Goal: Task Accomplishment & Management: Use online tool/utility

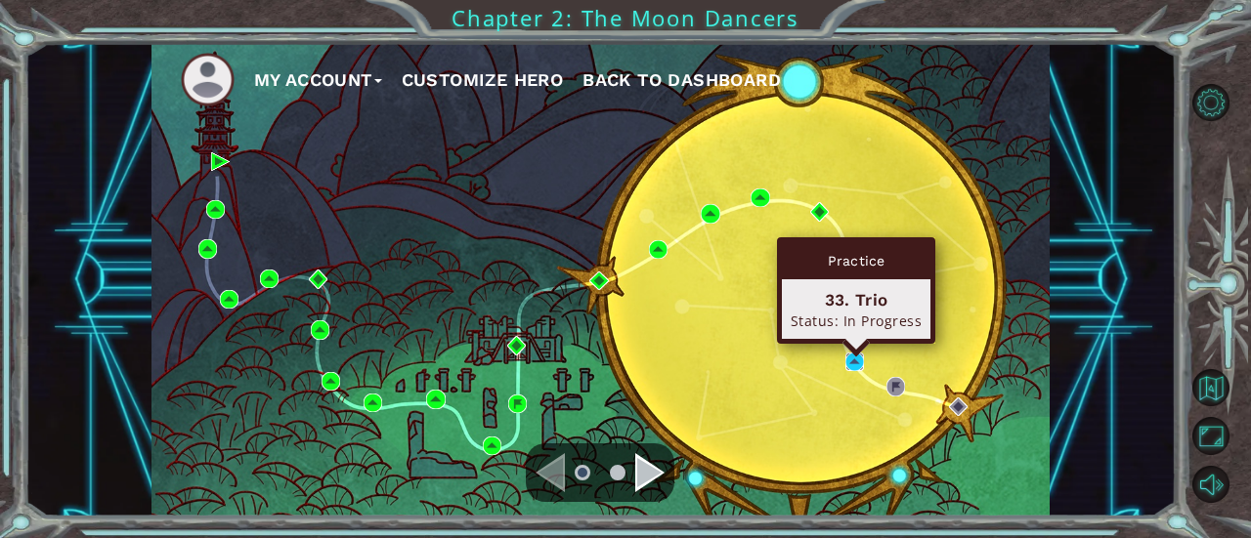
click at [859, 355] on img at bounding box center [854, 362] width 19 height 19
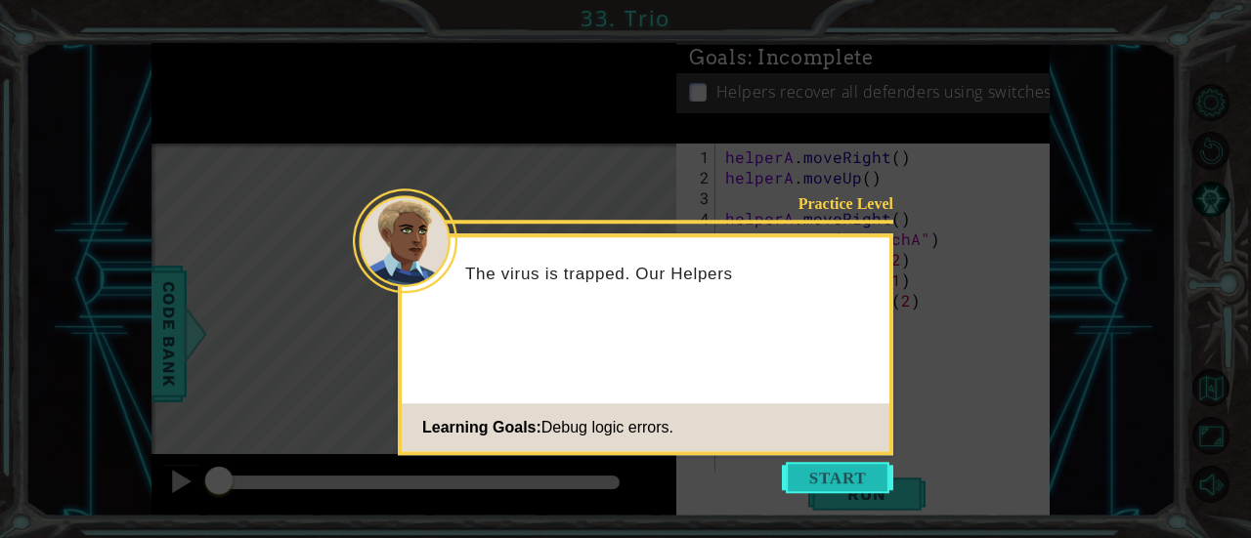
click at [829, 483] on button "Start" at bounding box center [837, 477] width 111 height 31
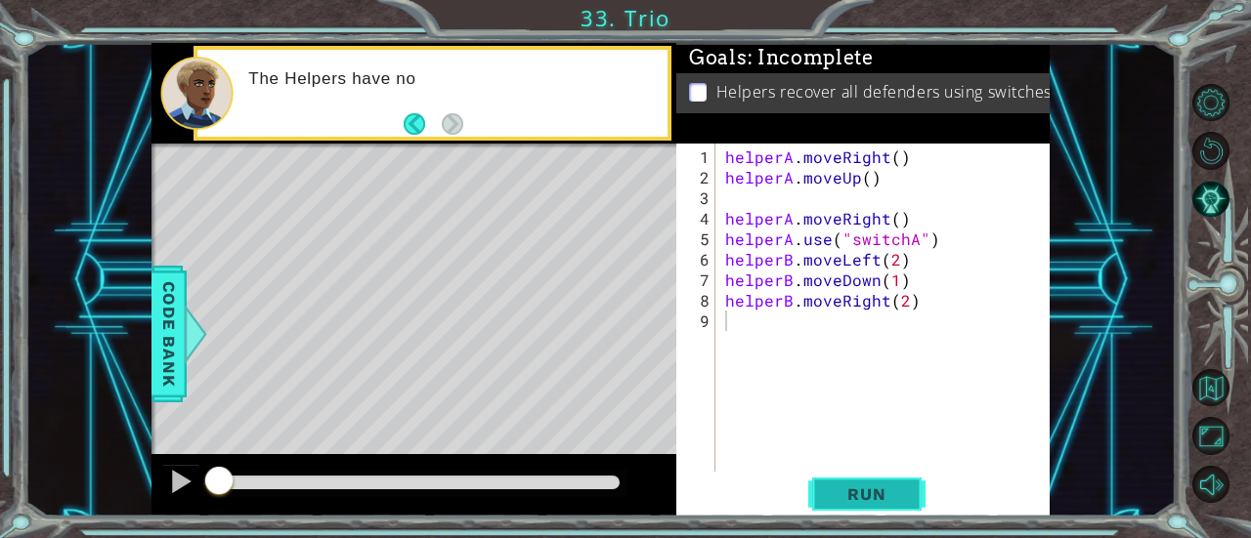
click at [830, 487] on span "Run" at bounding box center [866, 495] width 77 height 20
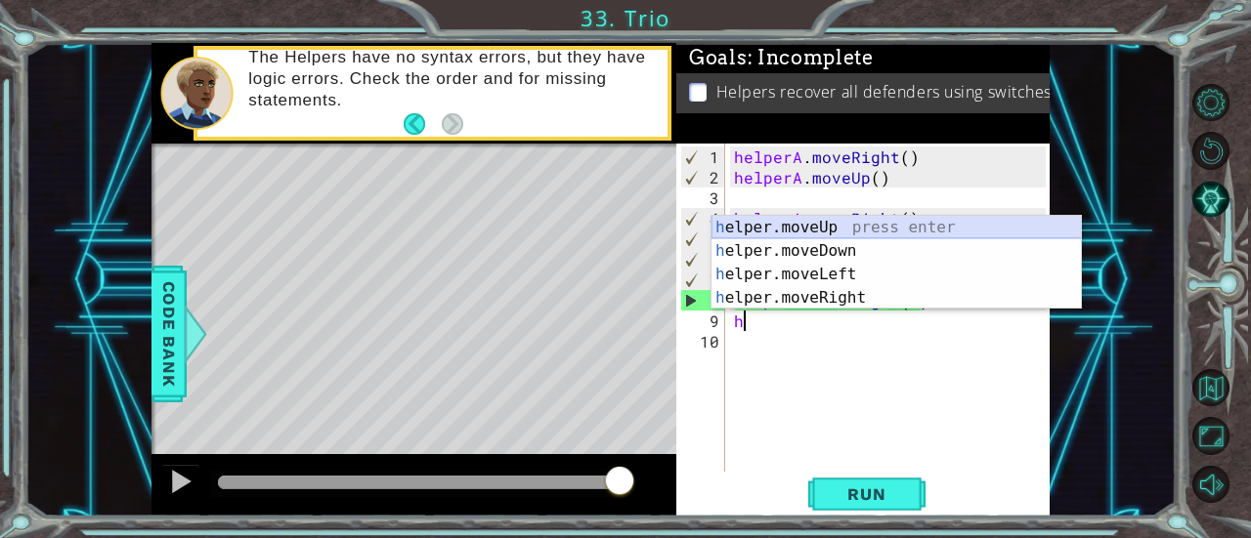
click at [778, 220] on div "h elper.moveUp press enter h elper.moveDown press enter h elper.moveLeft press …" at bounding box center [896, 286] width 370 height 141
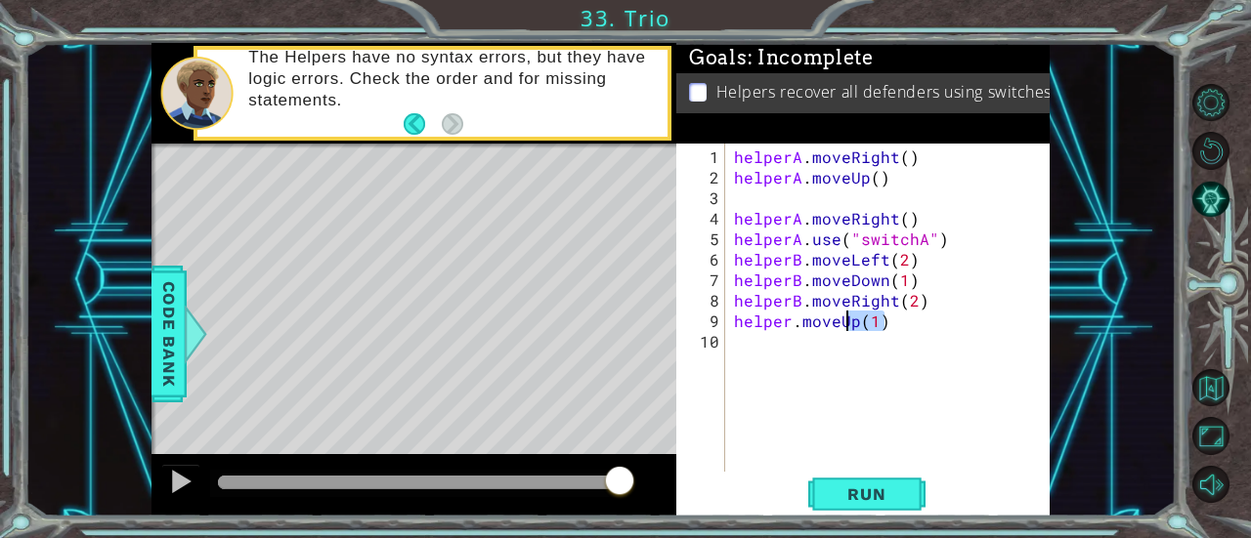
drag, startPoint x: 881, startPoint y: 326, endPoint x: 850, endPoint y: 316, distance: 33.1
click at [850, 316] on div "helperA . moveRight ( ) helperA . moveUp ( ) helperA . moveRight ( ) helperA . …" at bounding box center [892, 331] width 325 height 369
click at [809, 318] on div "helperA . moveRight ( ) helperA . moveUp ( ) helperA . moveRight ( ) helperA . …" at bounding box center [892, 331] width 325 height 369
click at [795, 319] on div "helperA . moveRight ( ) helperA . moveUp ( ) helperA . moveRight ( ) helperA . …" at bounding box center [892, 331] width 325 height 369
drag, startPoint x: 840, startPoint y: 321, endPoint x: 806, endPoint y: 321, distance: 34.2
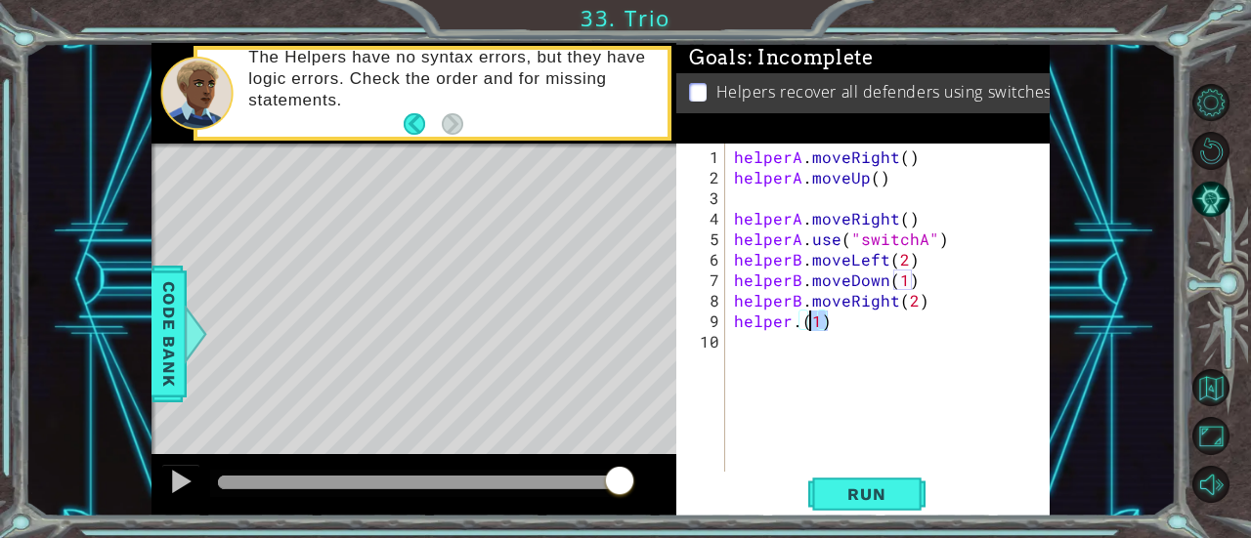
click at [806, 321] on div "helperA . moveRight ( ) helperA . moveUp ( ) helperA . moveRight ( ) helperA . …" at bounding box center [892, 331] width 325 height 369
click at [799, 323] on div "helperA . moveRight ( ) helperA . moveUp ( ) helperA . moveRight ( ) helperA . …" at bounding box center [892, 331] width 325 height 369
click at [797, 323] on div "helperA . moveRight ( ) helperA . moveUp ( ) helperA . moveRight ( ) helperA . …" at bounding box center [892, 331] width 325 height 369
drag, startPoint x: 797, startPoint y: 323, endPoint x: 784, endPoint y: 324, distance: 13.7
click at [784, 324] on div "helperA . moveRight ( ) helperA . moveUp ( ) helperA . moveRight ( ) helperA . …" at bounding box center [892, 331] width 325 height 369
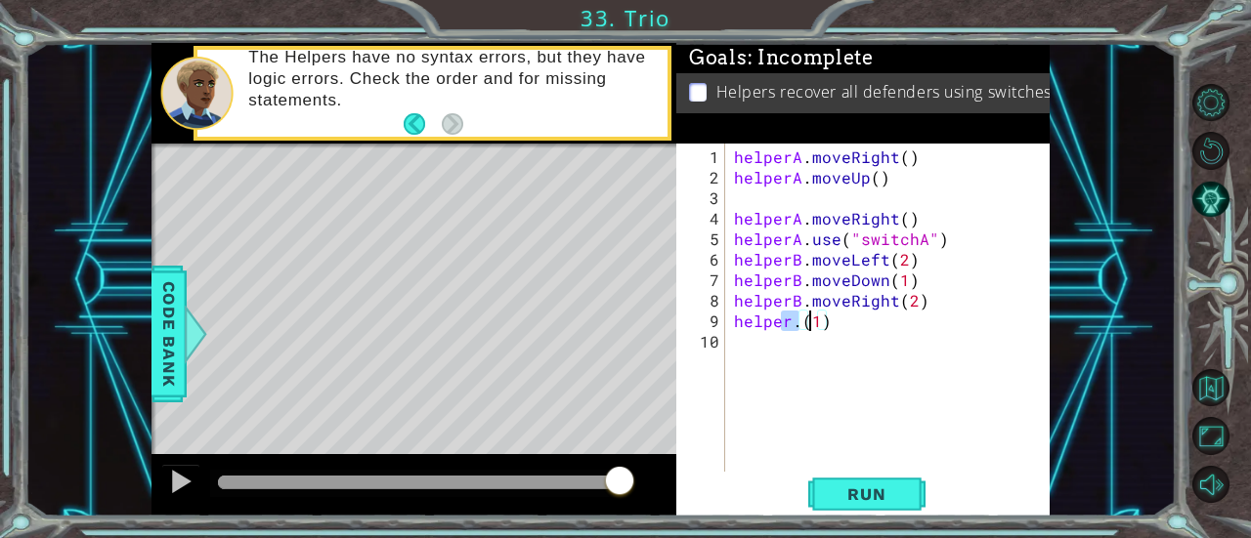
type textarea "helpe(r.1)"
click at [831, 334] on div "helperA . moveRight ( ) helperA . moveUp ( ) helperA . moveRight ( ) helperA . …" at bounding box center [892, 331] width 325 height 369
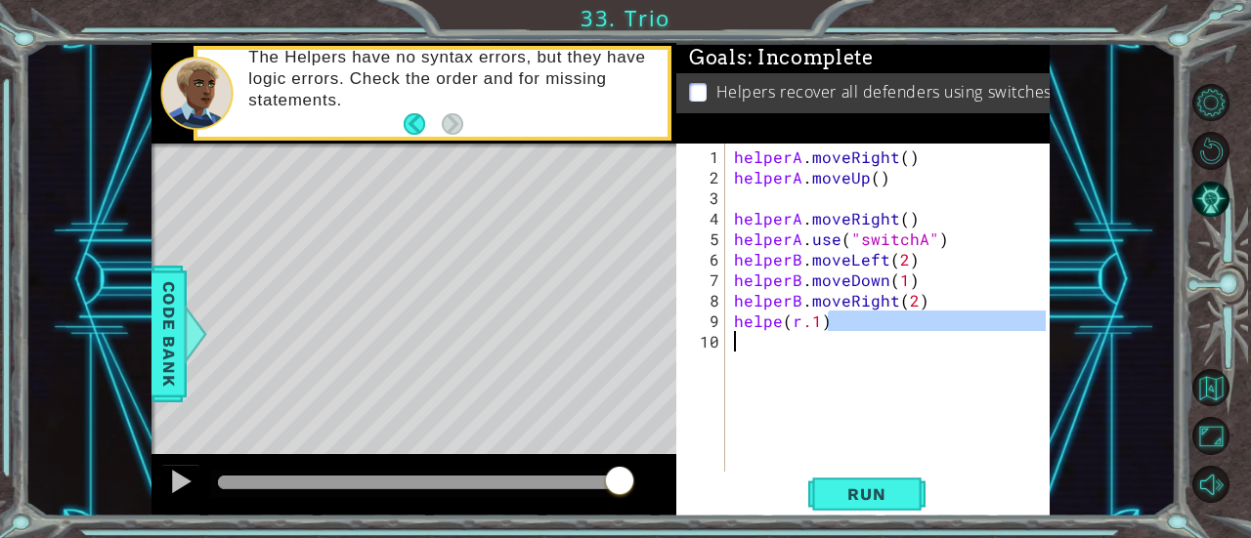
drag, startPoint x: 830, startPoint y: 319, endPoint x: 782, endPoint y: 329, distance: 48.9
click at [782, 329] on div "helperA . moveRight ( ) helperA . moveUp ( ) helperA . moveRight ( ) helperA . …" at bounding box center [892, 331] width 325 height 369
type textarea "helpe(r .1)"
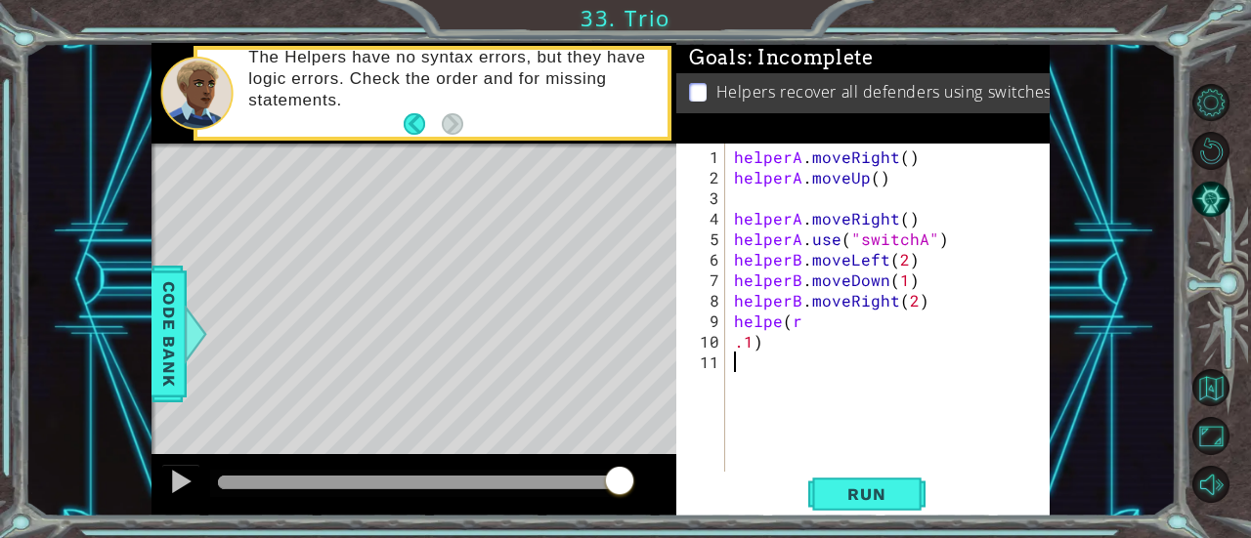
click at [805, 384] on div "helperA . moveRight ( ) helperA . moveUp ( ) helperA . moveRight ( ) helperA . …" at bounding box center [892, 331] width 325 height 369
click at [781, 342] on div "helperA . moveRight ( ) helperA . moveUp ( ) helperA . moveRight ( ) helperA . …" at bounding box center [892, 331] width 325 height 369
click at [788, 321] on div "helperA . moveRight ( ) helperA . moveUp ( ) helperA . moveRight ( ) helperA . …" at bounding box center [892, 331] width 325 height 369
click at [762, 338] on div "helperA . moveRight ( ) helperA . moveUp ( ) helperA . moveRight ( ) helperA . …" at bounding box center [892, 331] width 325 height 369
type textarea "."
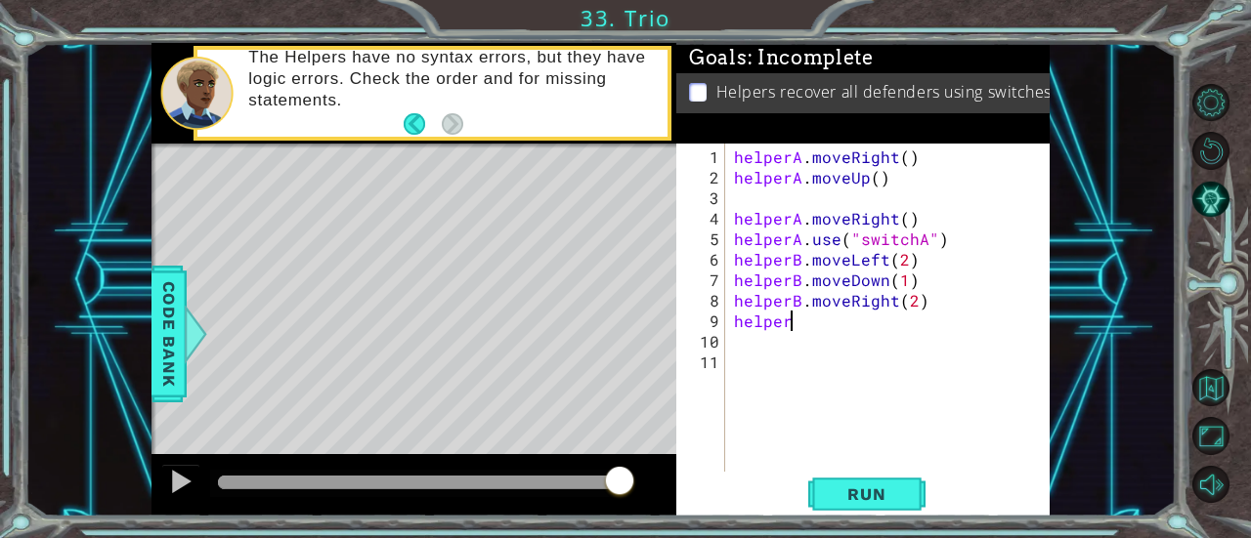
click at [806, 322] on div "helperA . moveRight ( ) helperA . moveUp ( ) helperA . moveRight ( ) helperA . …" at bounding box center [892, 331] width 325 height 369
click at [842, 322] on div "helperA . moveRight ( ) helperA . moveUp ( ) helperA . moveRight ( ) helperA . …" at bounding box center [892, 331] width 325 height 369
click at [839, 322] on div "helperA . moveRight ( ) helperA . moveUp ( ) helperA . moveRight ( ) helperA . …" at bounding box center [892, 331] width 325 height 369
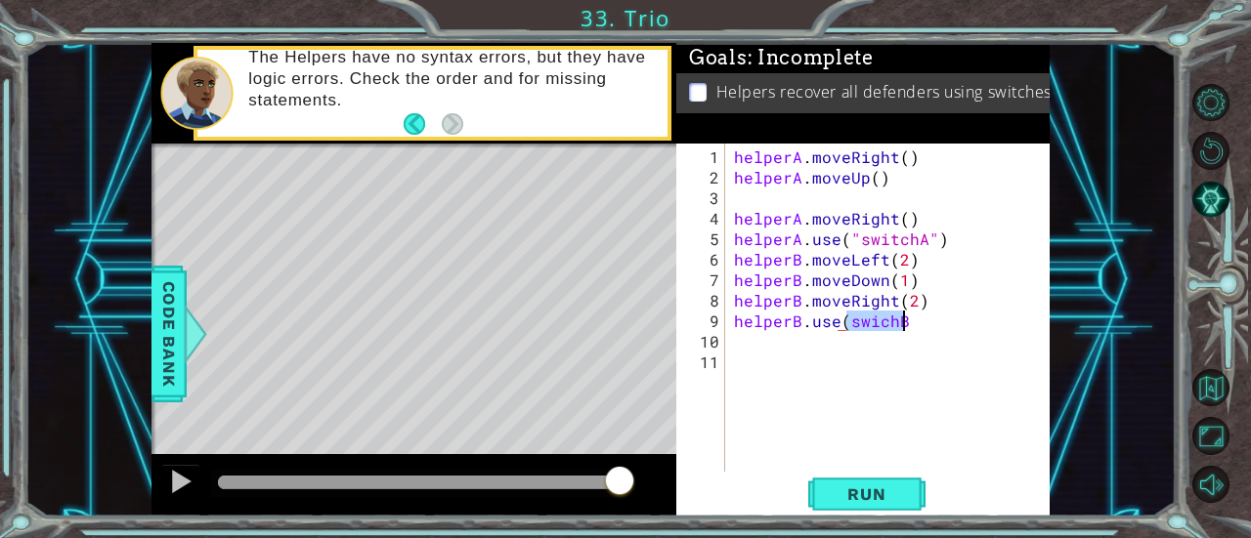
click at [913, 321] on div "helperA . moveRight ( ) helperA . moveUp ( ) helperA . moveRight ( ) helperA . …" at bounding box center [892, 331] width 325 height 369
click at [913, 322] on div "helperA . moveRight ( ) helperA . moveUp ( ) helperA . moveRight ( ) helperA . …" at bounding box center [888, 308] width 316 height 328
click at [876, 495] on span "Run" at bounding box center [866, 495] width 77 height 20
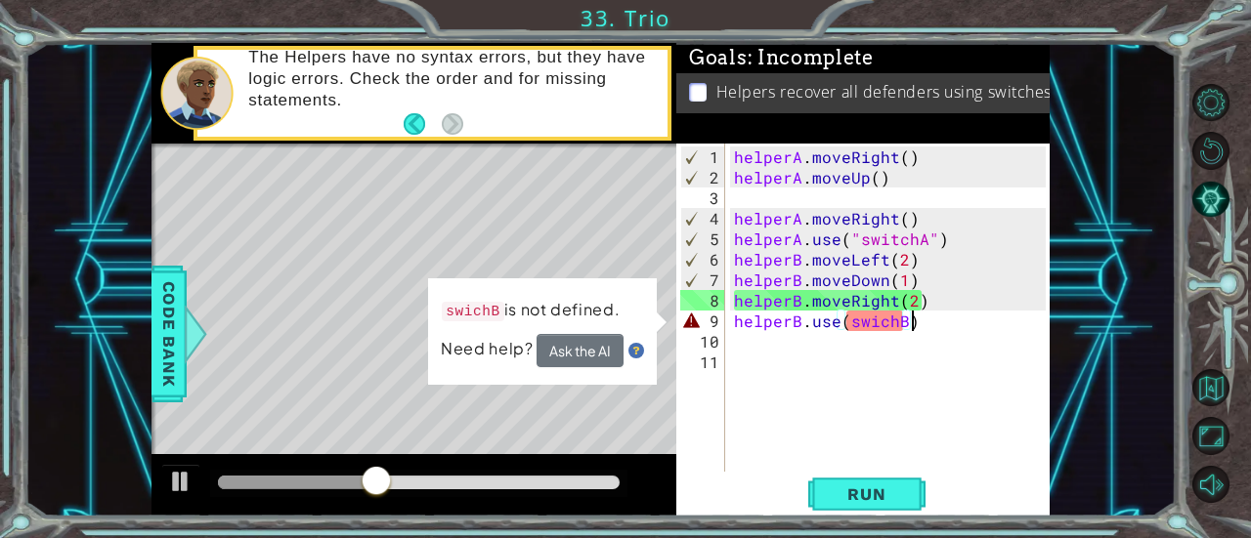
click at [904, 323] on div "helperA . moveRight ( ) helperA . moveUp ( ) helperA . moveRight ( ) helperA . …" at bounding box center [892, 331] width 325 height 369
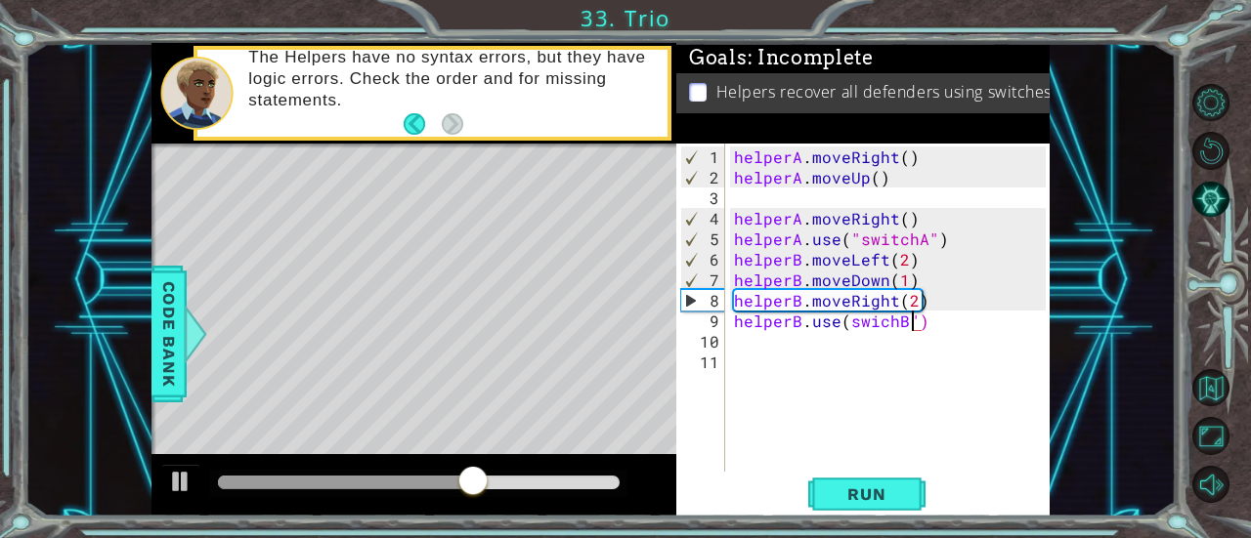
click at [846, 327] on div "helperA . moveRight ( ) helperA . moveUp ( ) helperA . moveRight ( ) helperA . …" at bounding box center [892, 331] width 325 height 369
click at [842, 316] on div "helperA . moveRight ( ) helperA . moveUp ( ) helperA . moveRight ( ) helperA . …" at bounding box center [888, 308] width 316 height 328
click at [842, 316] on div "helperA . moveRight ( ) helperA . moveUp ( ) helperA . moveRight ( ) helperA . …" at bounding box center [892, 331] width 325 height 369
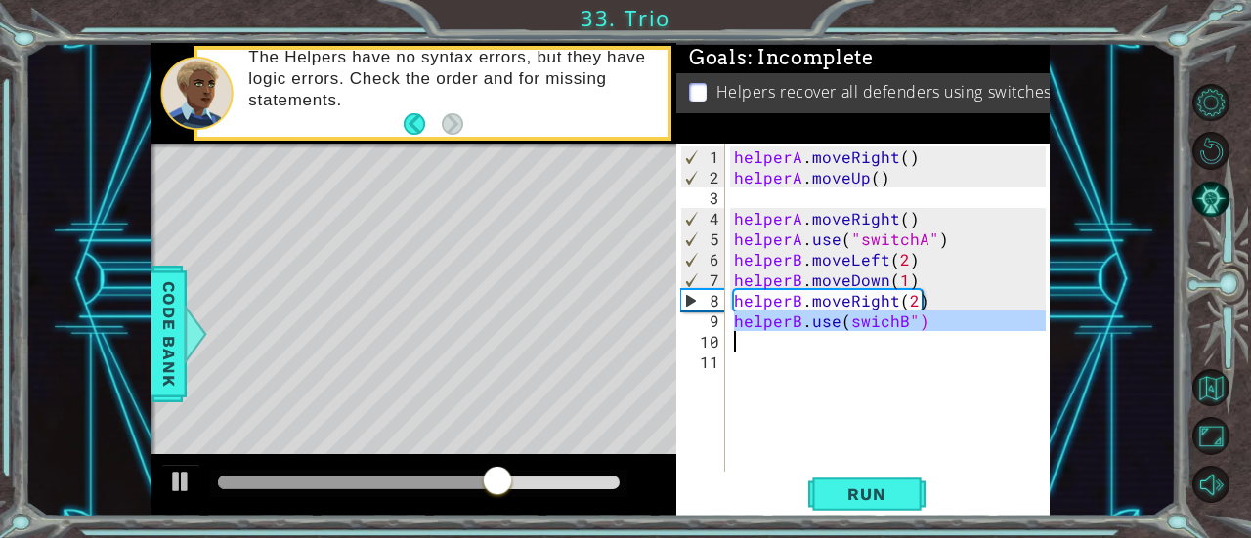
click at [842, 316] on div "helperA . moveRight ( ) helperA . moveUp ( ) helperA . moveRight ( ) helperA . …" at bounding box center [892, 331] width 325 height 369
click at [842, 319] on div "helperA . moveRight ( ) helperA . moveUp ( ) helperA . moveRight ( ) helperA . …" at bounding box center [888, 308] width 316 height 328
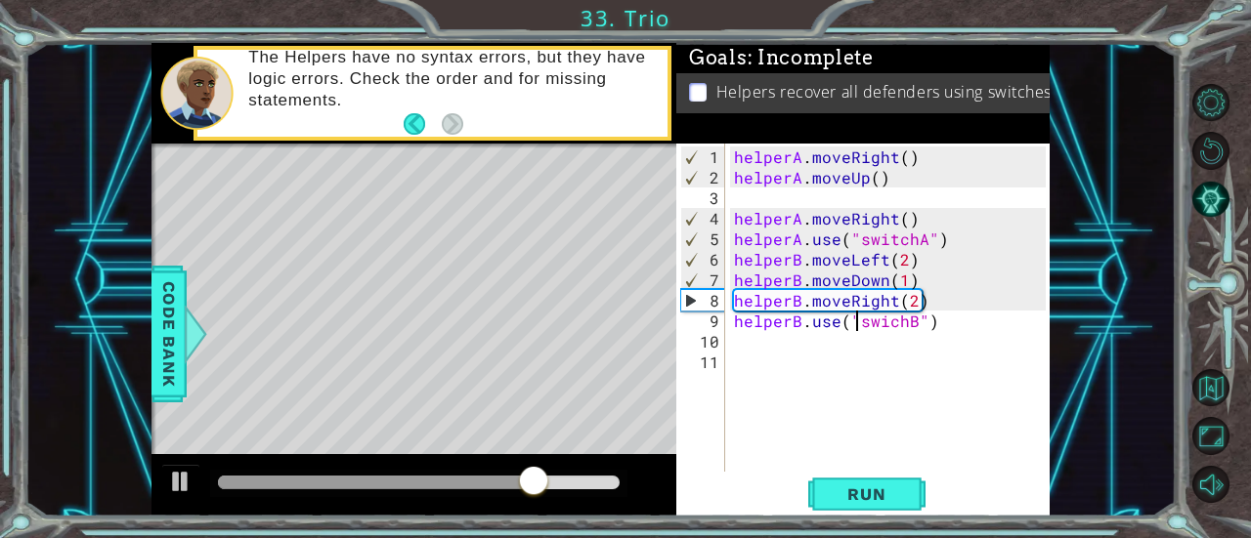
scroll to position [0, 8]
click at [872, 492] on span "Run" at bounding box center [866, 495] width 77 height 20
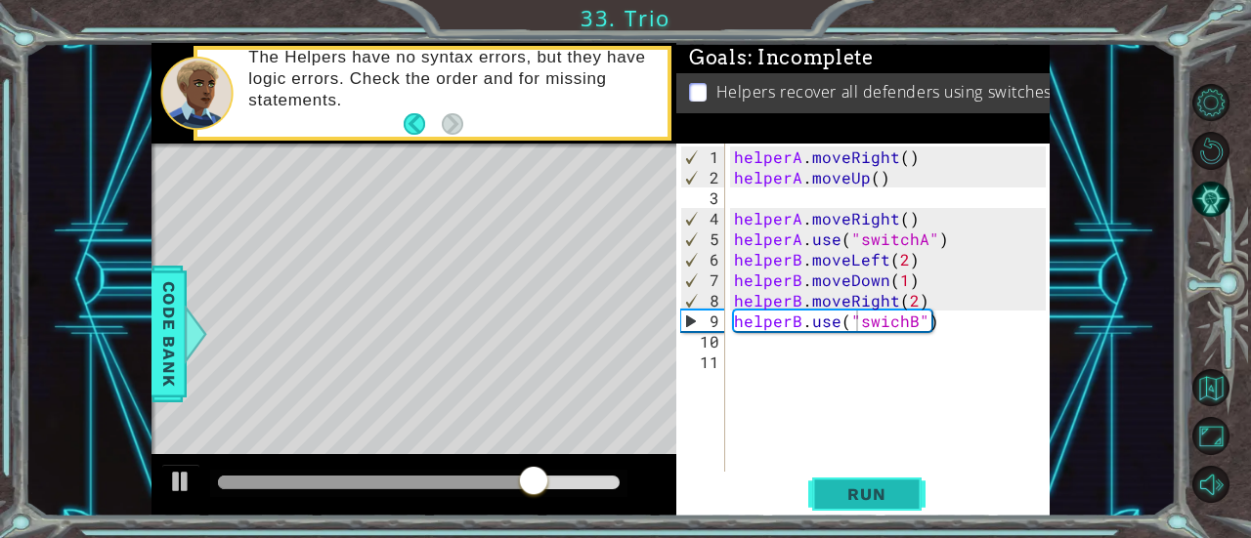
click at [879, 497] on span "Run" at bounding box center [866, 495] width 77 height 20
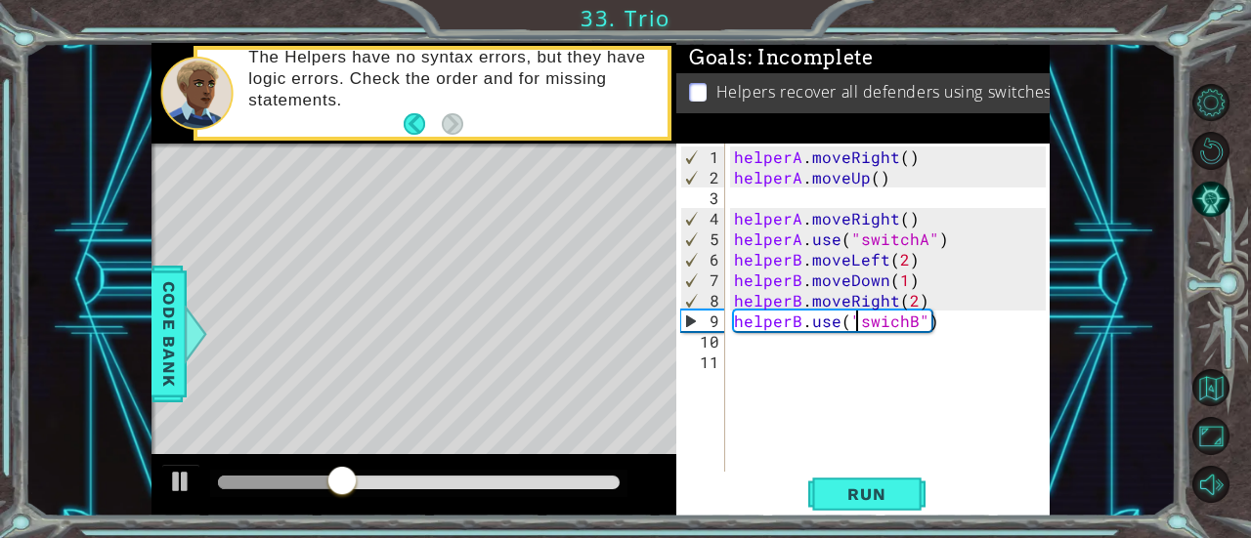
click at [969, 321] on div "helperA . moveRight ( ) helperA . moveUp ( ) helperA . moveRight ( ) helperA . …" at bounding box center [892, 331] width 325 height 369
click at [946, 324] on div "helperA . moveRight ( ) helperA . moveUp ( ) helperA . moveRight ( ) helperA . …" at bounding box center [892, 331] width 325 height 369
drag, startPoint x: 852, startPoint y: 499, endPoint x: 865, endPoint y: 478, distance: 25.0
click at [856, 494] on span "Run" at bounding box center [866, 495] width 77 height 20
click at [909, 318] on div "helperA . moveRight ( ) helperA . moveUp ( ) helperA . moveRight ( ) helperA . …" at bounding box center [892, 331] width 325 height 369
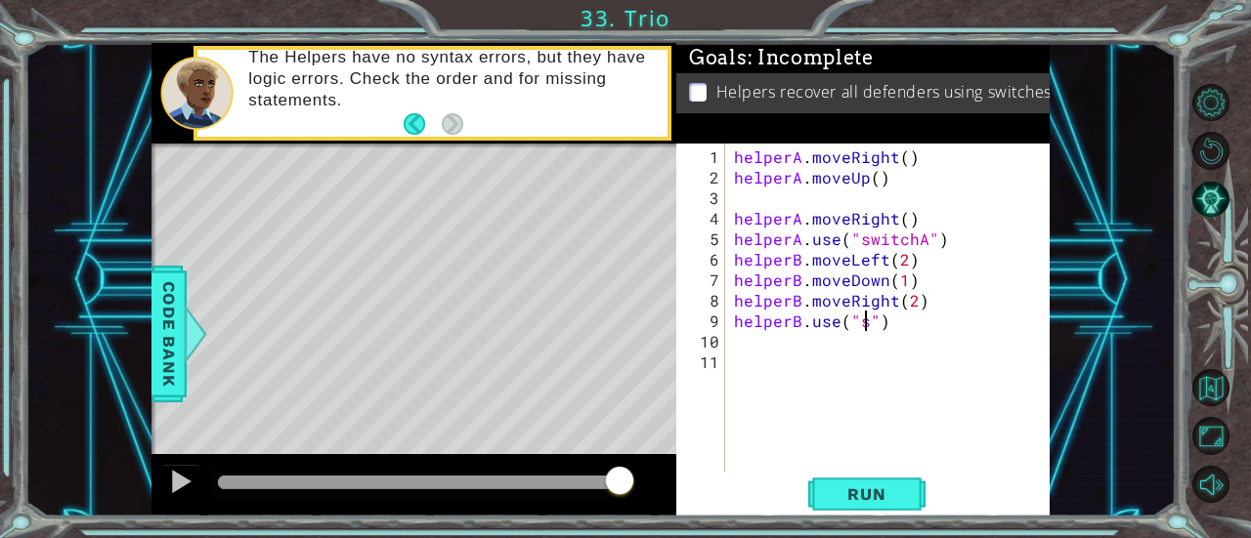
type textarea "helperB.use("")"
click at [832, 367] on div "helperA . moveRight ( ) helperA . moveUp ( ) helperA . moveRight ( ) helperA . …" at bounding box center [892, 331] width 325 height 369
type textarea "s"
click at [857, 319] on div "helperA . moveRight ( ) helperA . moveUp ( ) helperA . moveRight ( ) helperA . …" at bounding box center [892, 331] width 325 height 369
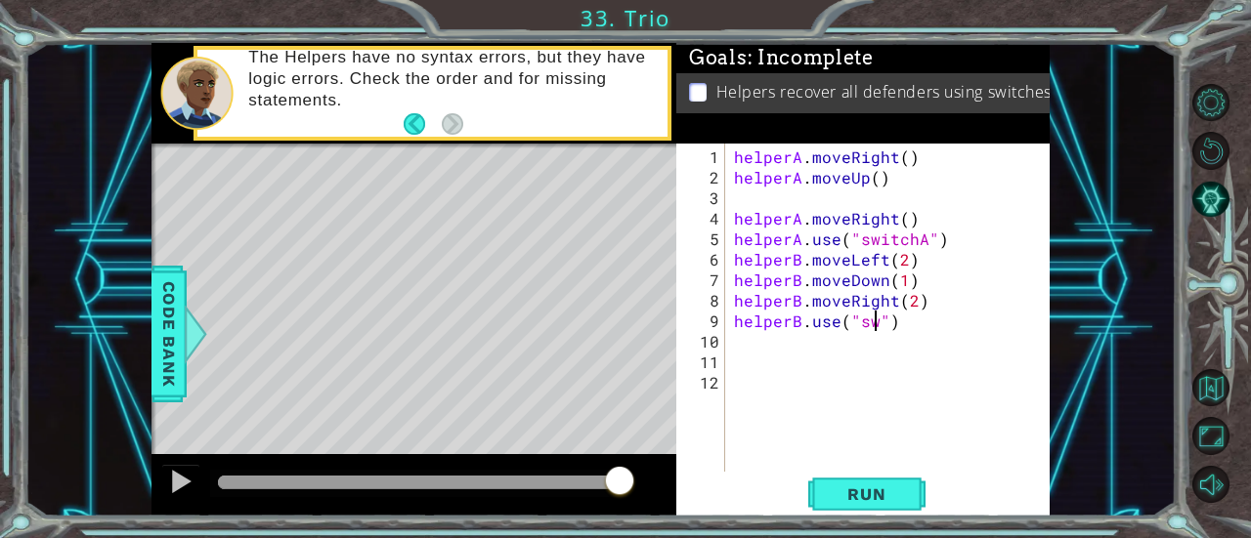
scroll to position [0, 8]
type textarea "helperB.use("swi")"
click at [887, 395] on div "helperA . moveRight ( ) helperA . moveUp ( ) helperA . moveRight ( ) helperA . …" at bounding box center [892, 331] width 325 height 369
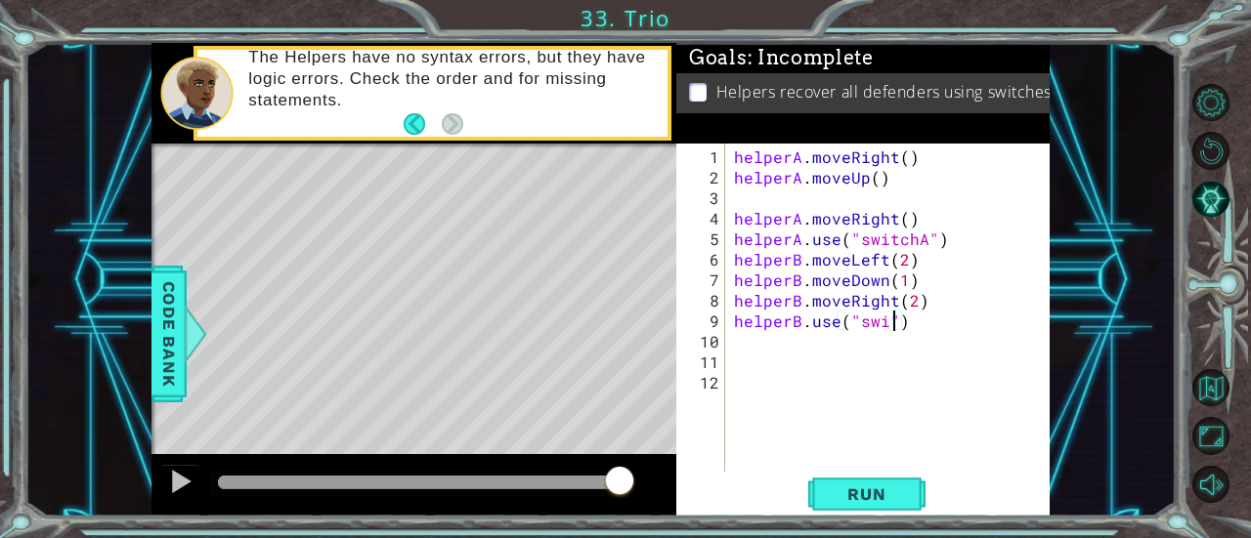
click at [889, 310] on div "helperA . moveRight ( ) helperA . moveUp ( ) helperA . moveRight ( ) helperA . …" at bounding box center [892, 331] width 325 height 369
click at [883, 319] on div "helperA . moveRight ( ) helperA . moveUp ( ) helperA . moveRight ( ) helperA . …" at bounding box center [892, 331] width 325 height 369
type textarea "helperB.use("switchB")"
click at [866, 491] on span "Run" at bounding box center [866, 495] width 77 height 20
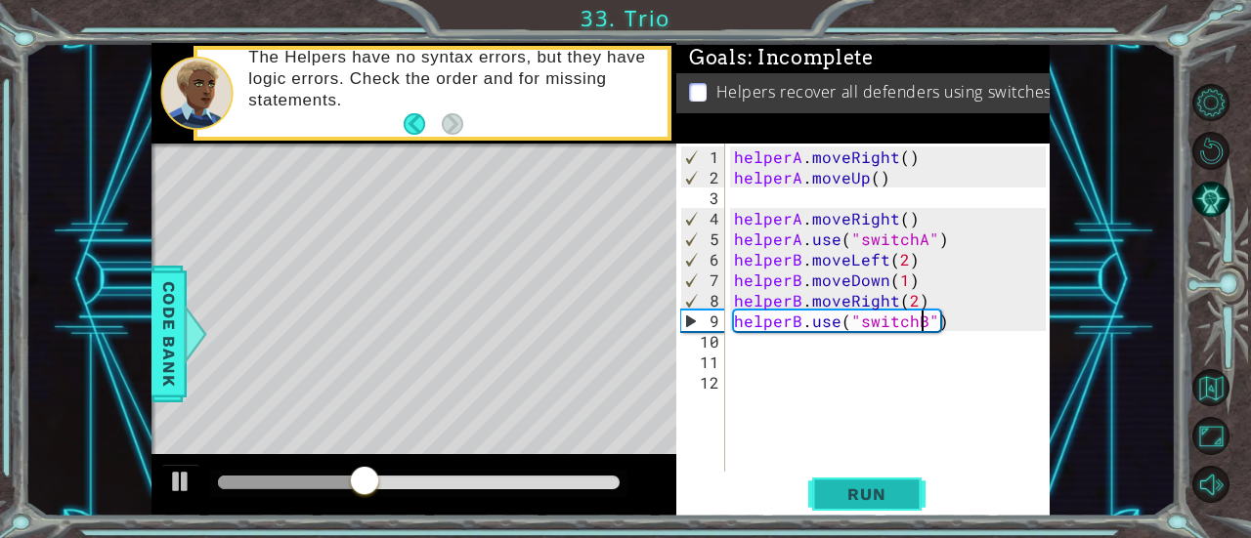
scroll to position [0, 0]
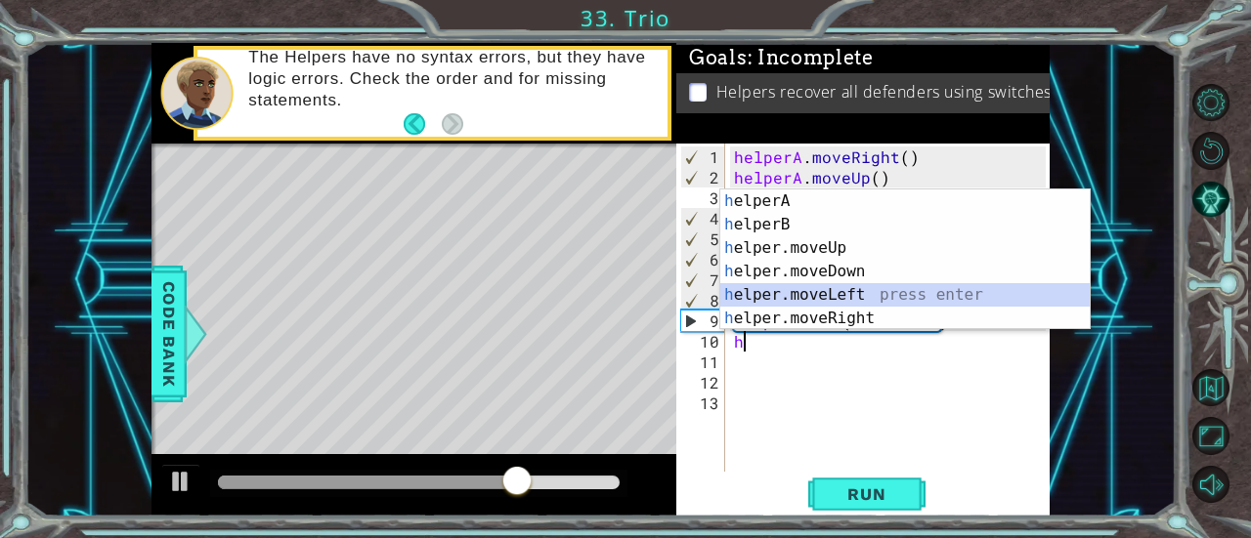
click at [844, 301] on div "h elperA press enter h elperB press enter h elper.moveUp press enter h elper.mo…" at bounding box center [905, 284] width 370 height 188
type textarea "helper.moveLeft(1)"
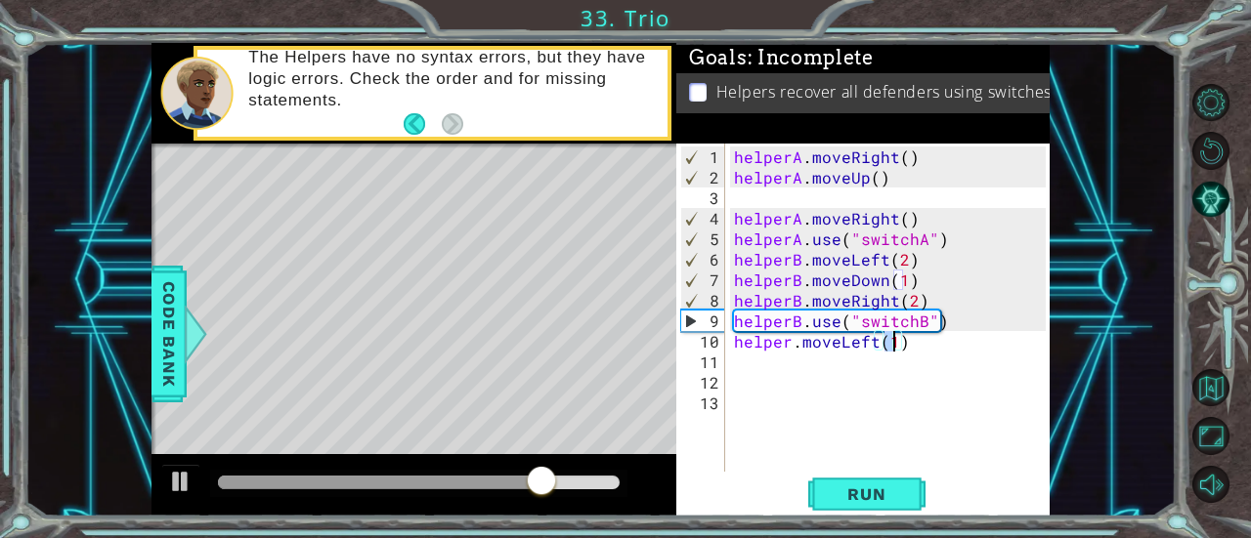
click at [760, 362] on div "helperA . moveRight ( ) helperA . moveUp ( ) helperA . moveRight ( ) helperA . …" at bounding box center [892, 331] width 325 height 369
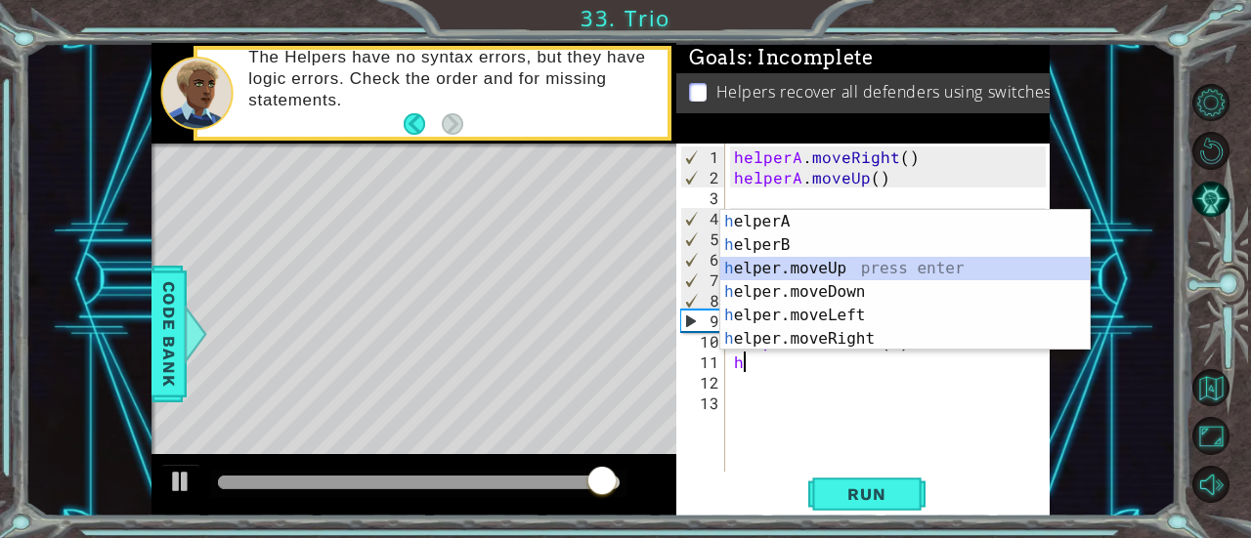
click at [781, 263] on div "h elperA press enter h elperB press enter h elper.moveUp press enter h elper.mo…" at bounding box center [905, 304] width 370 height 188
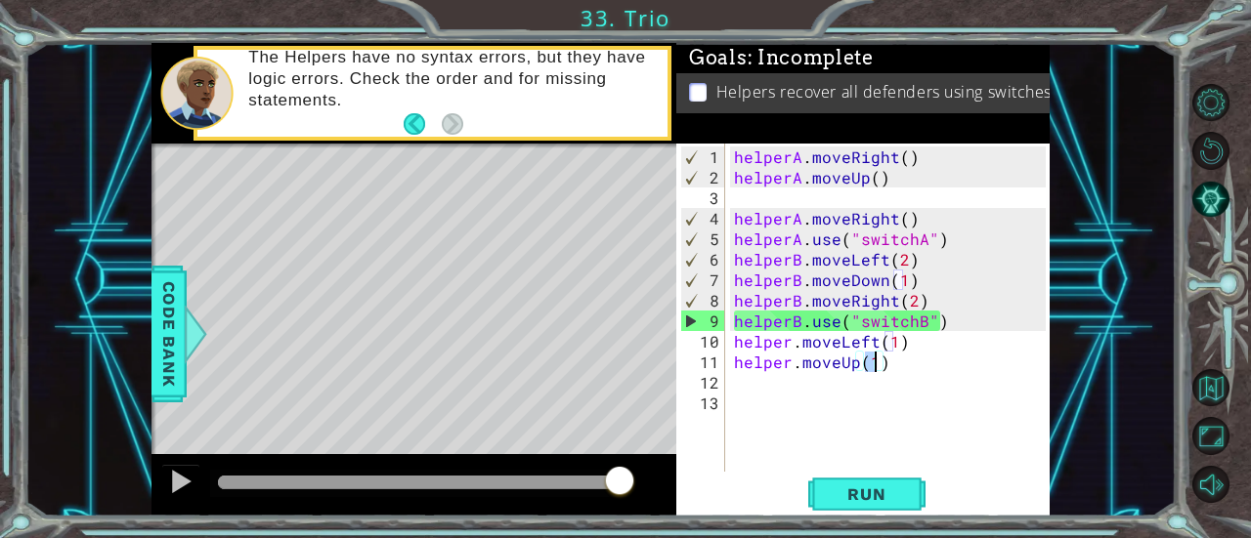
click at [860, 361] on div "helperA . moveRight ( ) helperA . moveUp ( ) helperA . moveRight ( ) helperA . …" at bounding box center [892, 331] width 325 height 369
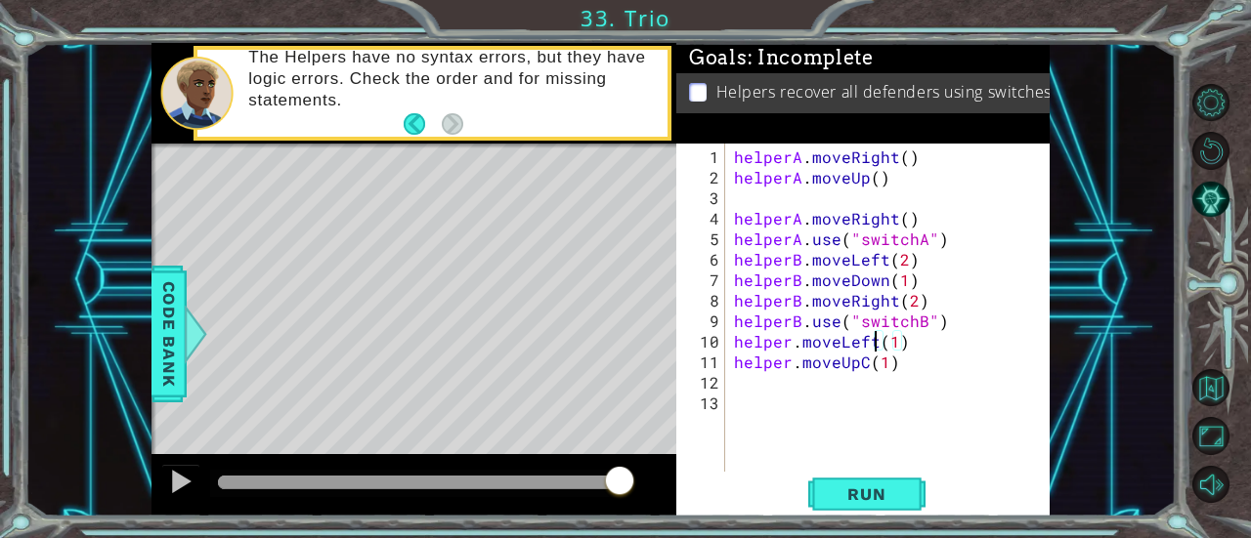
click at [875, 338] on div "helperA . moveRight ( ) helperA . moveUp ( ) helperA . moveRight ( ) helperA . …" at bounding box center [892, 331] width 325 height 369
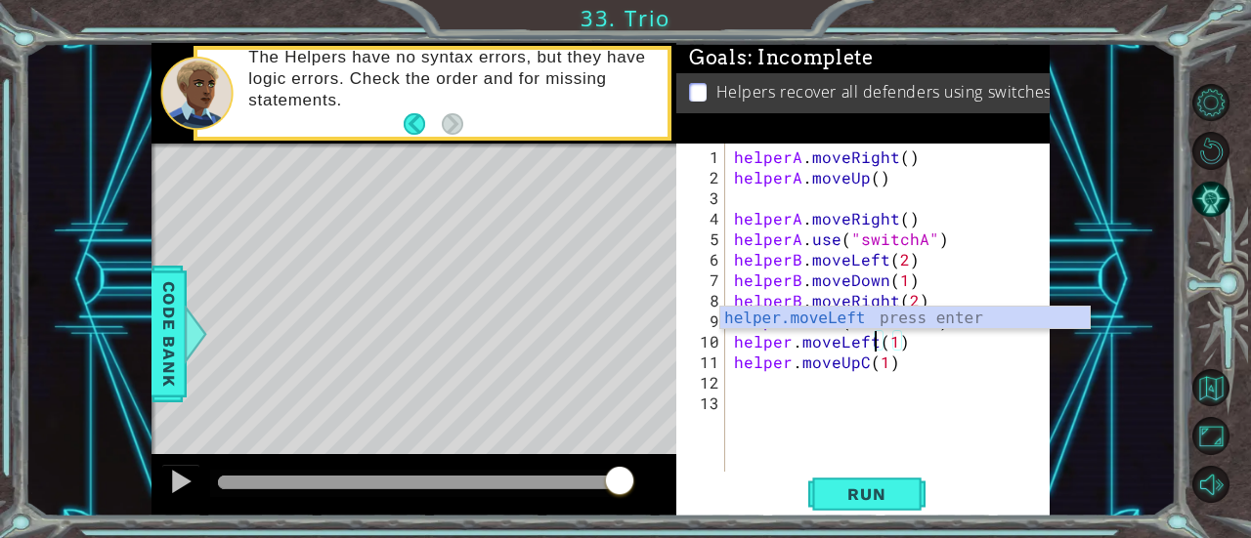
click at [872, 357] on div "helperA . moveRight ( ) helperA . moveUp ( ) helperA . moveRight ( ) helperA . …" at bounding box center [892, 331] width 325 height 369
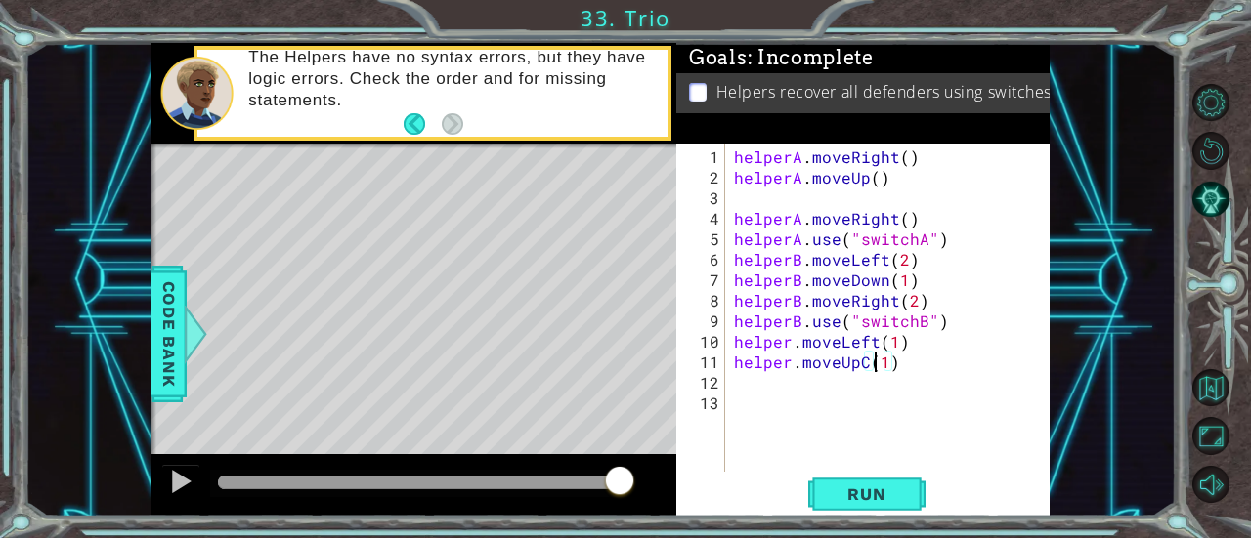
scroll to position [0, 9]
click at [870, 361] on div "helperA . moveRight ( ) helperA . moveUp ( ) helperA . moveRight ( ) helperA . …" at bounding box center [892, 331] width 325 height 369
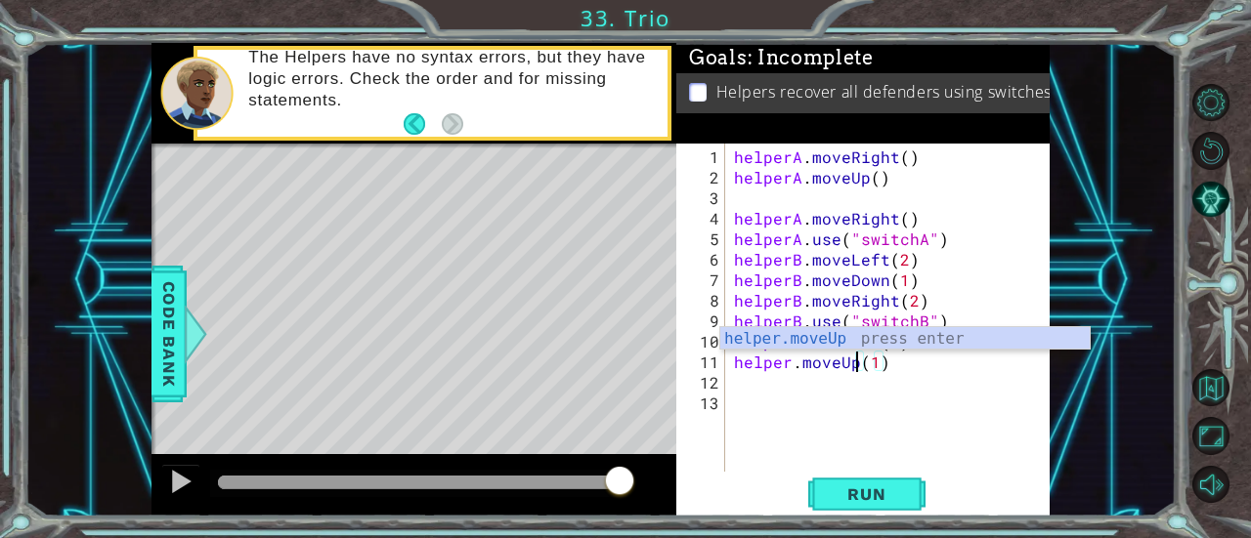
scroll to position [0, 8]
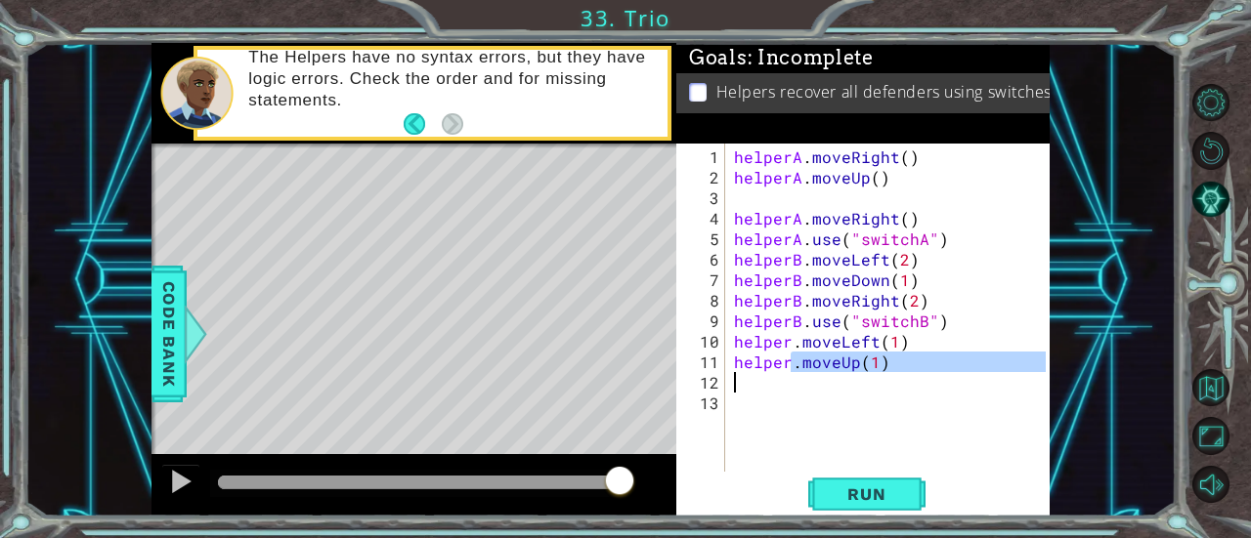
click at [782, 385] on div "helperA . moveRight ( ) helperA . moveUp ( ) helperA . moveRight ( ) helperA . …" at bounding box center [892, 331] width 325 height 369
click at [787, 362] on div "helperA . moveRight ( ) helperA . moveUp ( ) helperA . moveRight ( ) helperA . …" at bounding box center [888, 308] width 316 height 328
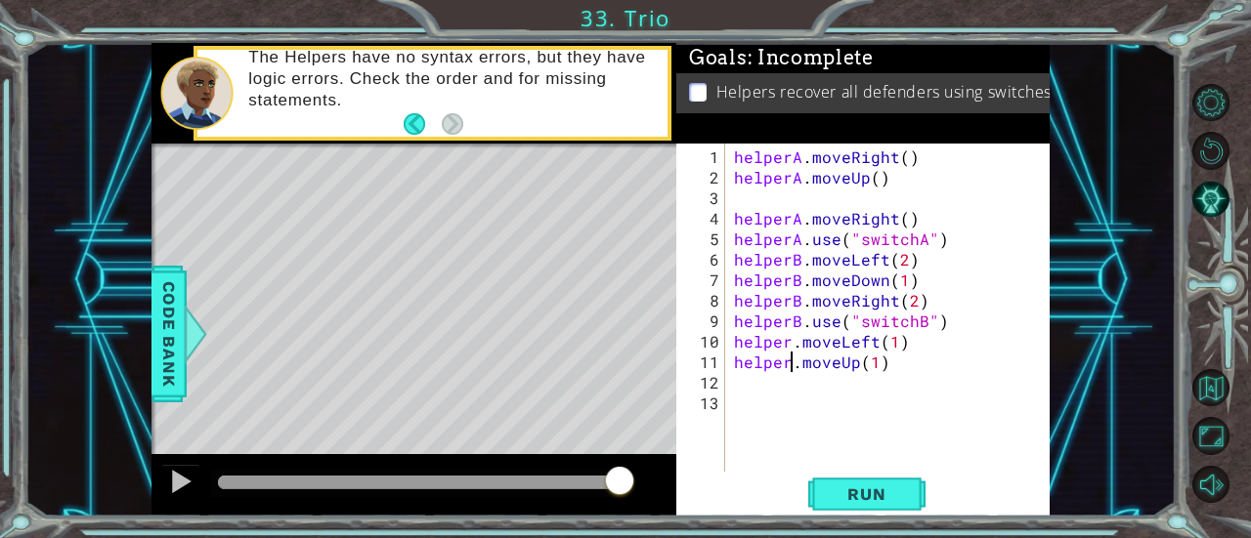
scroll to position [0, 4]
click at [792, 343] on div "helperA . moveRight ( ) helperA . moveUp ( ) helperA . moveRight ( ) helperA . …" at bounding box center [892, 331] width 325 height 369
type textarea "helperC.moveLeft(1)"
click at [743, 378] on div "helperA . moveRight ( ) helperA . moveUp ( ) helperA . moveRight ( ) helperA . …" at bounding box center [892, 331] width 325 height 369
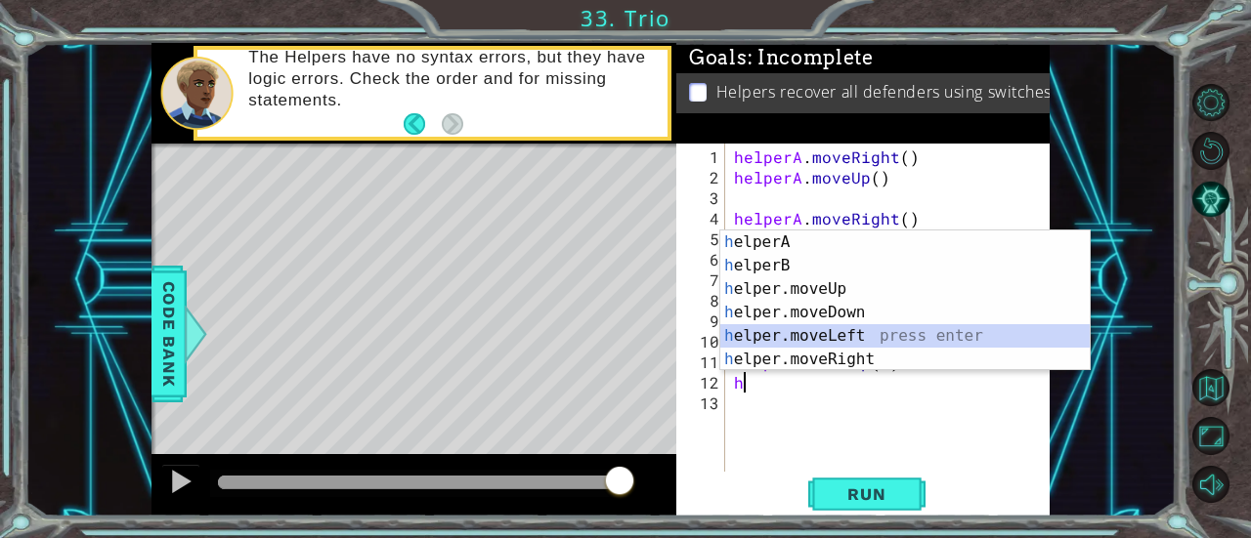
click at [781, 347] on div "h elperA press enter h elperB press enter h elper.moveUp press enter h elper.mo…" at bounding box center [905, 325] width 370 height 188
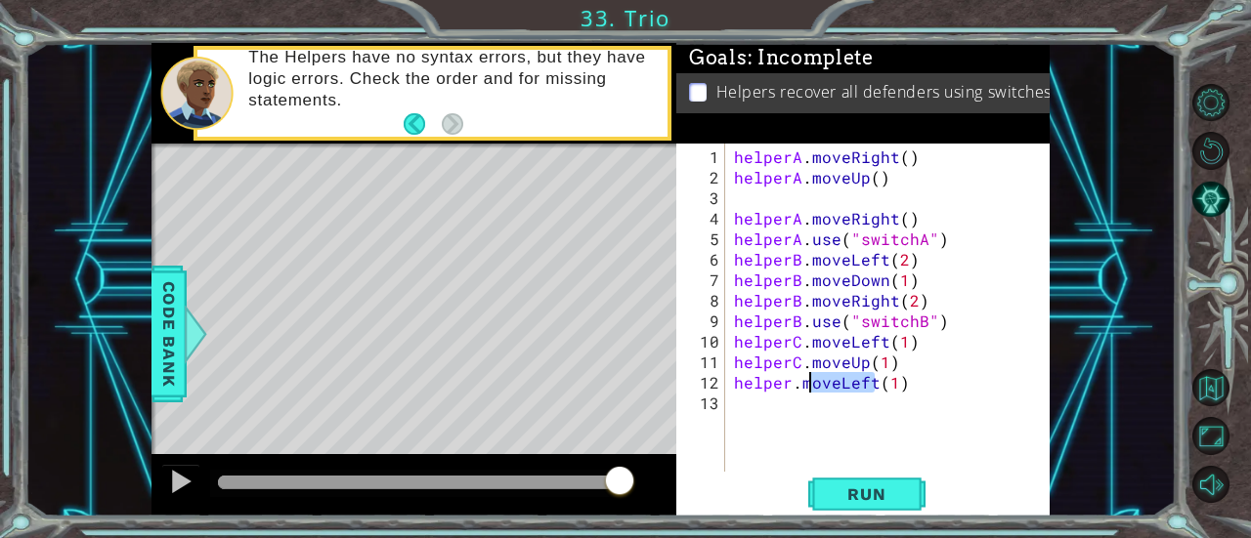
drag, startPoint x: 873, startPoint y: 382, endPoint x: 812, endPoint y: 378, distance: 61.7
click at [812, 378] on div "helperA . moveRight ( ) helperA . moveUp ( ) helperA . moveRight ( ) helperA . …" at bounding box center [892, 331] width 325 height 369
click at [837, 381] on div "helperA . moveRight ( ) helperA . moveUp ( ) helperA . moveRight ( ) helperA . …" at bounding box center [888, 308] width 316 height 328
drag, startPoint x: 864, startPoint y: 386, endPoint x: 873, endPoint y: 384, distance: 10.0
click at [873, 384] on div "helperA . moveRight ( ) helperA . moveUp ( ) helperA . moveRight ( ) helperA . …" at bounding box center [892, 331] width 325 height 369
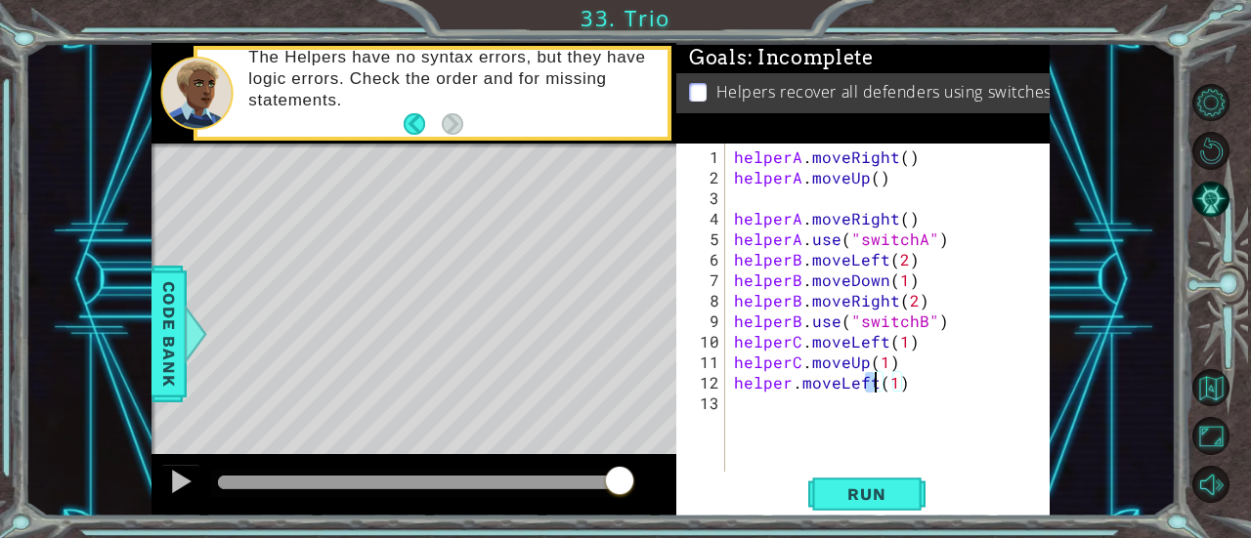
click at [873, 384] on div "helperA . moveRight ( ) helperA . moveUp ( ) helperA . moveRight ( ) helperA . …" at bounding box center [888, 308] width 316 height 328
drag, startPoint x: 871, startPoint y: 384, endPoint x: 835, endPoint y: 384, distance: 35.2
click at [835, 384] on div "helperA . moveRight ( ) helperA . moveUp ( ) helperA . moveRight ( ) helperA . …" at bounding box center [892, 331] width 325 height 369
click at [835, 384] on div "helperA . moveRight ( ) helperA . moveUp ( ) helperA . moveRight ( ) helperA . …" at bounding box center [888, 308] width 316 height 328
drag, startPoint x: 873, startPoint y: 385, endPoint x: 838, endPoint y: 390, distance: 35.5
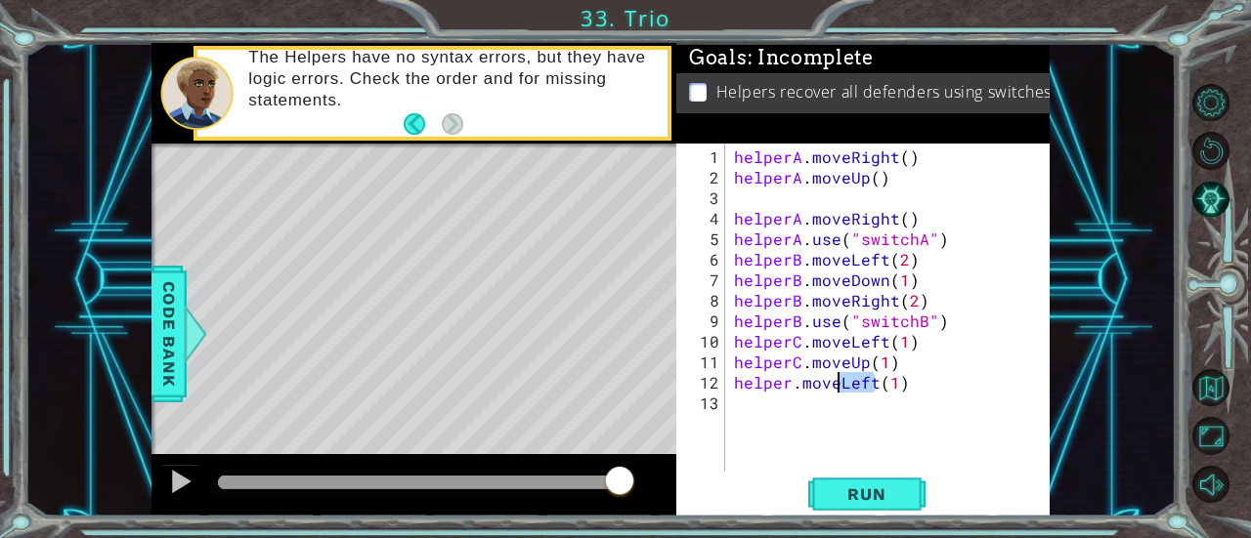
click at [838, 390] on div "helperA . moveRight ( ) helperA . moveUp ( ) helperA . moveRight ( ) helperA . …" at bounding box center [892, 331] width 325 height 369
click at [789, 386] on div "helperA . moveRight ( ) helperA . moveUp ( ) helperA . moveRight ( ) helperA . …" at bounding box center [892, 331] width 325 height 369
type textarea "helperC.move(1)"
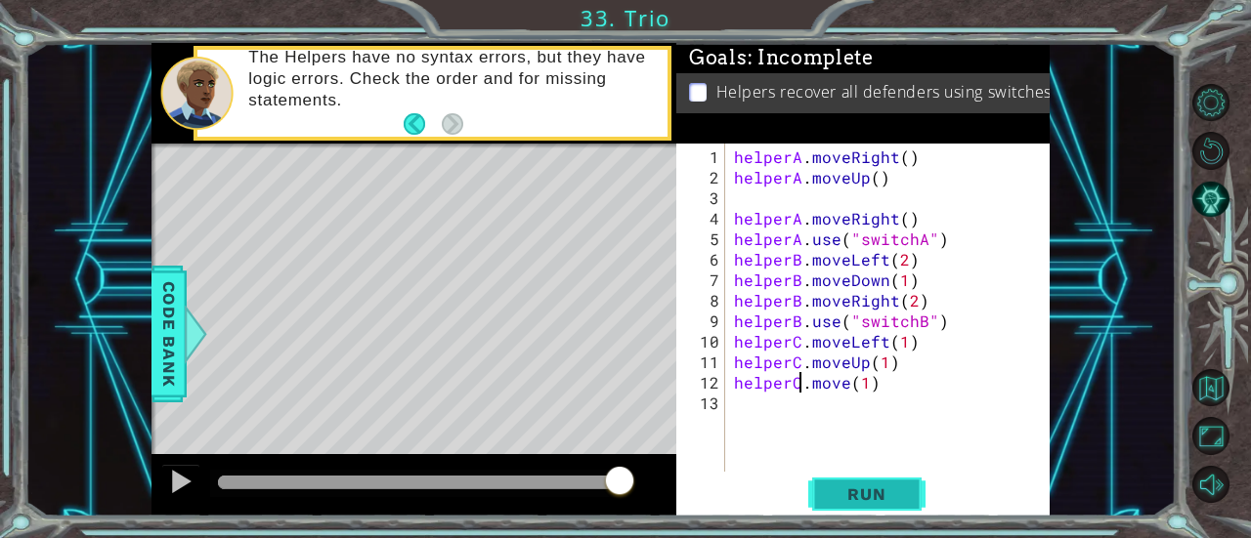
click at [834, 491] on span "Run" at bounding box center [866, 495] width 77 height 20
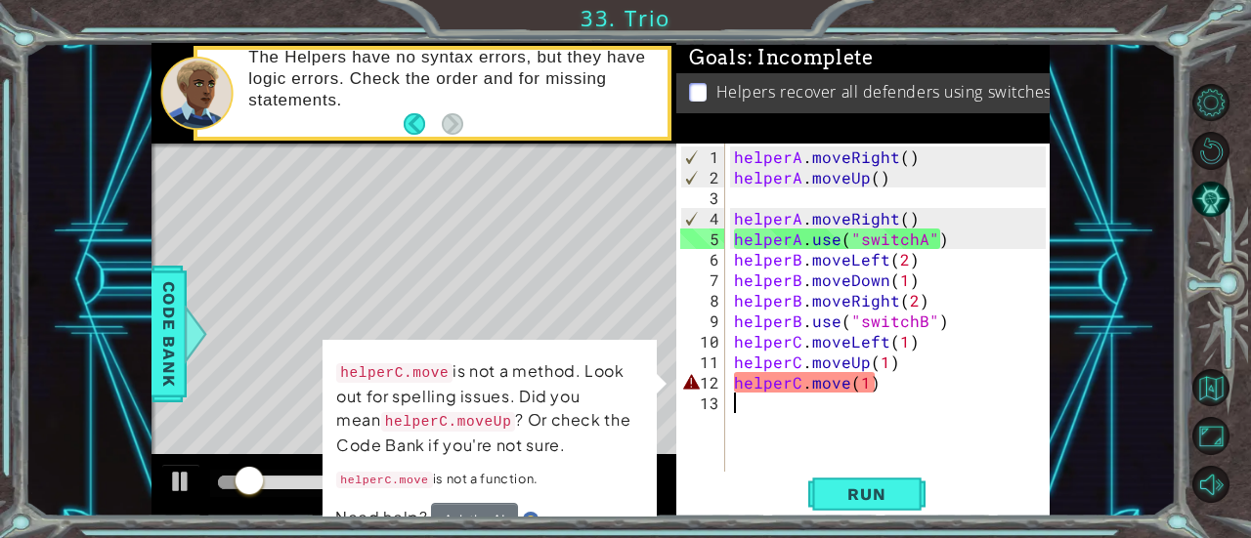
drag, startPoint x: 850, startPoint y: 445, endPoint x: 845, endPoint y: 473, distance: 28.8
click at [846, 469] on div "helperA . moveRight ( ) helperA . moveUp ( ) helperA . moveRight ( ) helperA . …" at bounding box center [892, 331] width 325 height 369
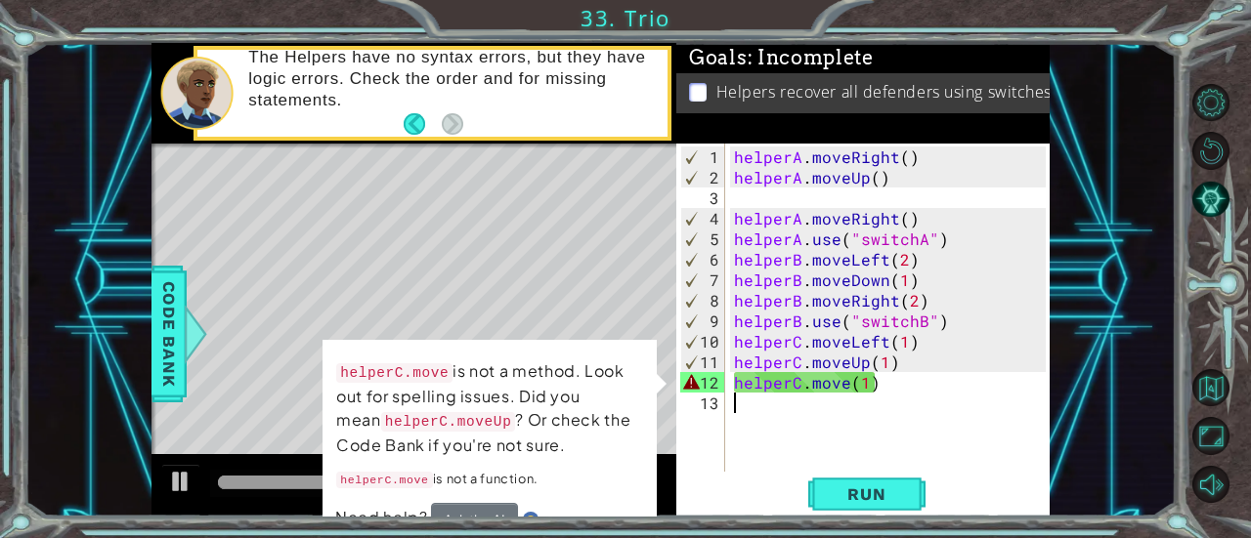
click at [95, 437] on div "1 ההההההההההההההההההההההההההההההההההההההההההההההההההההההההההההההההההההההההההההה…" at bounding box center [600, 280] width 1151 height 474
drag, startPoint x: 95, startPoint y: 446, endPoint x: 848, endPoint y: 380, distance: 756.1
click at [848, 380] on div "helperA . moveRight ( ) helperA . moveUp ( ) helperA . moveRight ( ) helperA . …" at bounding box center [892, 331] width 325 height 369
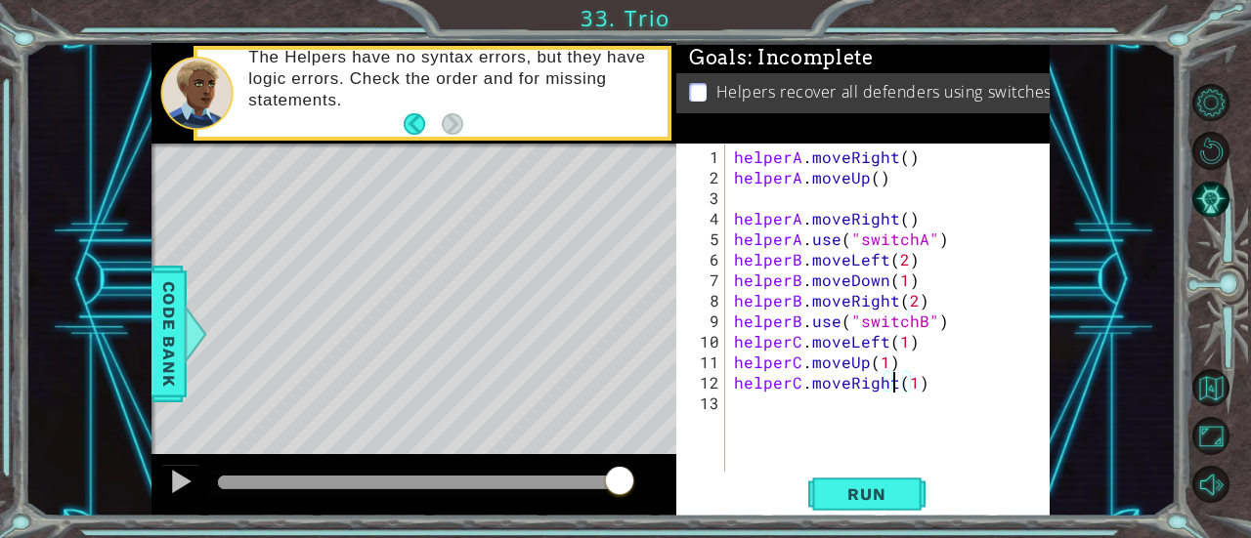
scroll to position [0, 10]
type textarea "helperC.moveRight(1)"
click at [846, 480] on button "Run" at bounding box center [866, 494] width 117 height 37
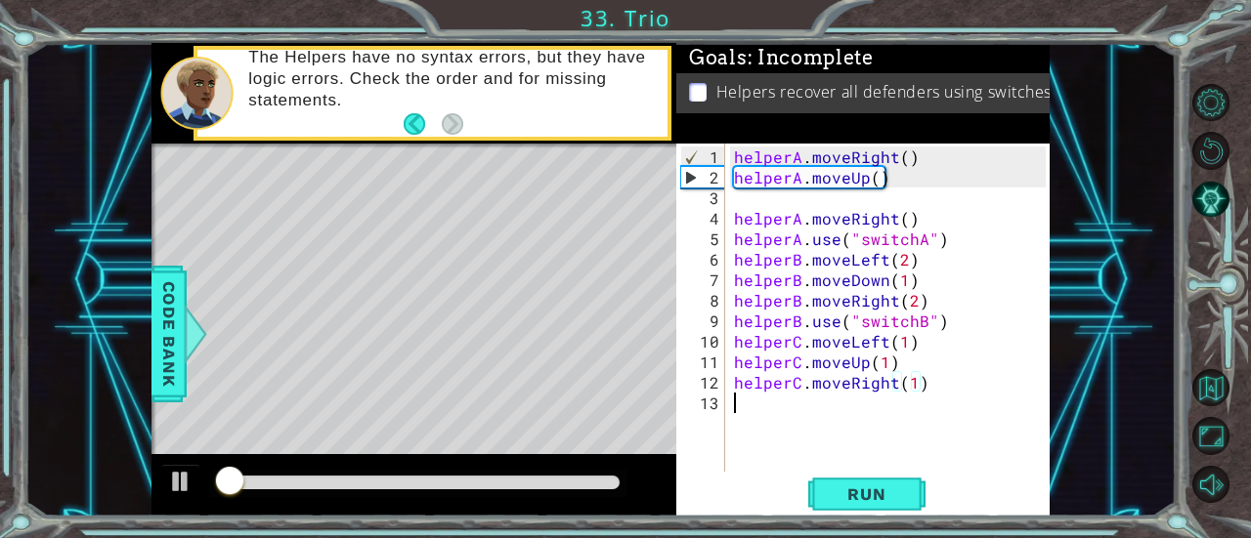
click at [744, 395] on div "helperA . moveRight ( ) helperA . moveUp ( ) helperA . moveRight ( ) helperA . …" at bounding box center [892, 331] width 325 height 369
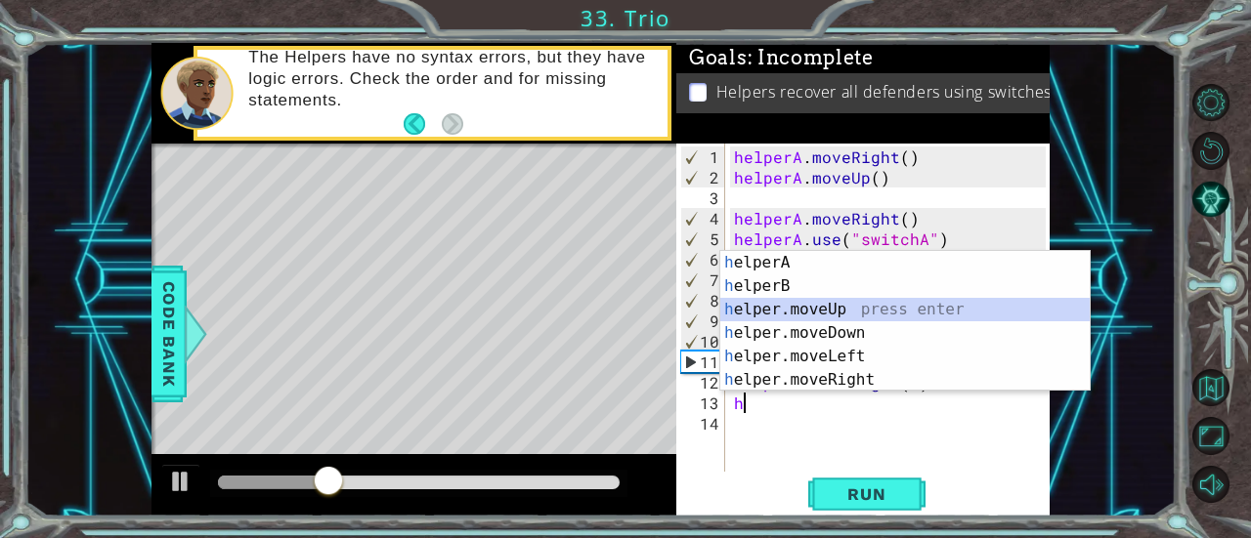
click at [824, 311] on div "h elperA press enter h elperB press enter h elper.moveUp press enter h elper.mo…" at bounding box center [905, 345] width 370 height 188
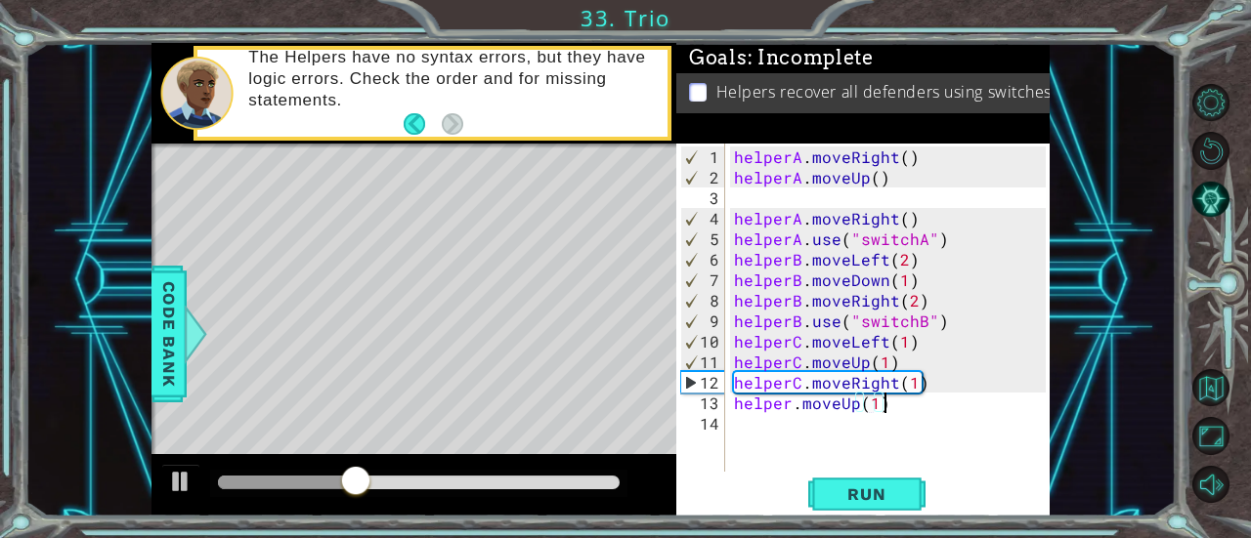
click at [888, 407] on div "helperA . moveRight ( ) helperA . moveUp ( ) helperA . moveRight ( ) helperA . …" at bounding box center [892, 331] width 325 height 369
drag, startPoint x: 883, startPoint y: 409, endPoint x: 794, endPoint y: 405, distance: 89.0
click at [794, 405] on div "helperA . moveRight ( ) helperA . moveUp ( ) helperA . moveRight ( ) helperA . …" at bounding box center [892, 331] width 325 height 369
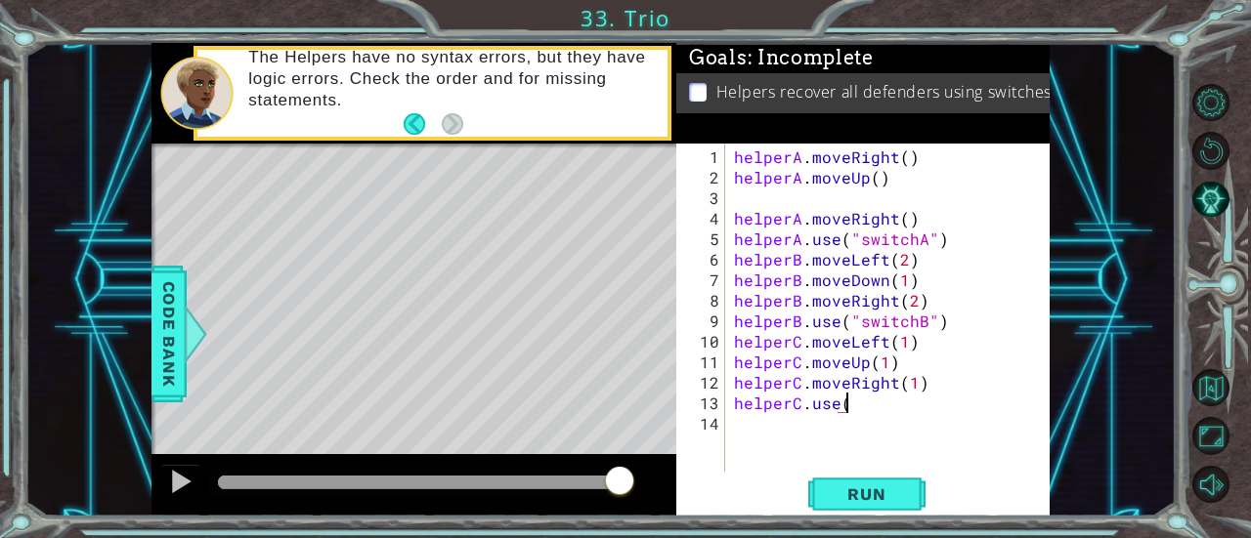
scroll to position [0, 6]
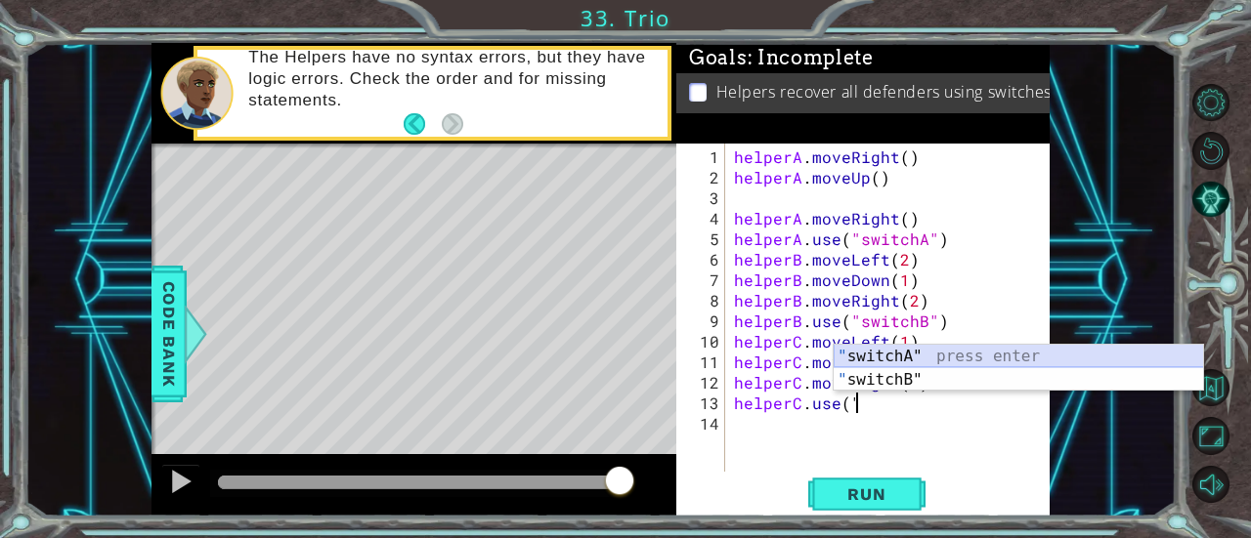
click at [918, 346] on div "" switchA" press enter " switchB" press enter" at bounding box center [1018, 392] width 370 height 94
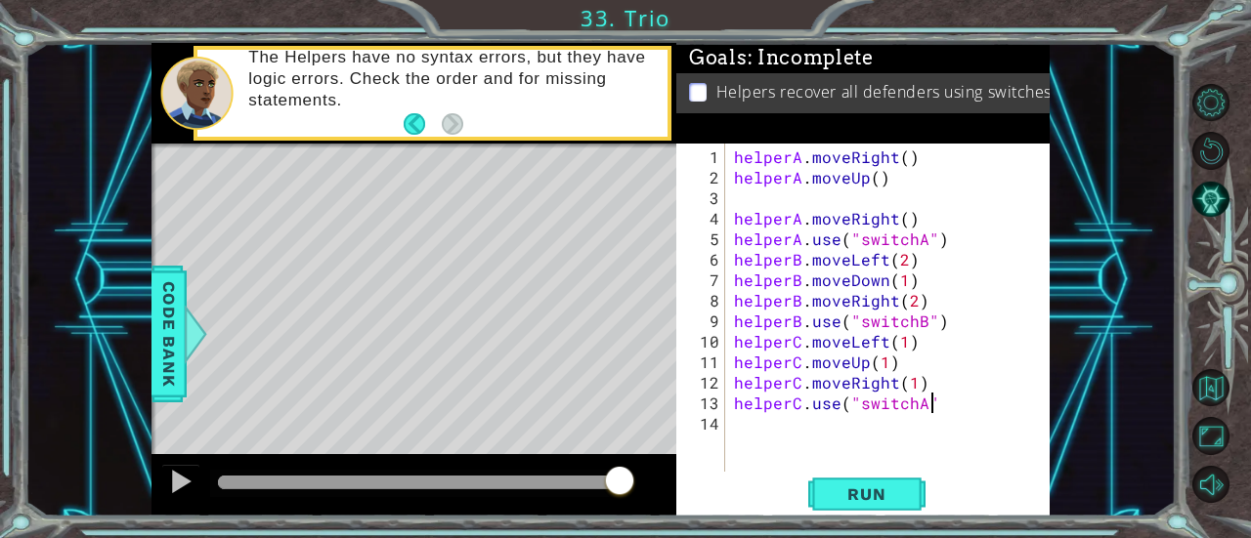
scroll to position [0, 12]
click at [925, 405] on div "helperA . moveRight ( ) helperA . moveUp ( ) helperA . moveRight ( ) helperA . …" at bounding box center [892, 331] width 325 height 369
click at [973, 401] on div "helperA . moveRight ( ) helperA . moveUp ( ) helperA . moveRight ( ) helperA . …" at bounding box center [892, 331] width 325 height 369
type textarea "helperC.use("switchC")"
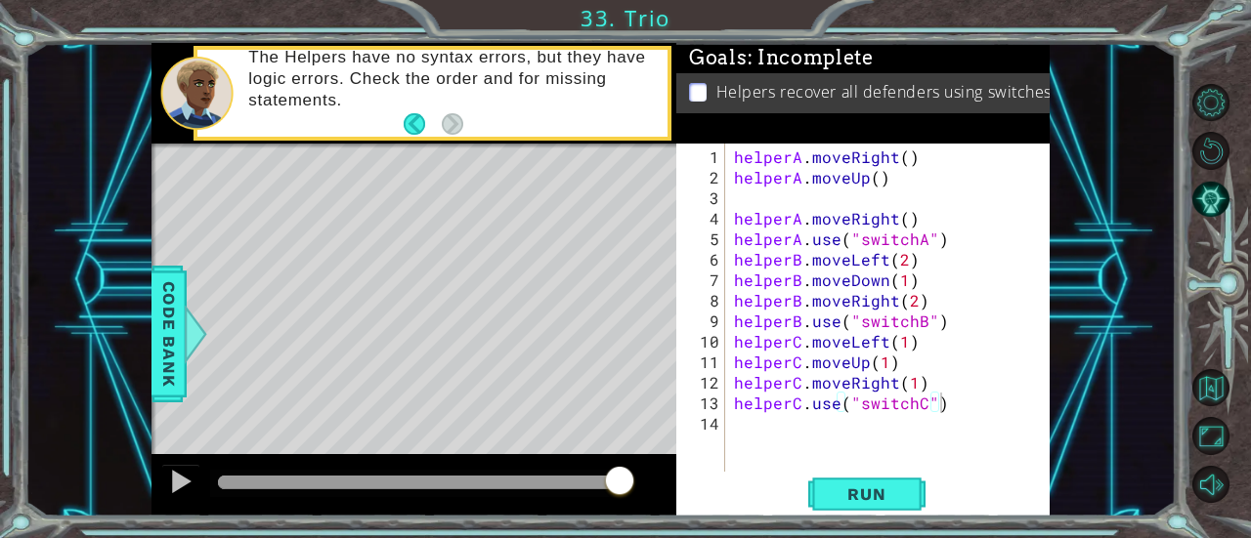
drag, startPoint x: 913, startPoint y: 489, endPoint x: 918, endPoint y: 462, distance: 28.0
click at [916, 478] on button "Run" at bounding box center [866, 494] width 117 height 37
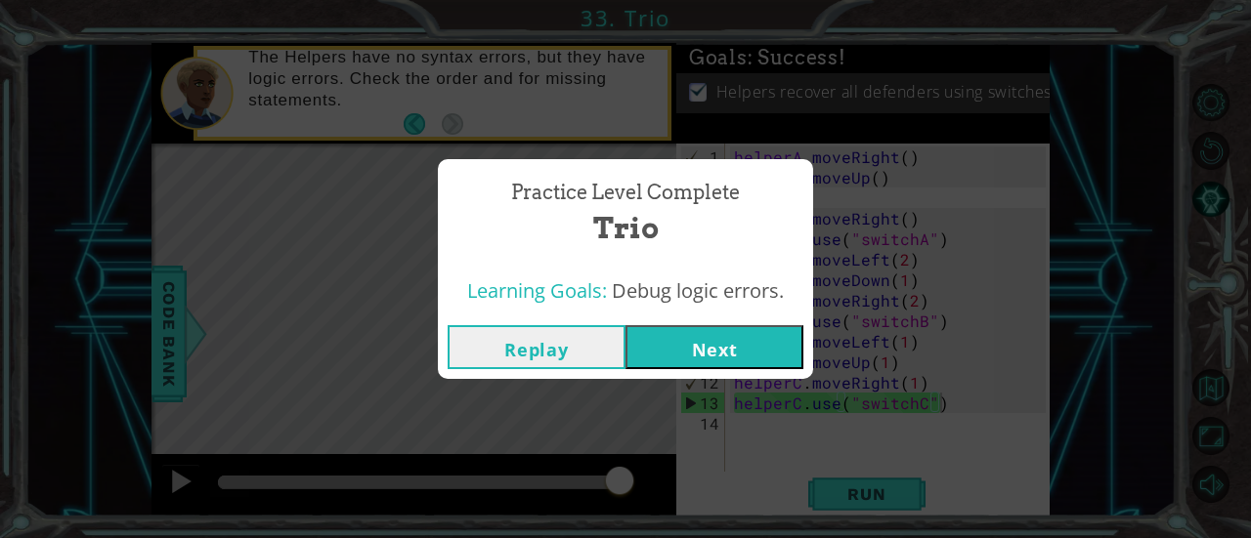
click at [697, 339] on button "Next" at bounding box center [714, 347] width 178 height 44
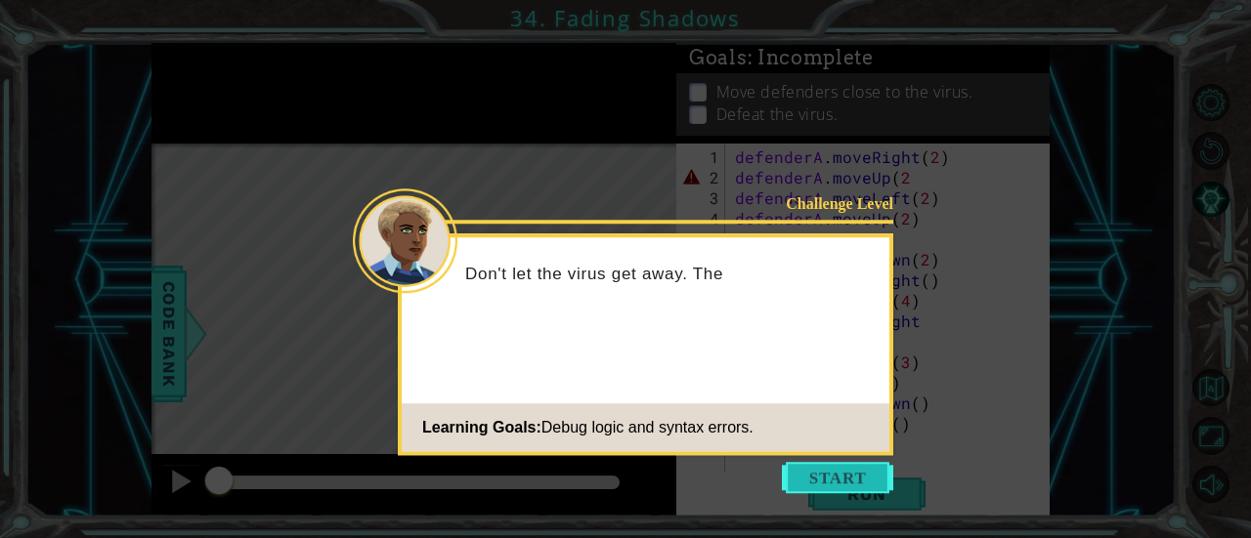
click at [816, 470] on button "Start" at bounding box center [837, 477] width 111 height 31
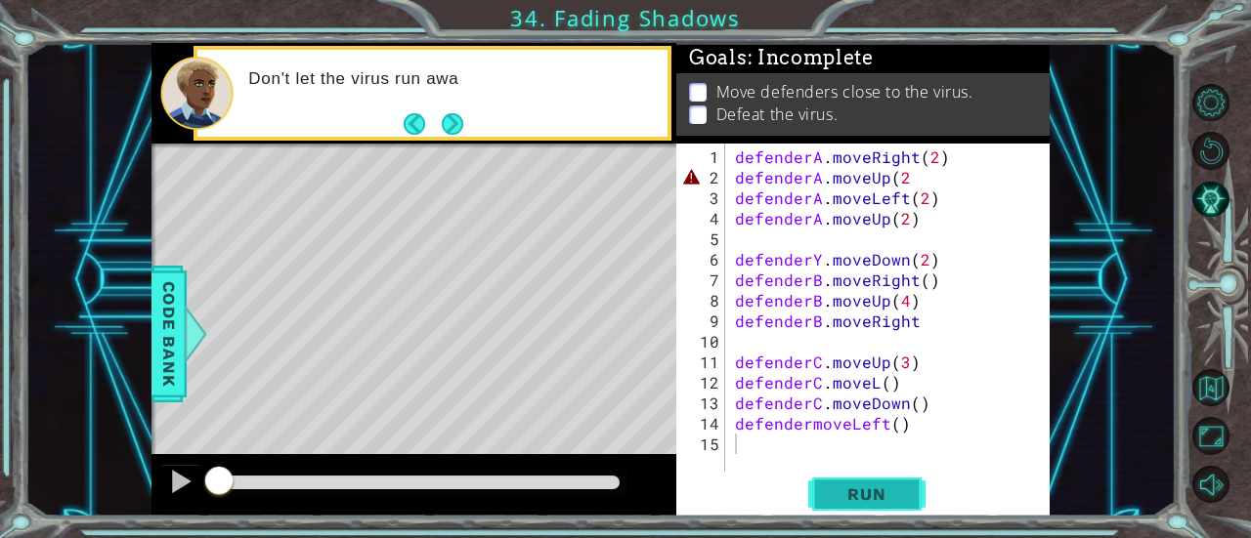
click at [848, 493] on span "Run" at bounding box center [866, 495] width 77 height 20
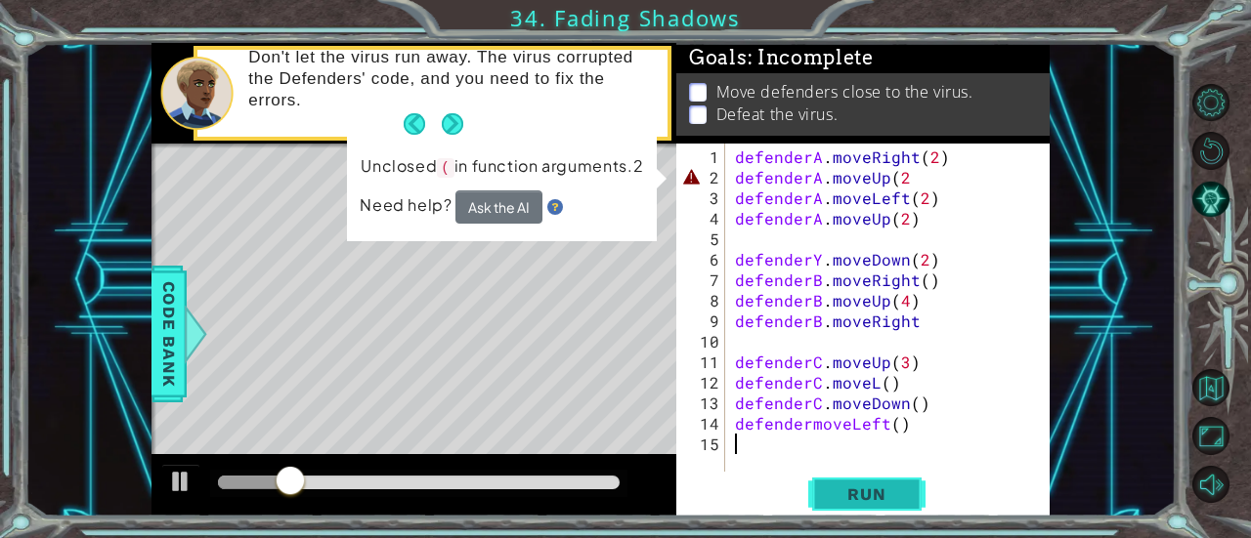
click at [909, 513] on div "1 ההההההההההההההההההההההההההההההההההההההההההההההההההההההההההההההההההההההההההההה…" at bounding box center [625, 269] width 1251 height 538
click at [891, 499] on span "Run" at bounding box center [866, 495] width 77 height 20
click at [911, 184] on div "defenderA . moveRight ( 2 ) defenderA . moveUp ( 2 defenderA . moveLeft ( 2 ) d…" at bounding box center [893, 331] width 324 height 369
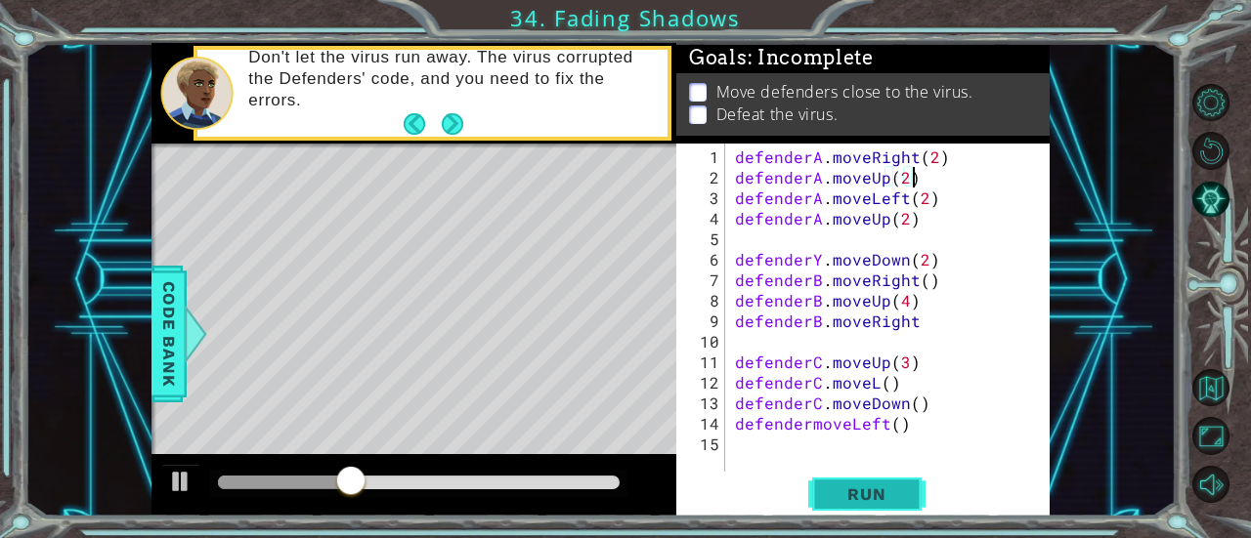
click at [899, 503] on span "Run" at bounding box center [866, 495] width 77 height 20
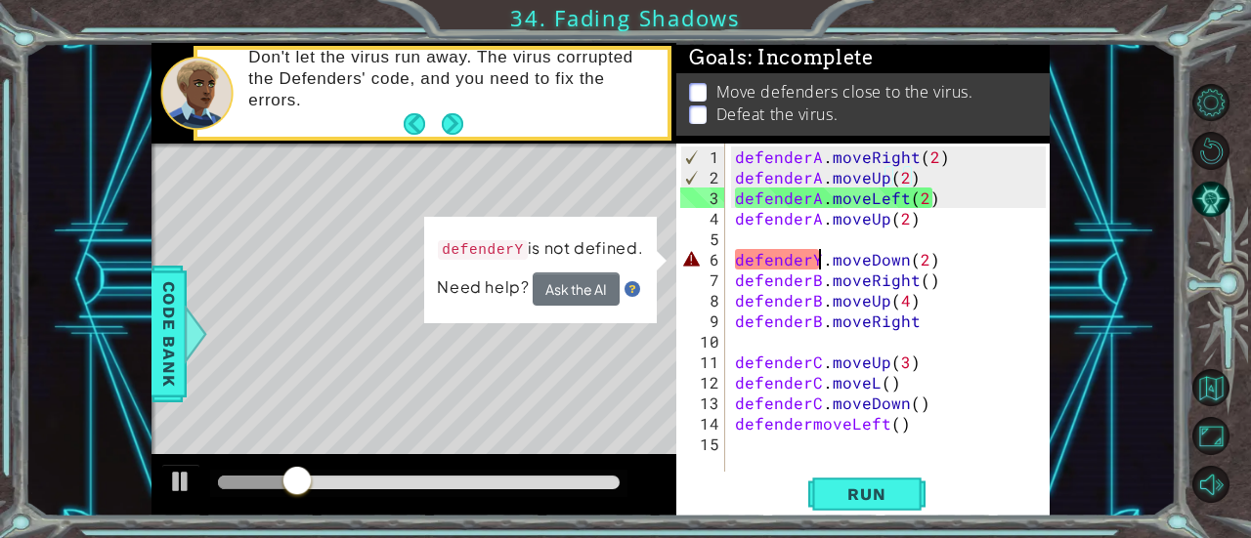
click at [822, 259] on div "defenderA . moveRight ( 2 ) defenderA . moveUp ( 2 ) defenderA . moveLeft ( 2 )…" at bounding box center [893, 331] width 324 height 369
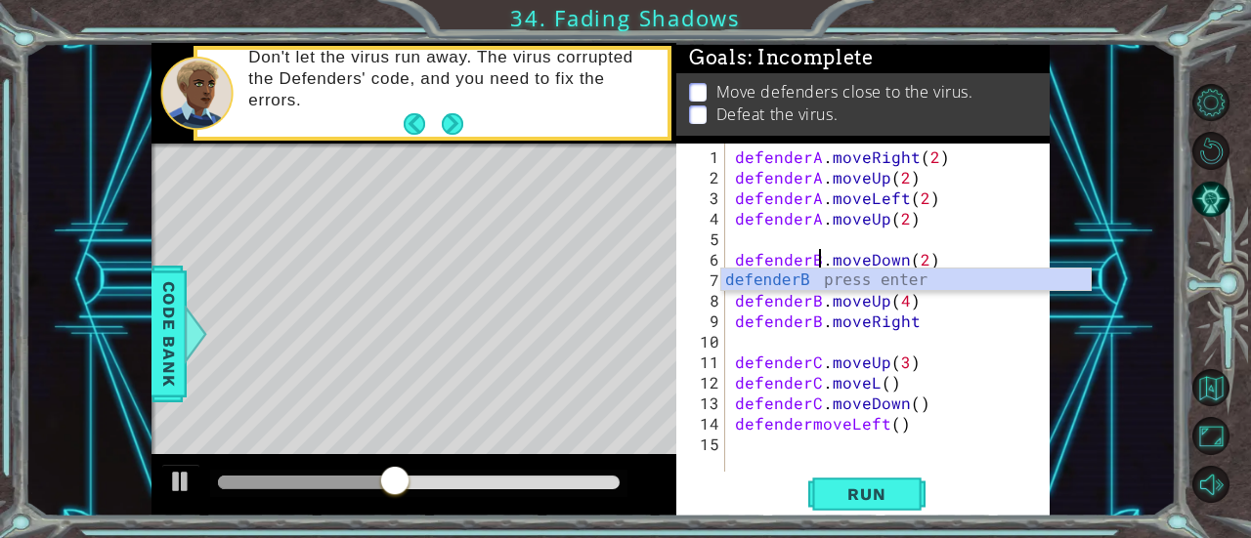
scroll to position [0, 5]
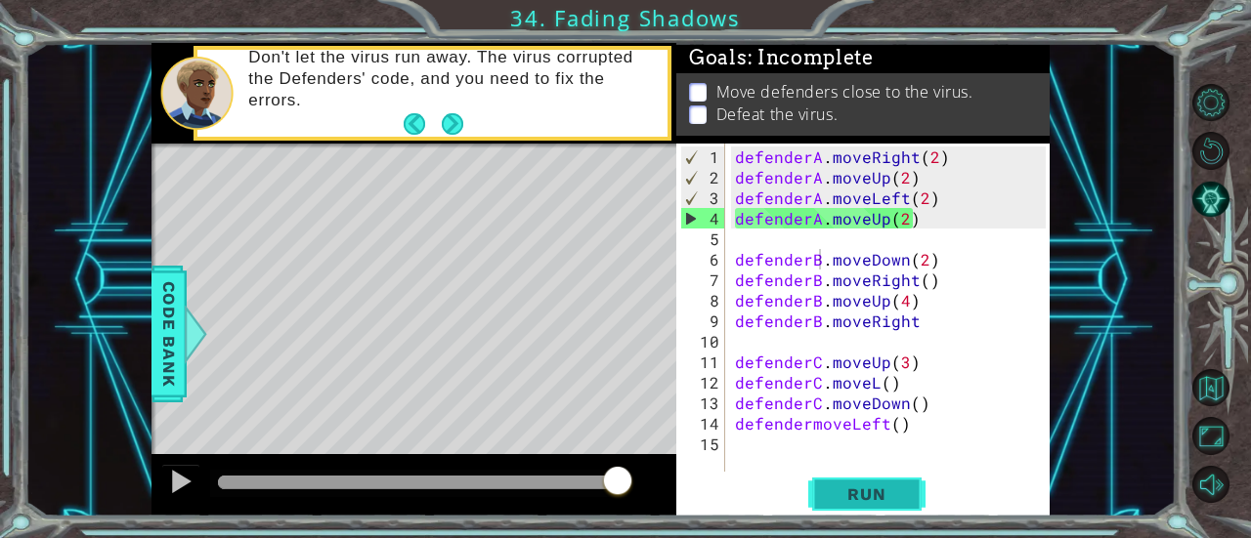
click at [887, 486] on span "Run" at bounding box center [866, 495] width 77 height 20
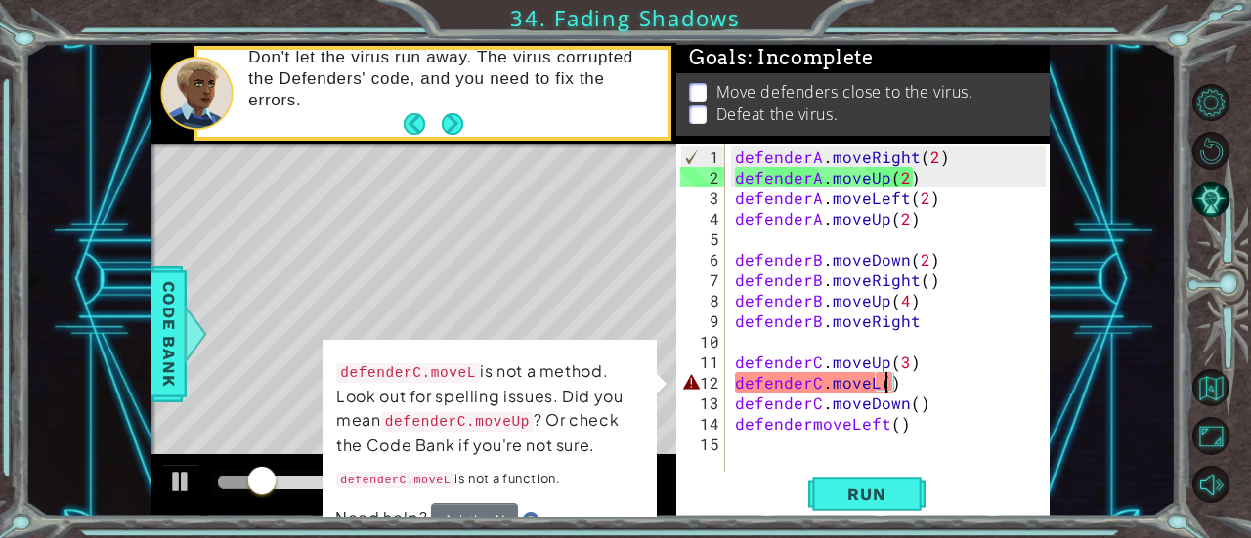
click at [887, 388] on div "defenderA . moveRight ( 2 ) defenderA . moveUp ( 2 ) defenderA . moveLeft ( 2 )…" at bounding box center [893, 331] width 324 height 369
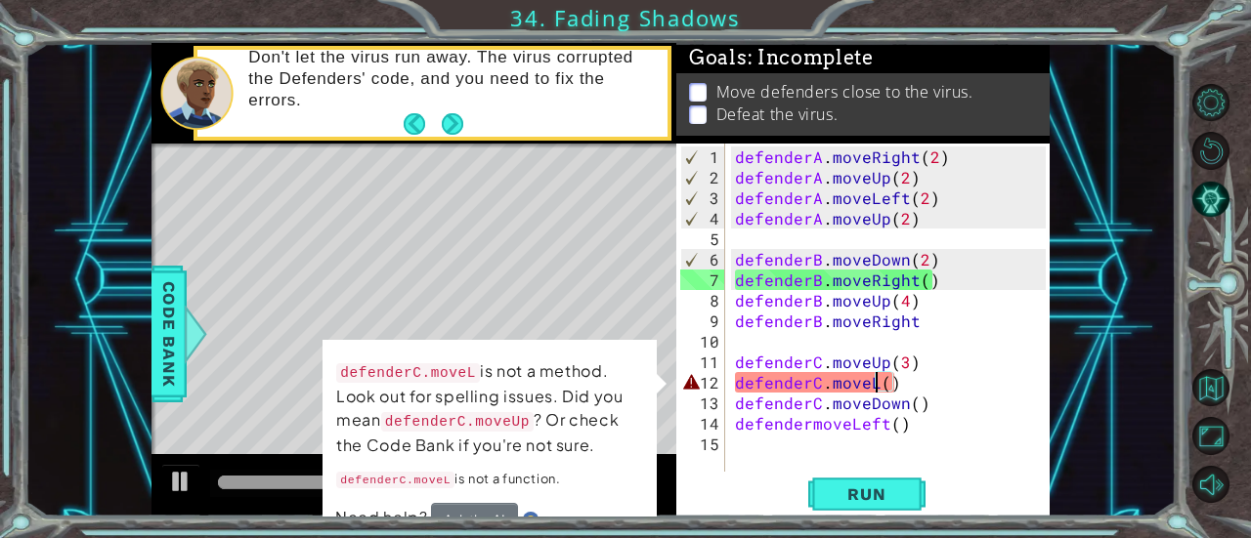
click at [872, 389] on div "defenderA . moveRight ( 2 ) defenderA . moveUp ( 2 ) defenderA . moveLeft ( 2 )…" at bounding box center [893, 331] width 324 height 369
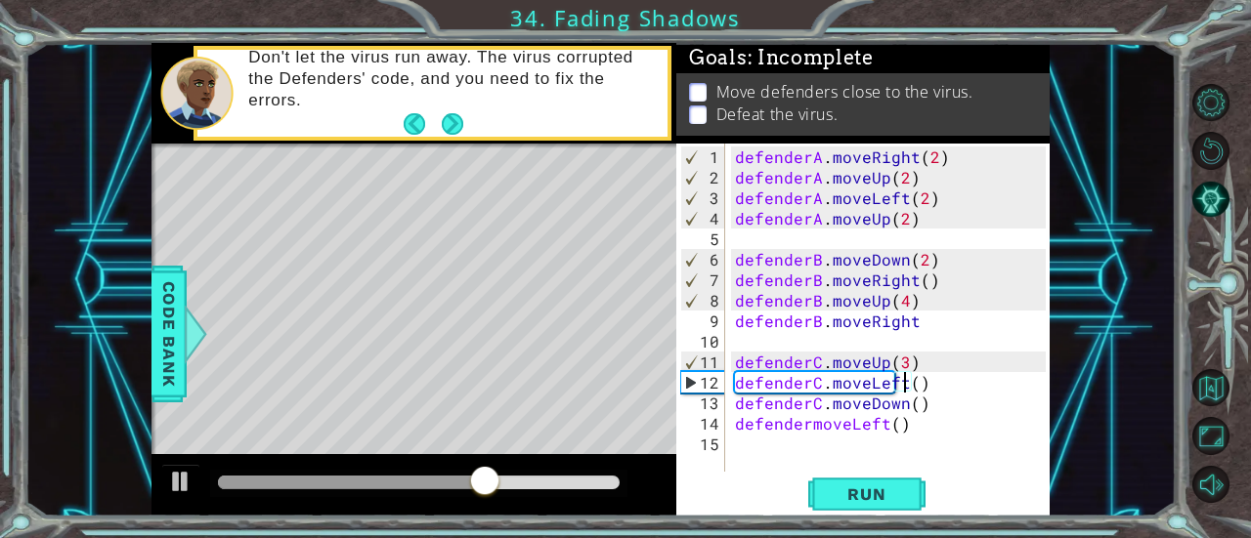
scroll to position [0, 10]
click at [881, 501] on span "Run" at bounding box center [866, 495] width 77 height 20
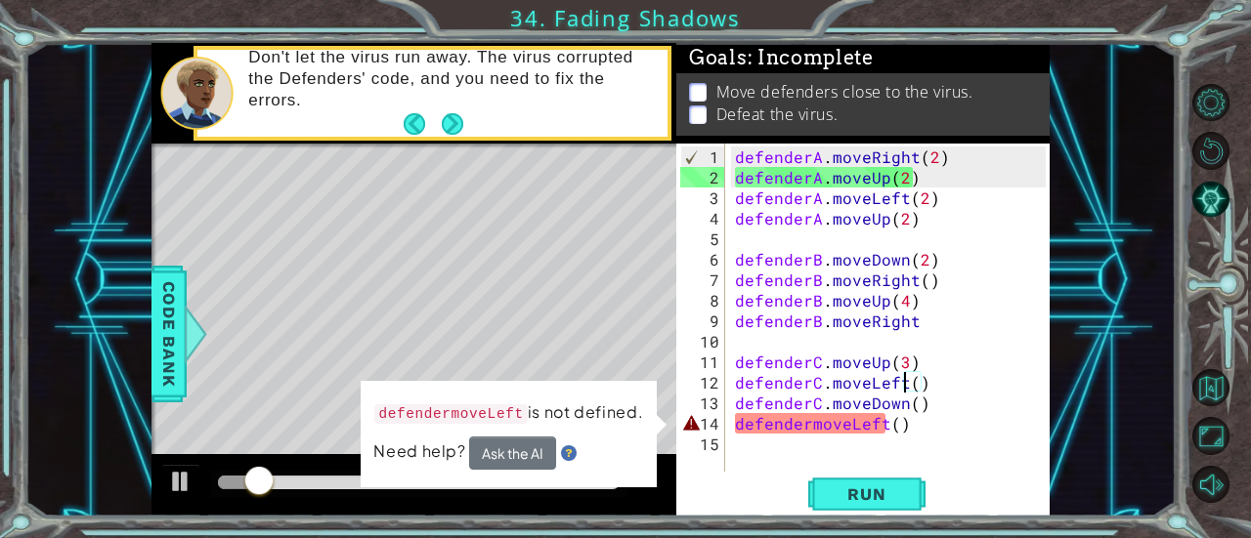
click at [809, 431] on div "defenderA . moveRight ( 2 ) defenderA . moveUp ( 2 ) defenderA . moveLeft ( 2 )…" at bounding box center [893, 331] width 324 height 369
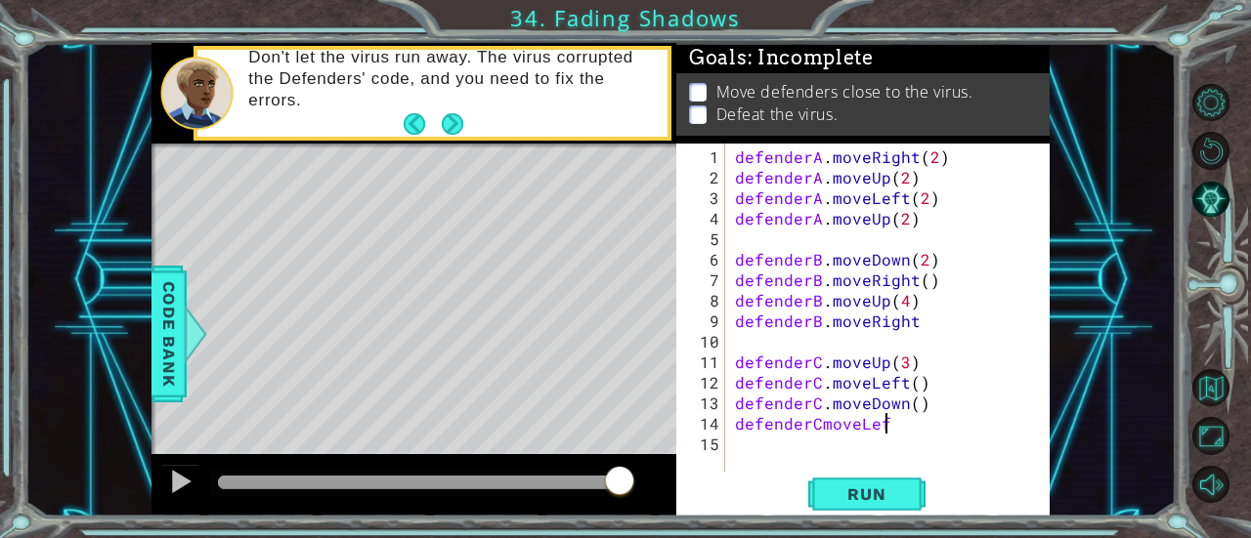
scroll to position [0, 8]
click at [858, 489] on span "Run" at bounding box center [866, 495] width 77 height 20
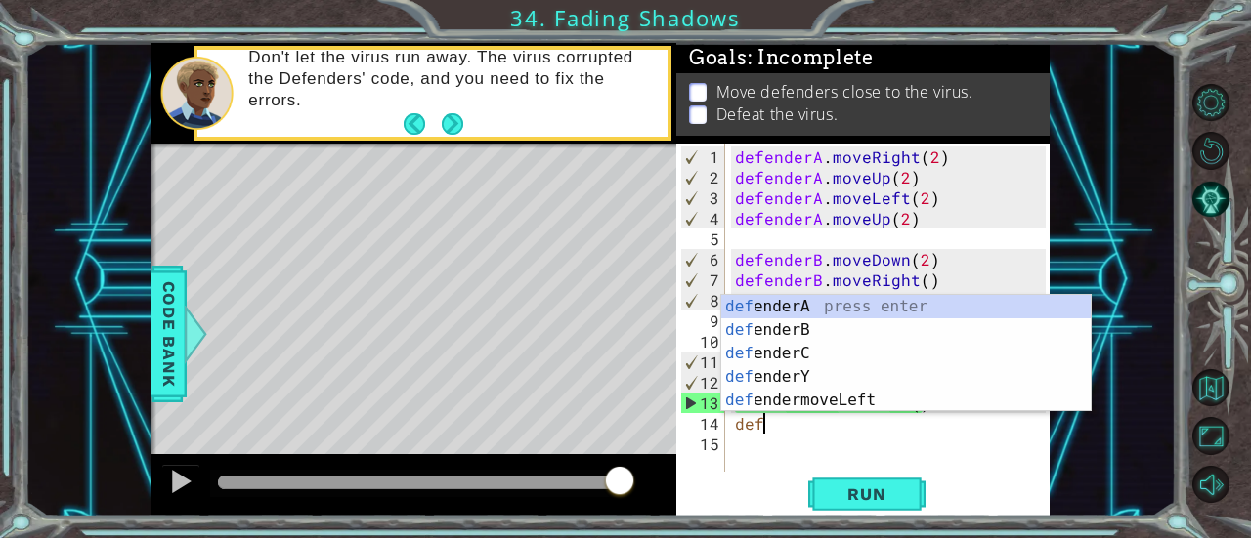
scroll to position [0, 0]
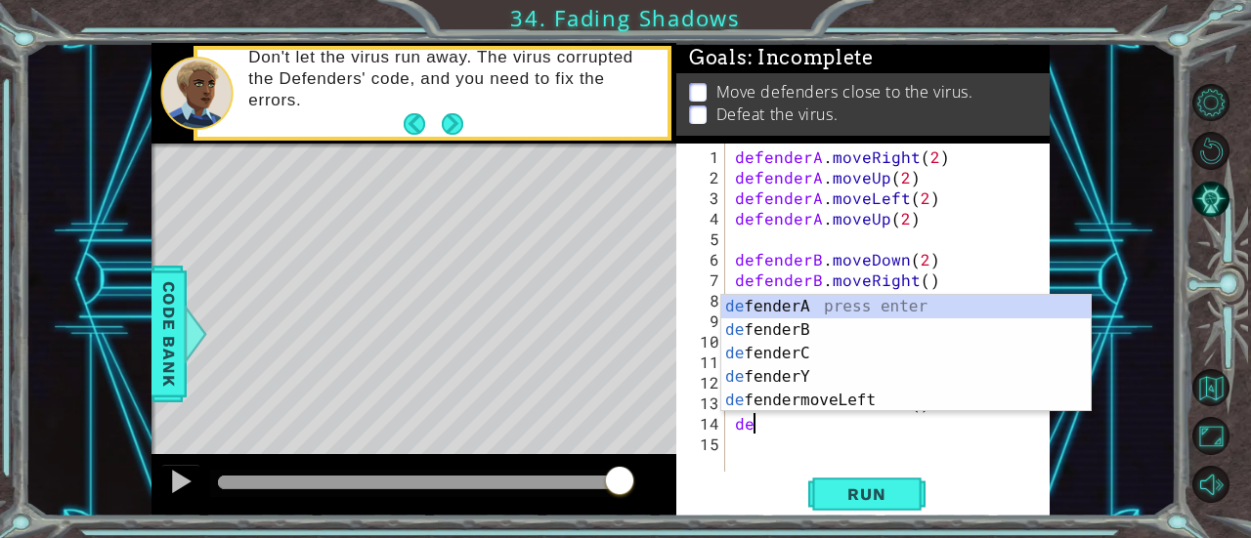
type textarea "d"
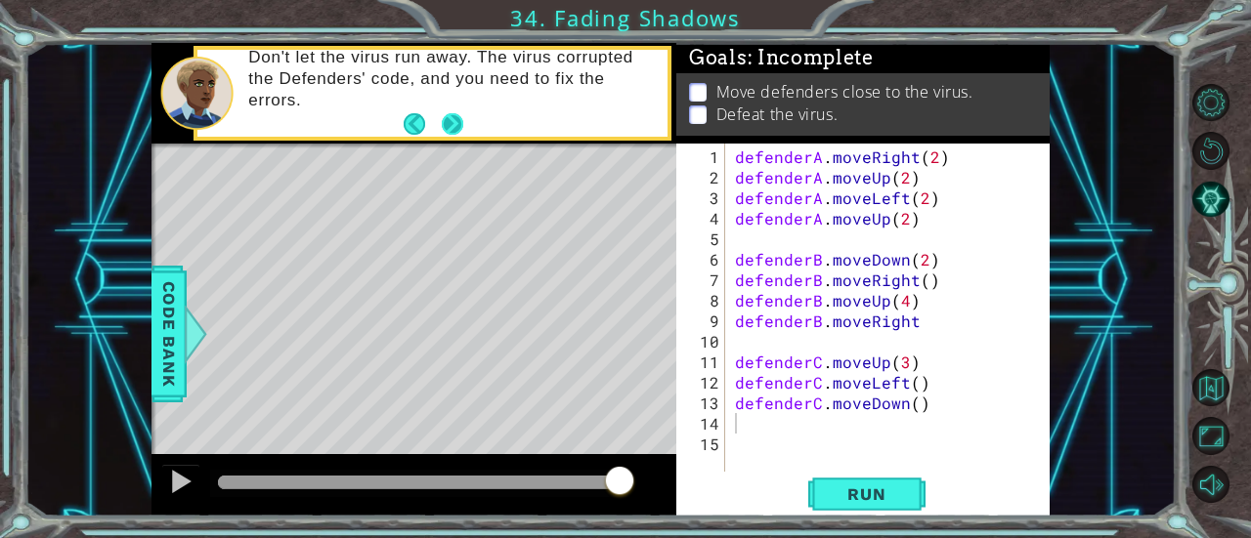
click at [451, 128] on button "Next" at bounding box center [452, 123] width 21 height 21
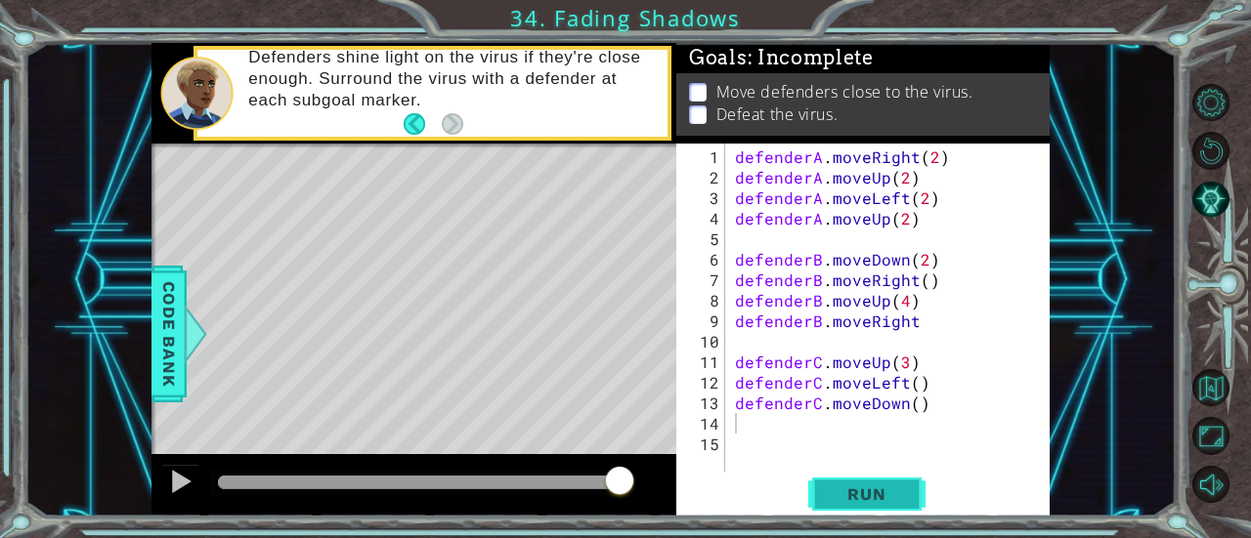
click at [876, 486] on span "Run" at bounding box center [866, 495] width 77 height 20
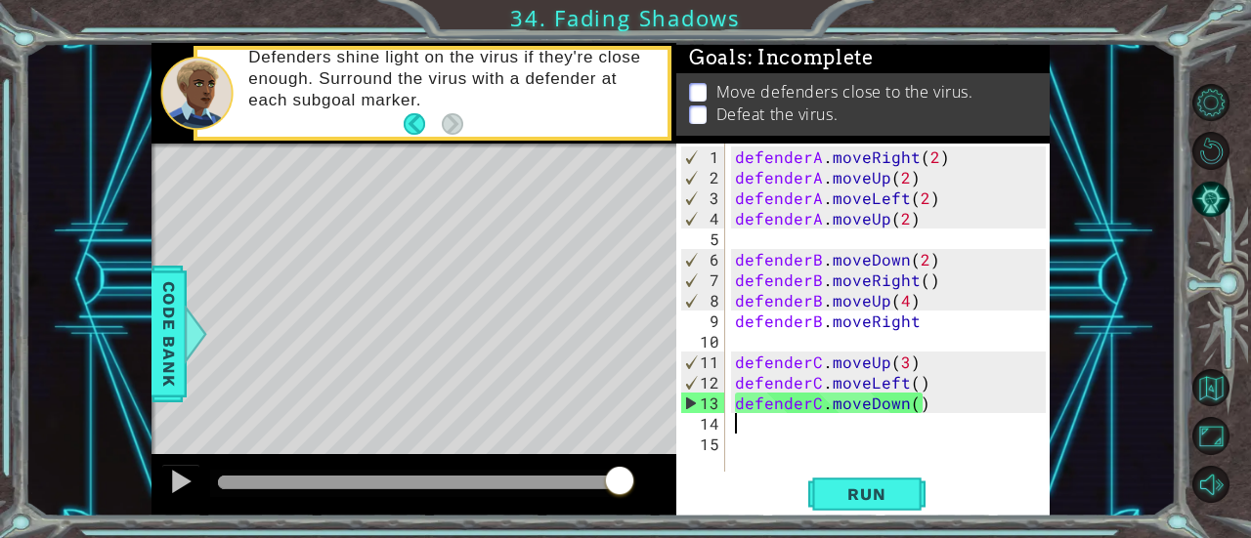
type textarea "j"
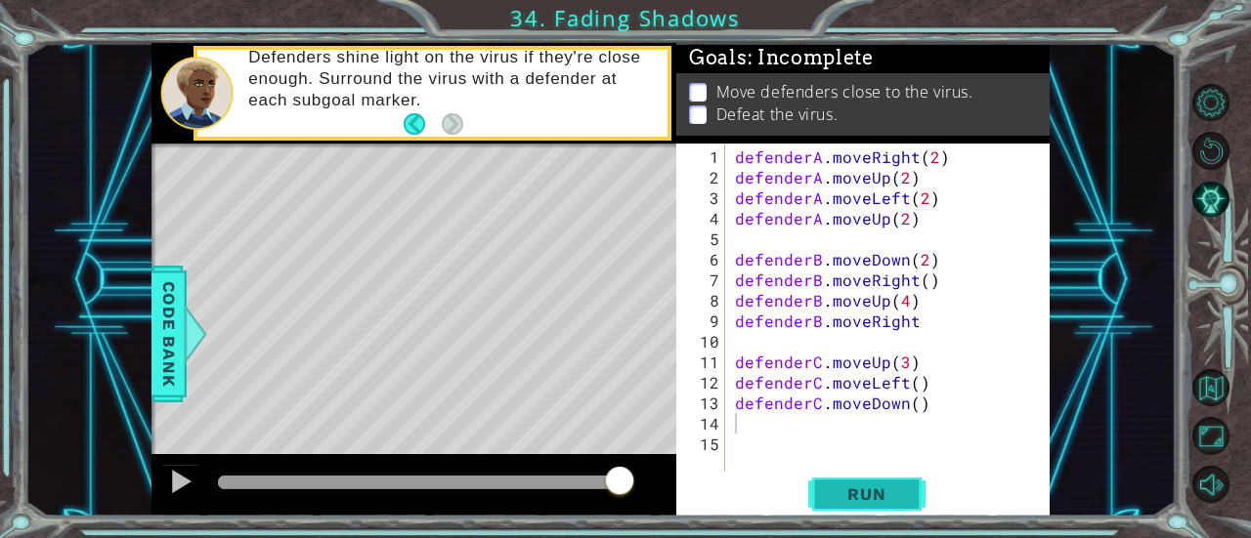
click at [844, 495] on span "Run" at bounding box center [866, 495] width 77 height 20
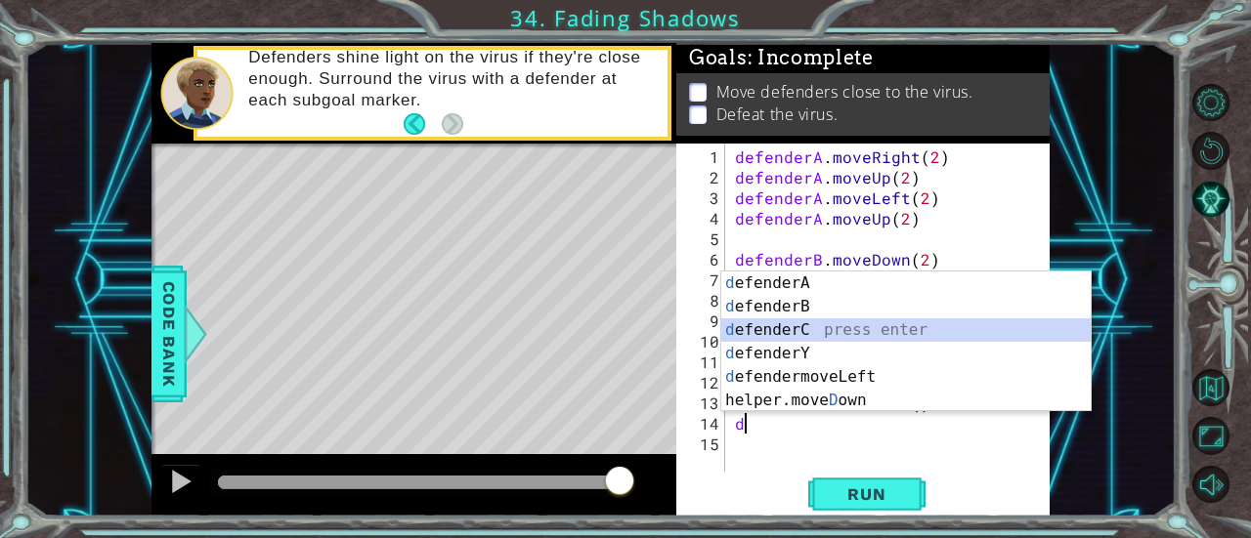
click at [803, 334] on div "d efenderA press enter d efenderB press enter d efenderC press enter d efenderY…" at bounding box center [906, 366] width 370 height 188
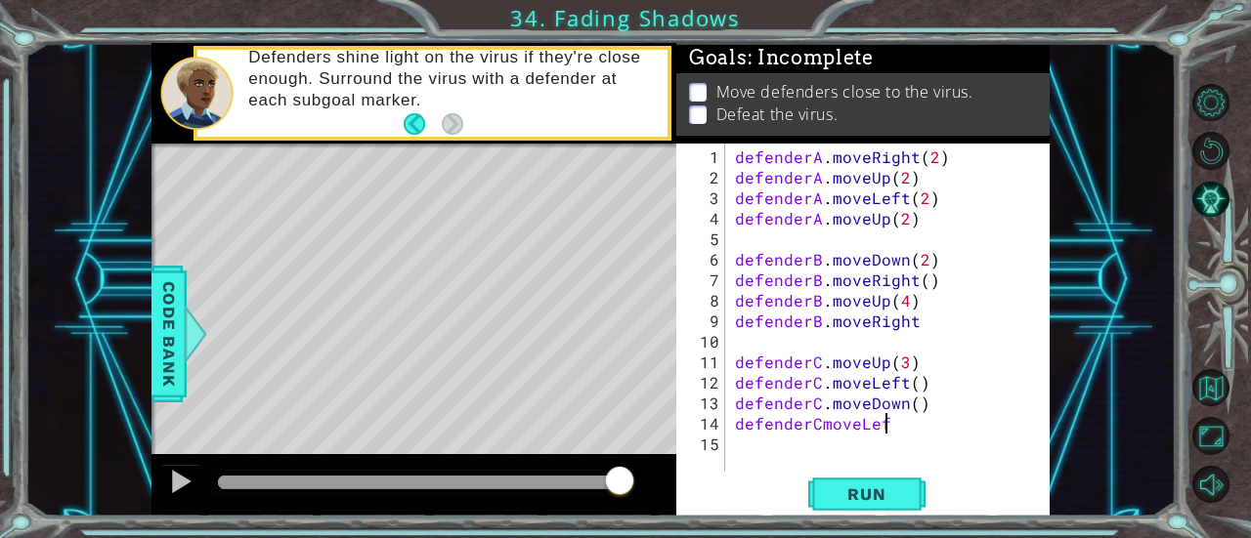
scroll to position [0, 8]
click at [863, 499] on span "Run" at bounding box center [866, 495] width 77 height 20
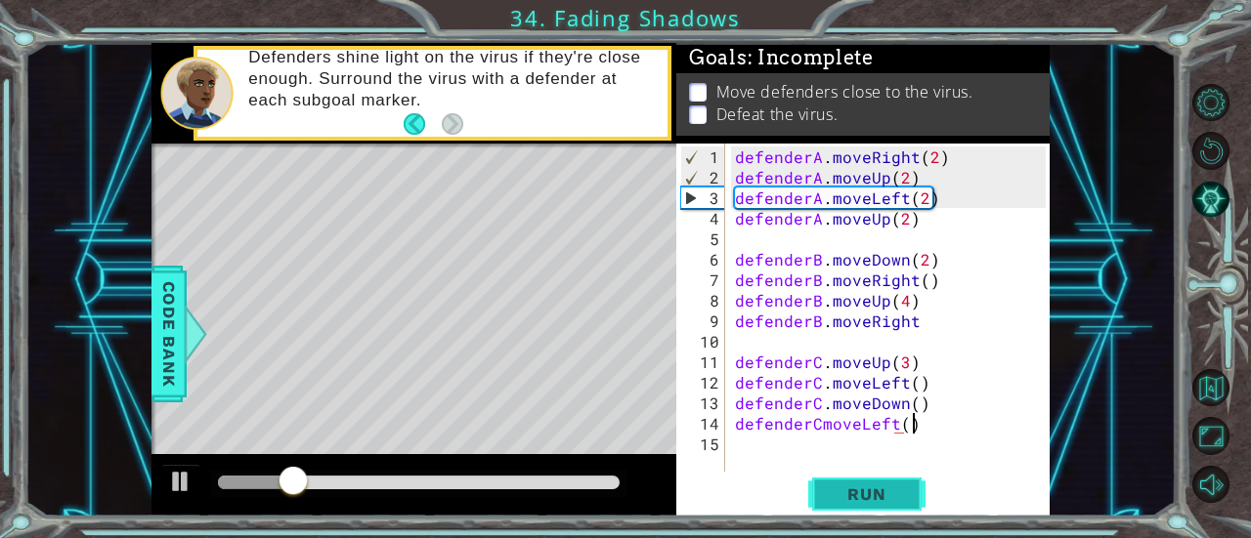
scroll to position [0, 10]
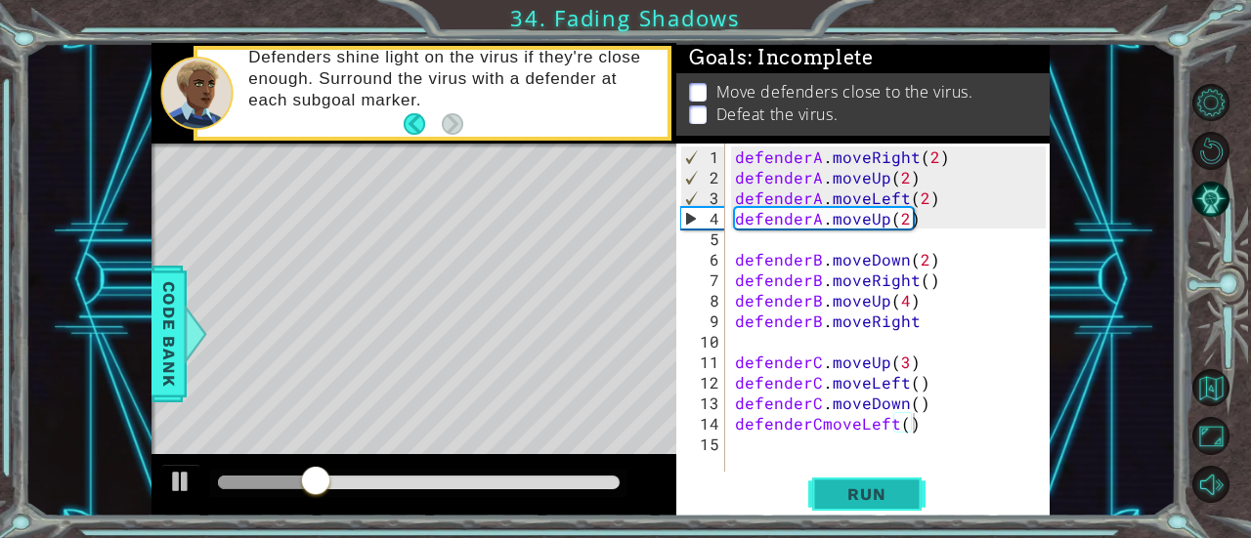
click at [881, 488] on span "Run" at bounding box center [866, 495] width 77 height 20
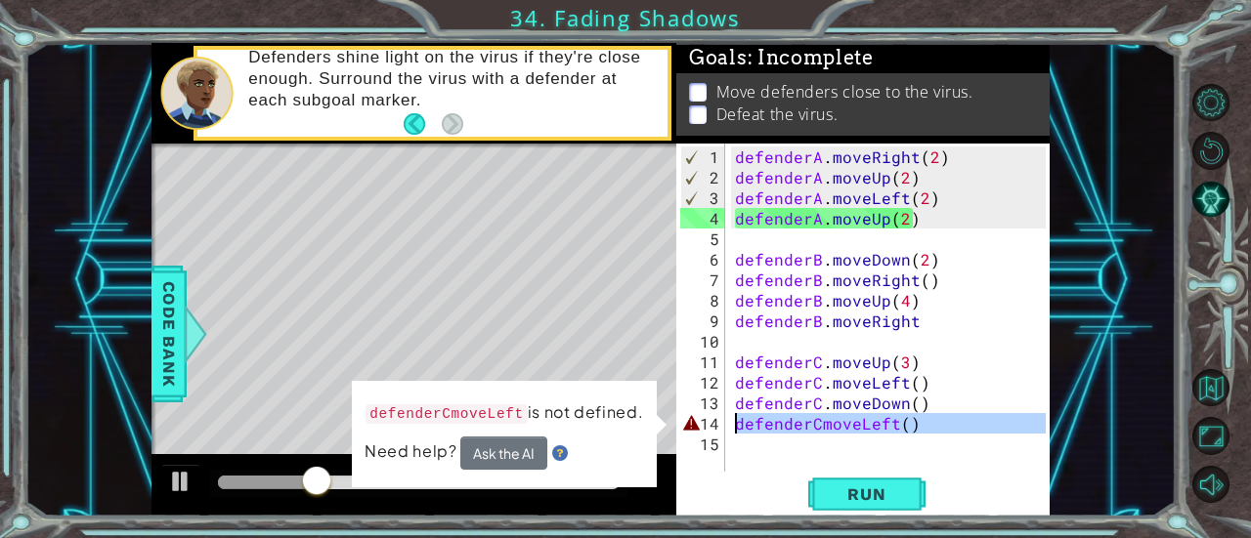
drag, startPoint x: 915, startPoint y: 436, endPoint x: 713, endPoint y: 425, distance: 201.6
click at [713, 425] on div "defenderCmoveLeft() 1 2 3 4 5 6 7 8 9 10 11 12 13 14 15 defenderA . moveRight (…" at bounding box center [860, 308] width 369 height 328
type textarea "defenderCmoveLeft()"
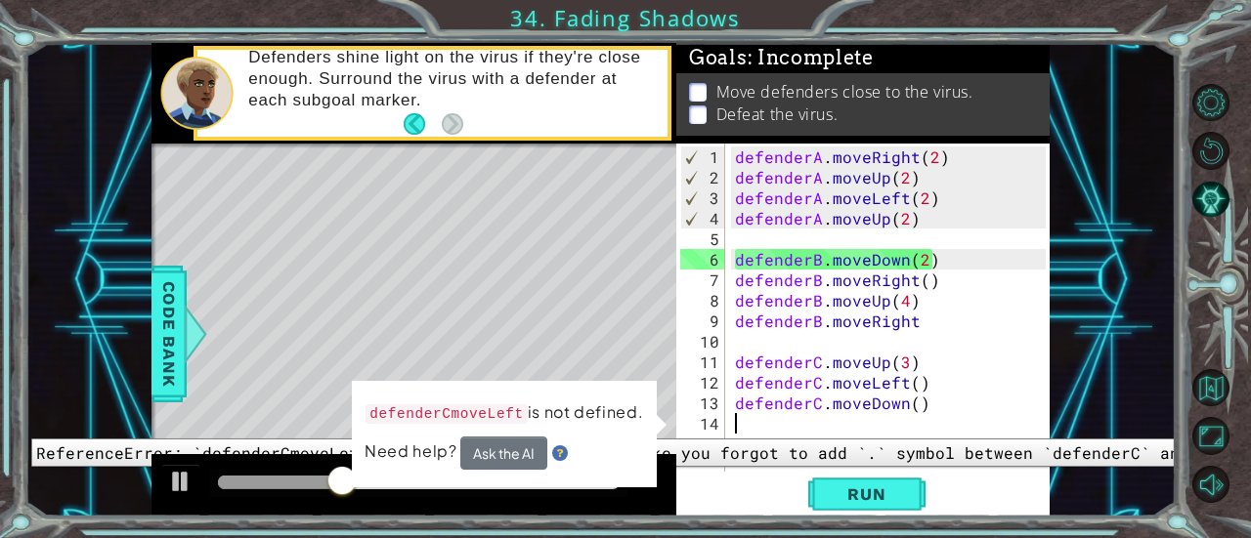
scroll to position [0, 0]
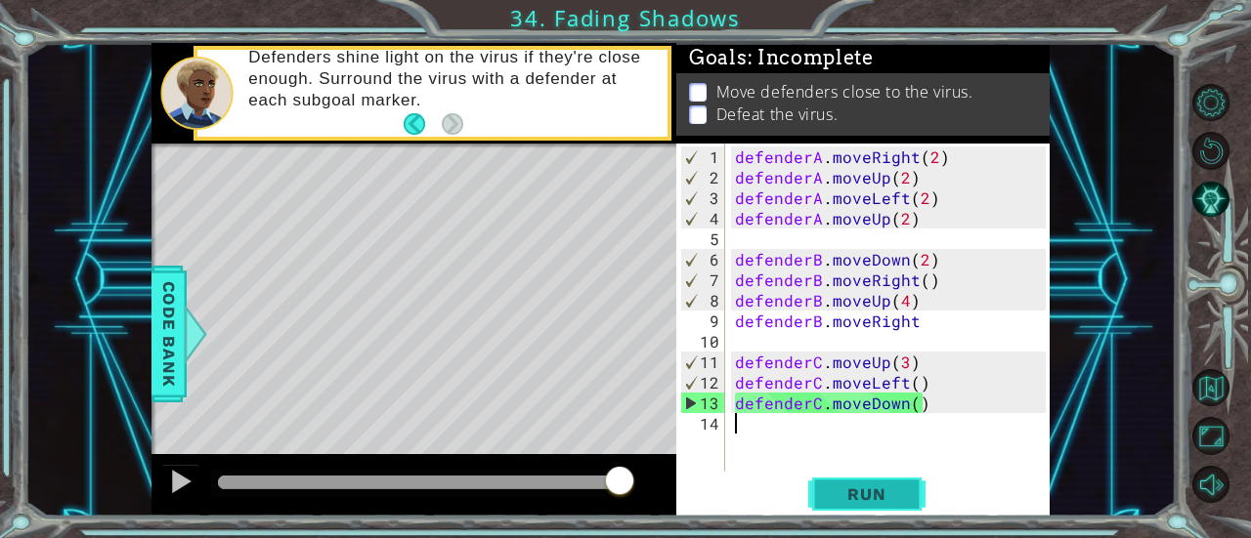
click at [860, 487] on span "Run" at bounding box center [866, 495] width 77 height 20
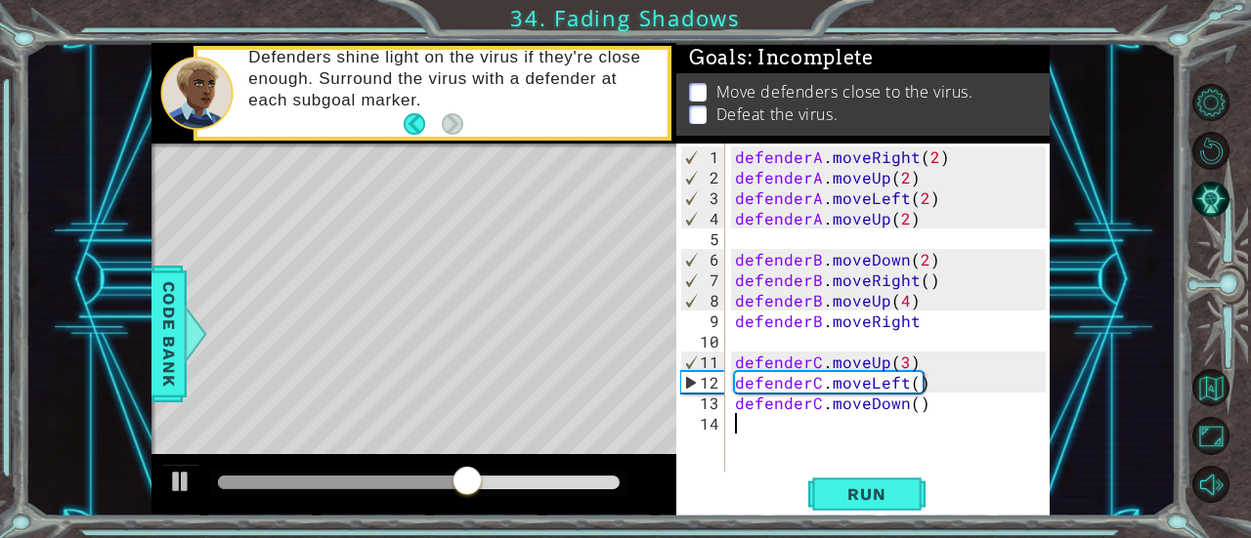
click at [961, 341] on div "defenderA . moveRight ( 2 ) defenderA . moveUp ( 2 ) defenderA . moveLeft ( 2 )…" at bounding box center [893, 331] width 324 height 369
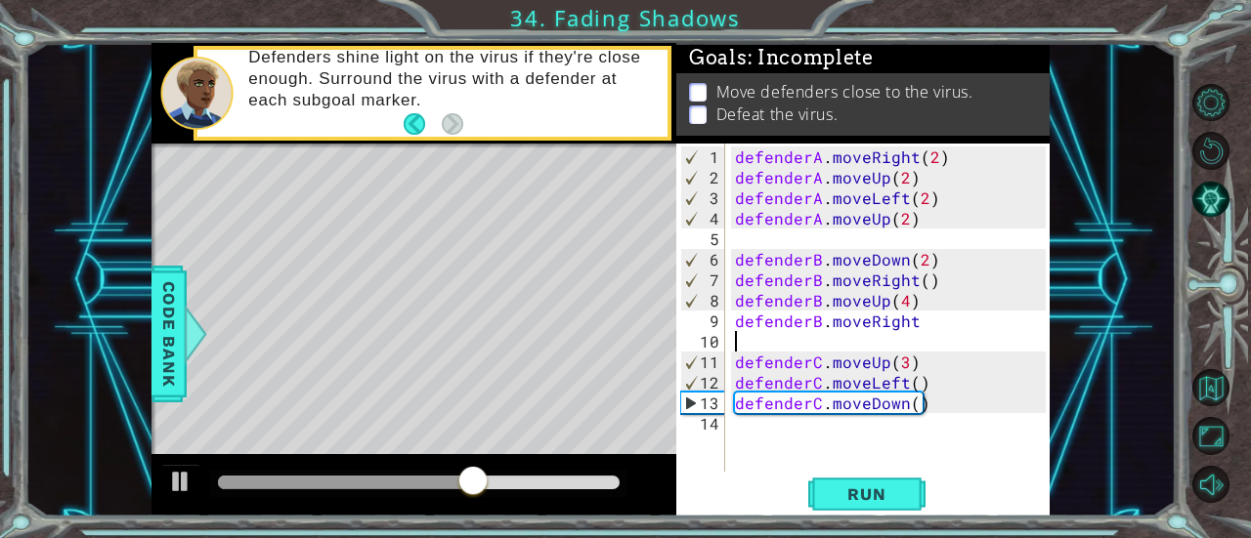
click at [957, 325] on div "defenderA . moveRight ( 2 ) defenderA . moveUp ( 2 ) defenderA . moveLeft ( 2 )…" at bounding box center [893, 331] width 324 height 369
click at [868, 492] on span "Run" at bounding box center [866, 495] width 77 height 20
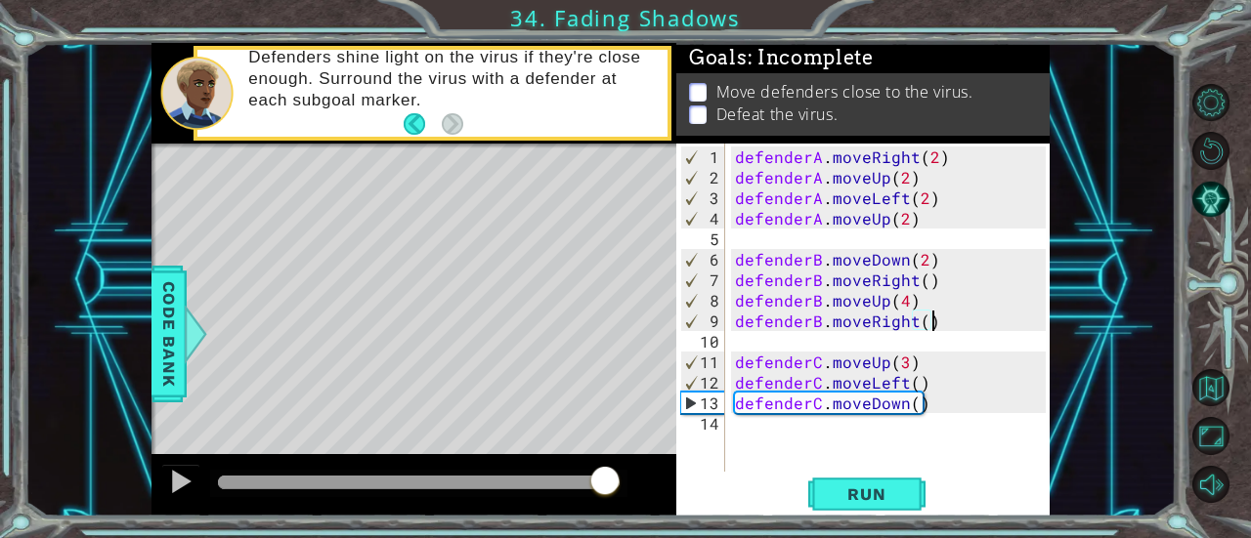
click at [604, 441] on div "methods defender moveUp() moveDown() moveLeft() moveRight() Code Bank Defenders…" at bounding box center [600, 280] width 899 height 474
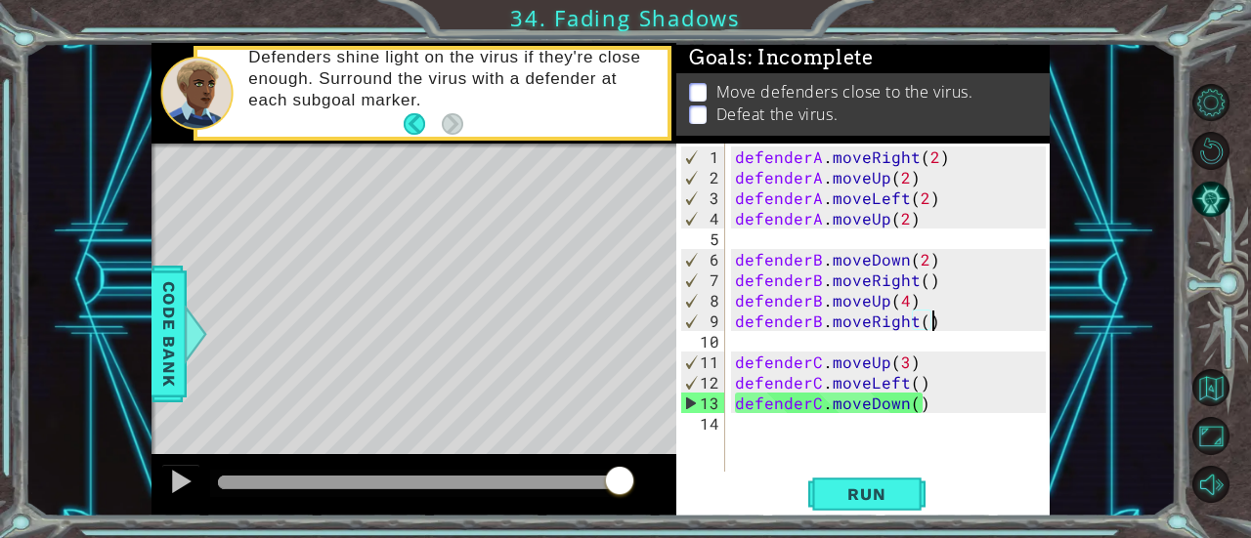
click at [959, 394] on div "defenderA . moveRight ( 2 ) defenderA . moveUp ( 2 ) defenderA . moveLeft ( 2 )…" at bounding box center [893, 331] width 324 height 369
type textarea "defenderC.moveDown()"
click at [988, 411] on div "defenderA . moveRight ( 2 ) defenderA . moveUp ( 2 ) defenderA . moveLeft ( 2 )…" at bounding box center [893, 331] width 324 height 369
drag, startPoint x: 955, startPoint y: 389, endPoint x: 724, endPoint y: 386, distance: 230.6
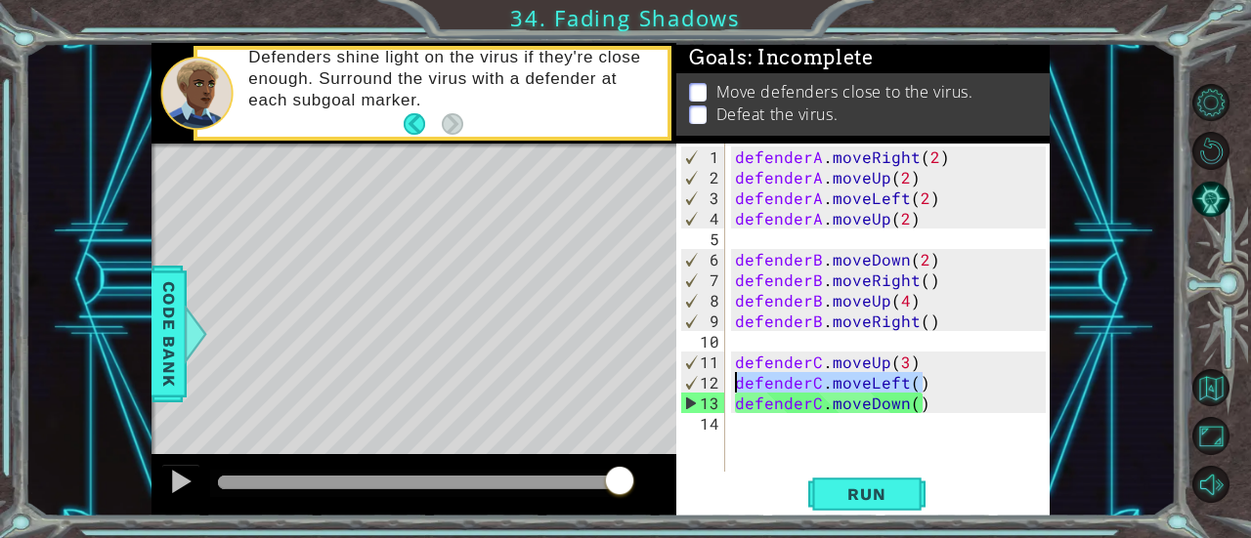
click at [724, 386] on div "1 2 3 4 5 6 7 8 9 10 11 12 13 14 defenderA . moveRight ( 2 ) defenderA . moveUp…" at bounding box center [860, 308] width 369 height 328
type textarea "defenderC.moveLeft()"
click at [942, 423] on div "defenderA . moveRight ( 2 ) defenderA . moveUp ( 2 ) defenderA . moveLeft ( 2 )…" at bounding box center [893, 331] width 324 height 369
paste textarea "defenderC.moveLeft()"
type textarea "defenderC.moveLeft()"
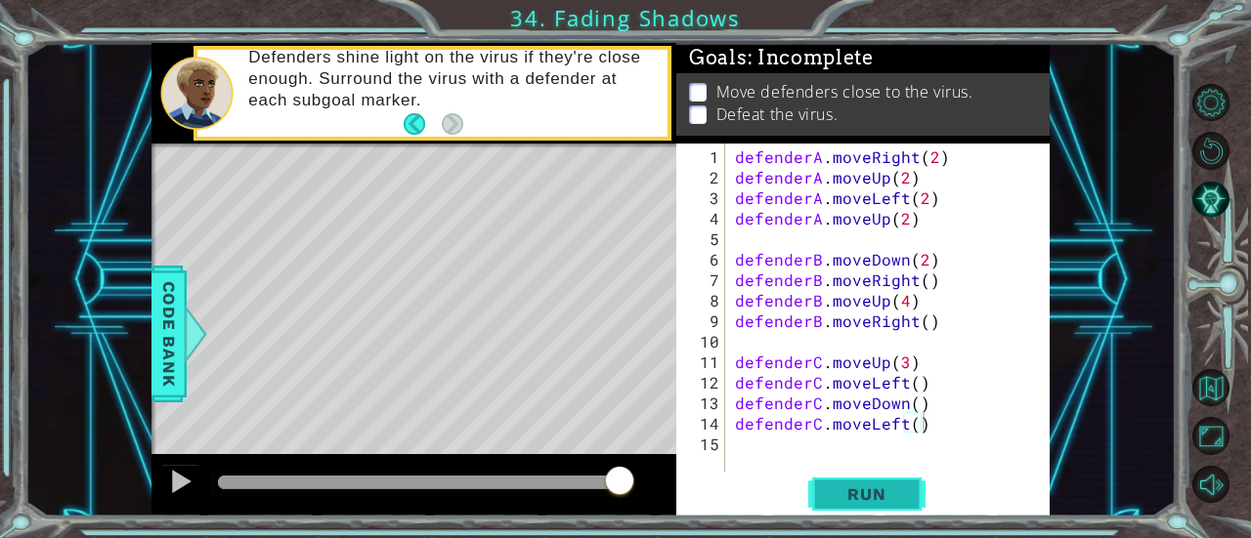
click at [866, 487] on span "Run" at bounding box center [866, 495] width 77 height 20
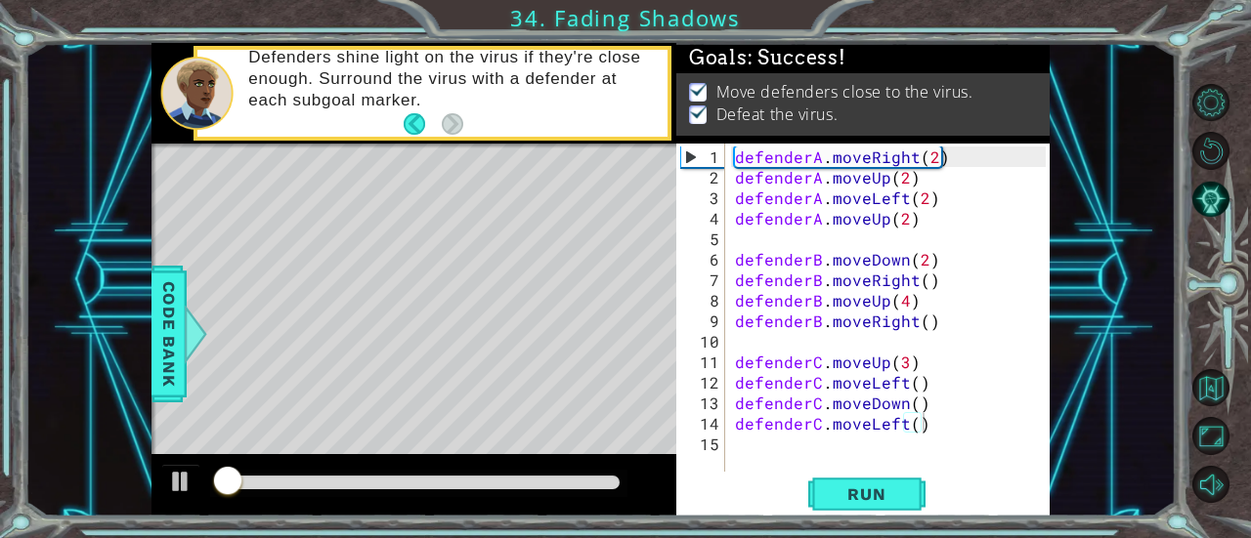
drag, startPoint x: 302, startPoint y: 471, endPoint x: 762, endPoint y: 490, distance: 460.6
click at [760, 491] on div "1 ההההההההההההההההההההההההההההההההההההההההההההההההההההההההההההההההההההההההההההה…" at bounding box center [600, 280] width 899 height 474
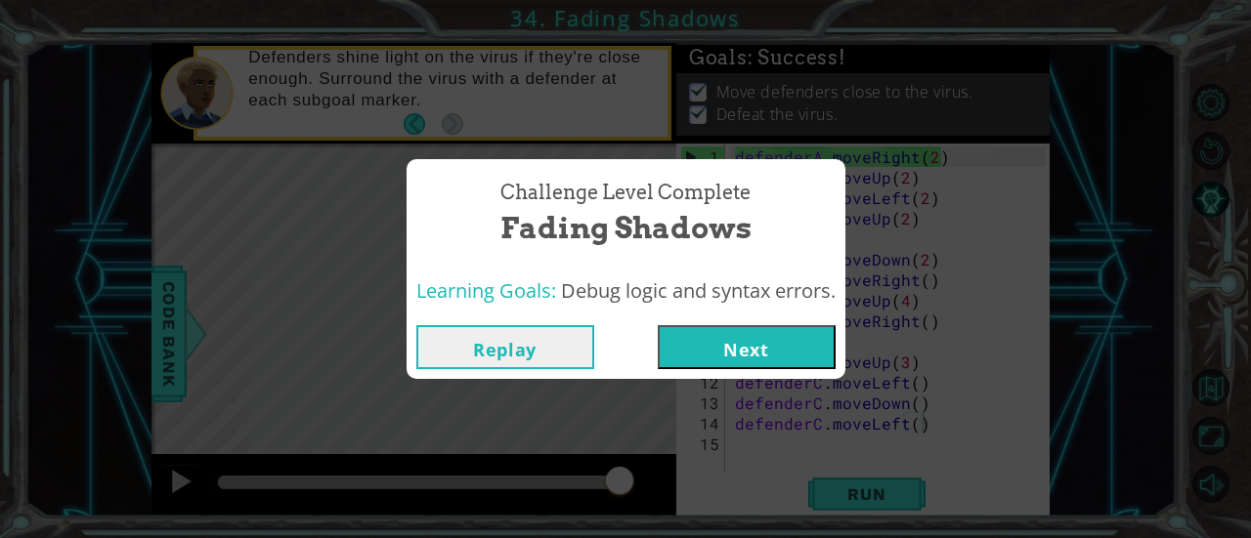
click at [776, 364] on button "Next" at bounding box center [747, 347] width 178 height 44
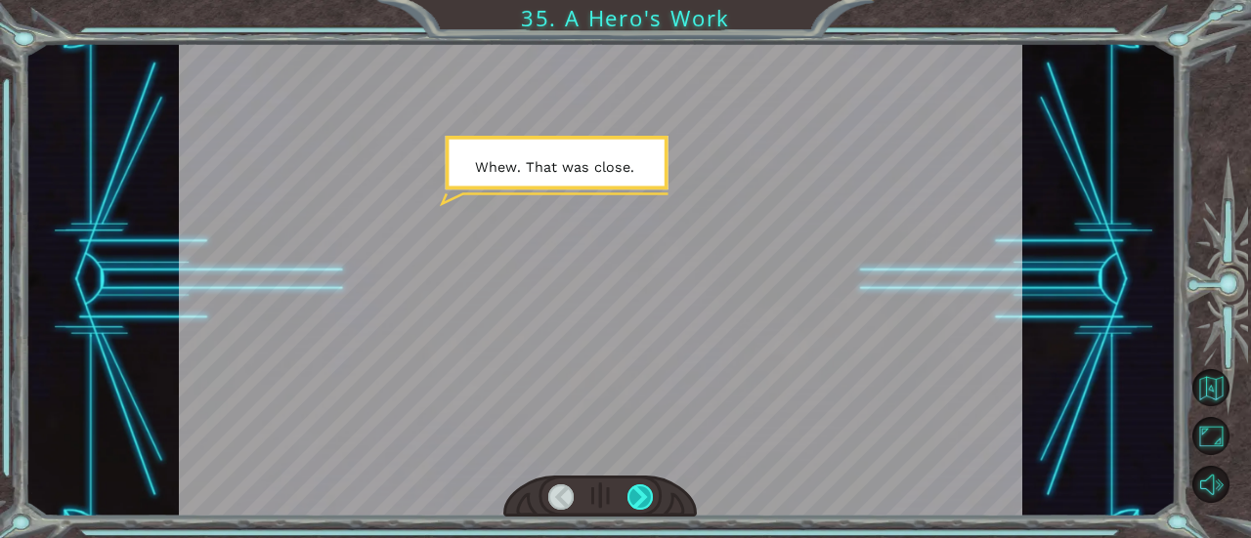
click at [637, 491] on div at bounding box center [639, 497] width 25 height 25
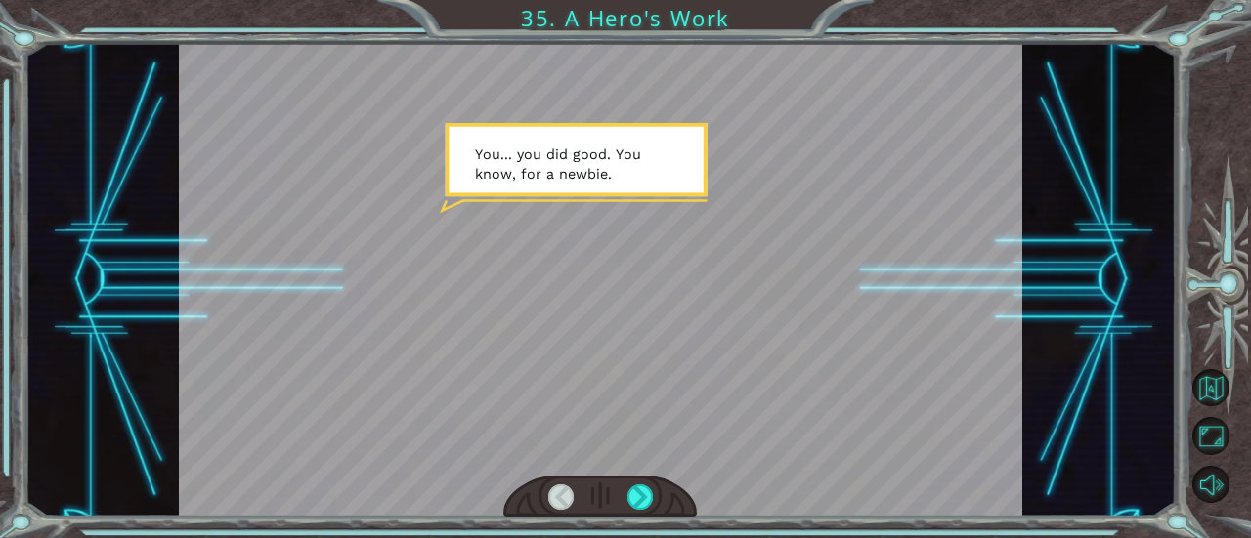
click at [644, 477] on div at bounding box center [599, 497] width 193 height 43
click at [636, 499] on div at bounding box center [639, 497] width 25 height 25
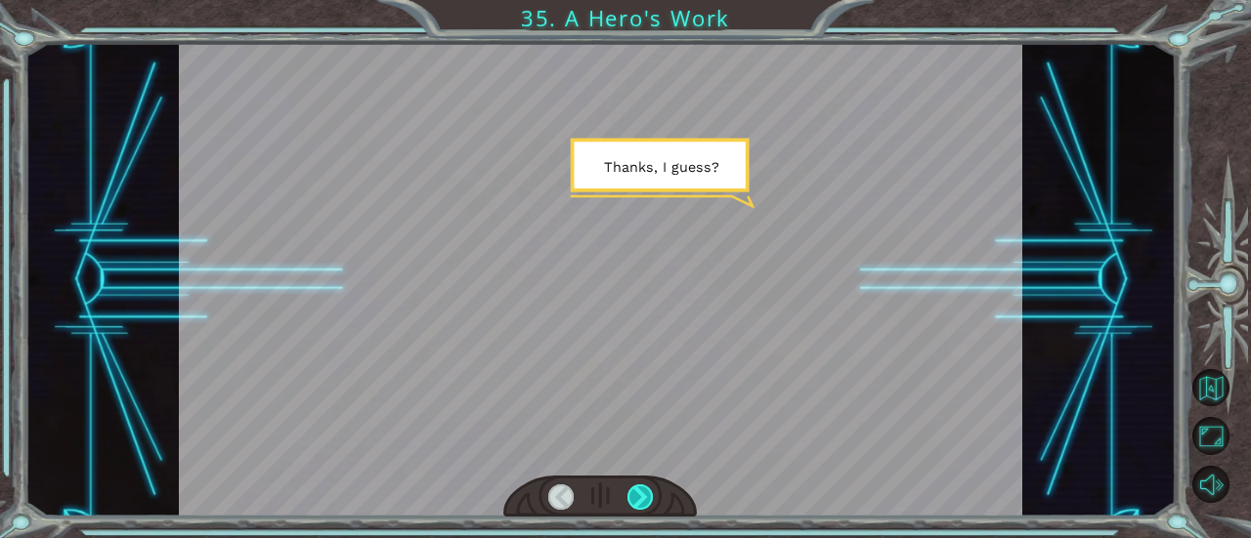
click at [636, 499] on div at bounding box center [639, 497] width 25 height 25
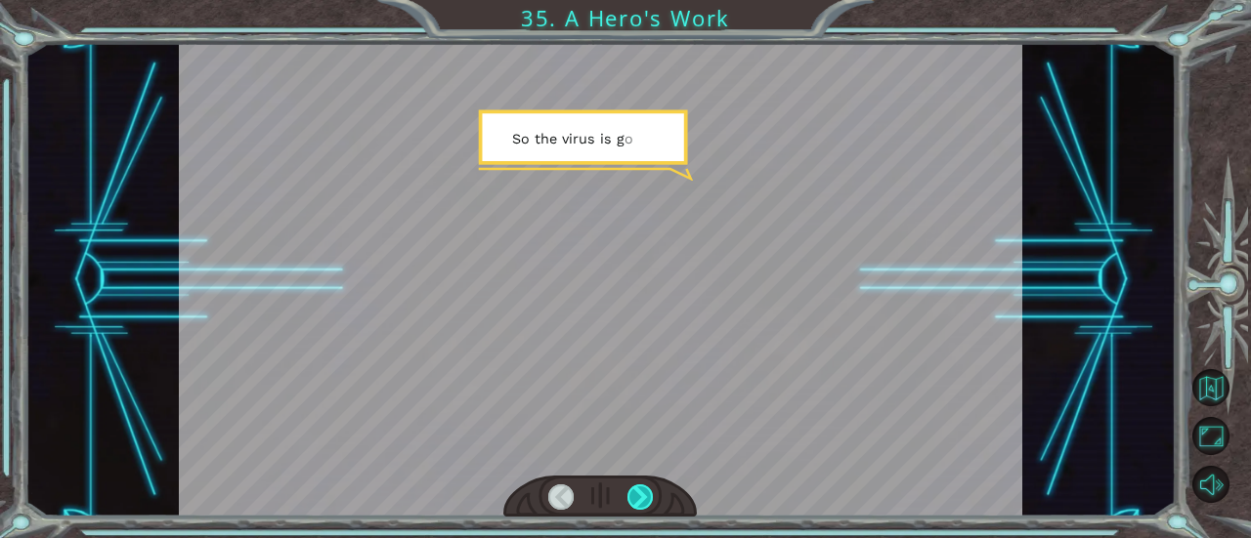
click at [636, 499] on div at bounding box center [639, 497] width 25 height 25
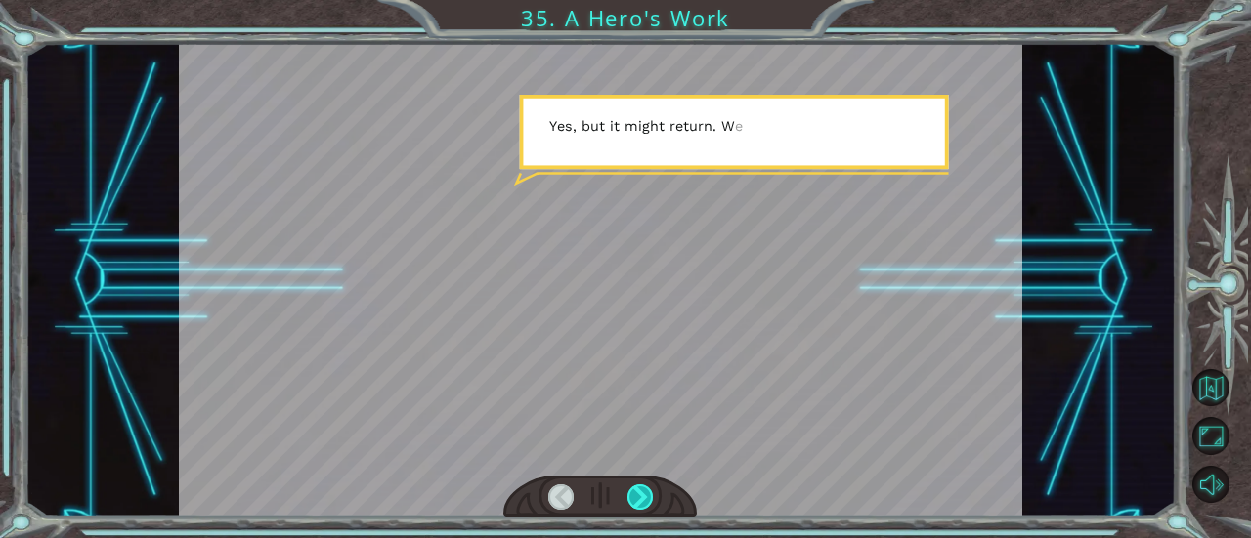
click at [636, 499] on div at bounding box center [639, 497] width 25 height 25
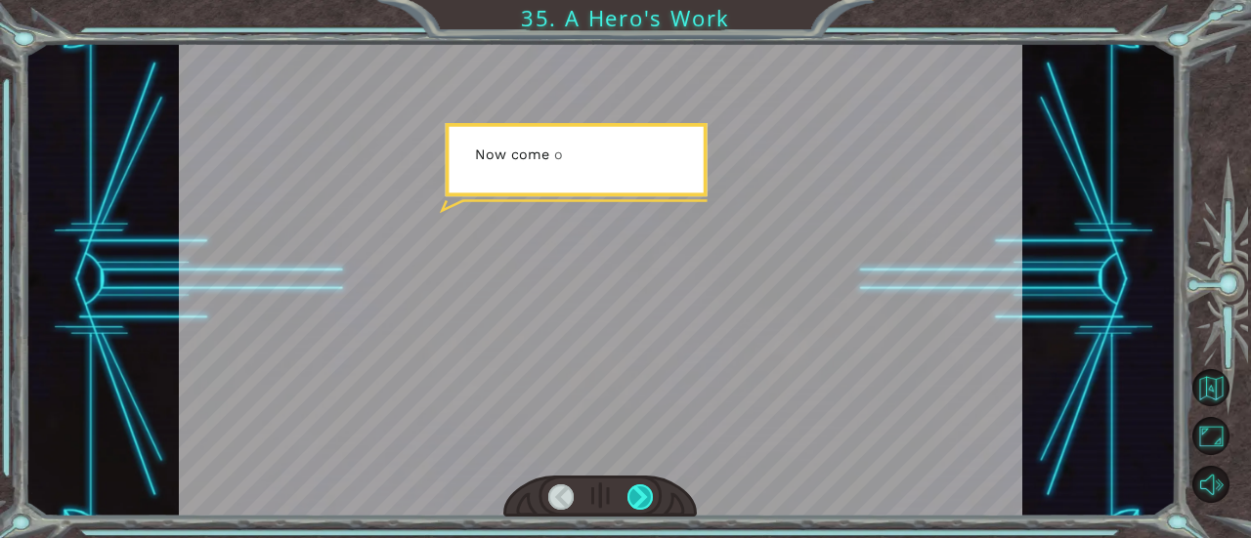
click at [636, 499] on div at bounding box center [639, 497] width 25 height 25
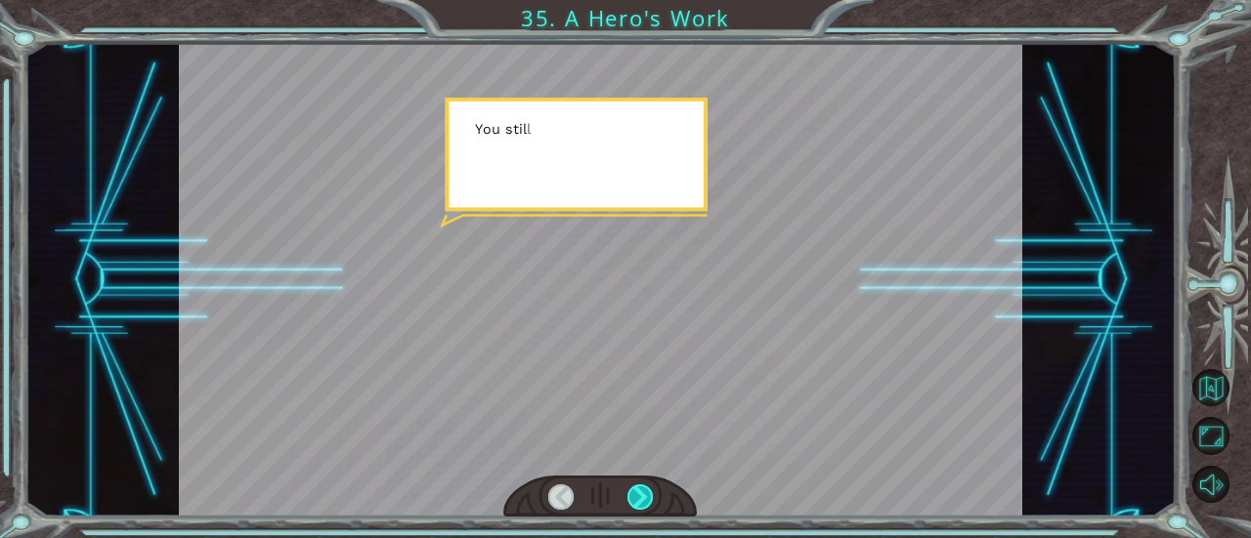
click at [635, 500] on div at bounding box center [639, 497] width 25 height 25
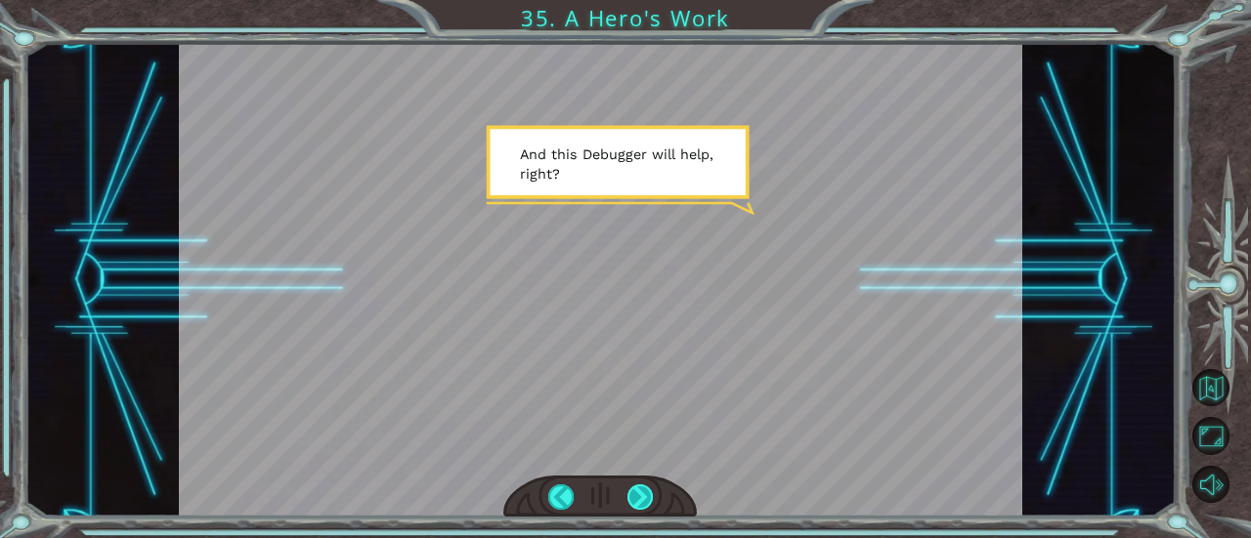
click at [643, 489] on div at bounding box center [639, 497] width 25 height 25
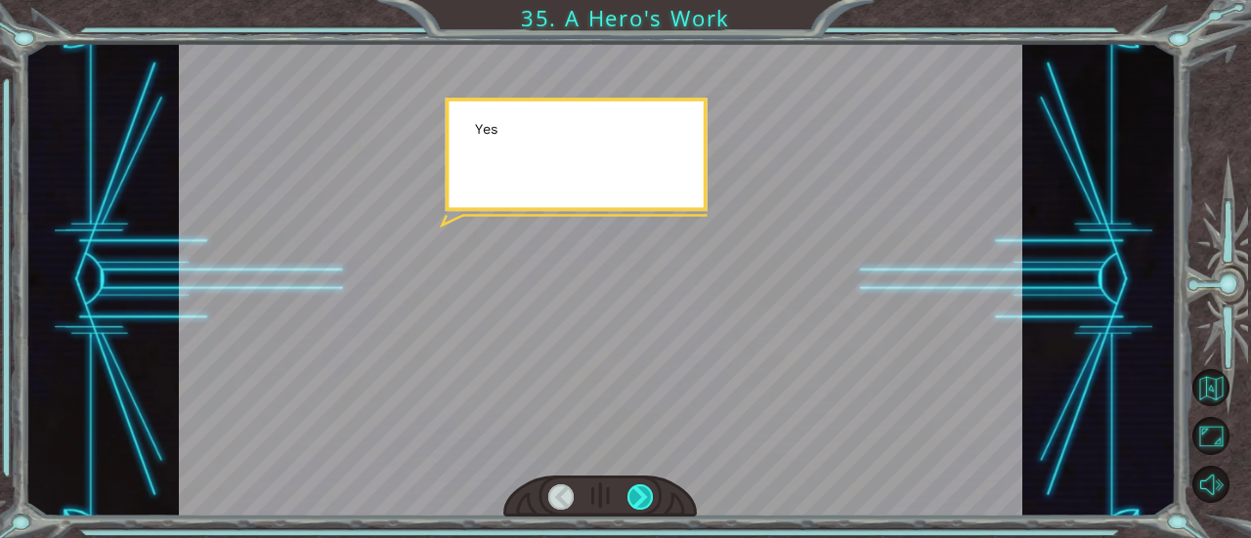
click at [643, 489] on div at bounding box center [639, 497] width 25 height 25
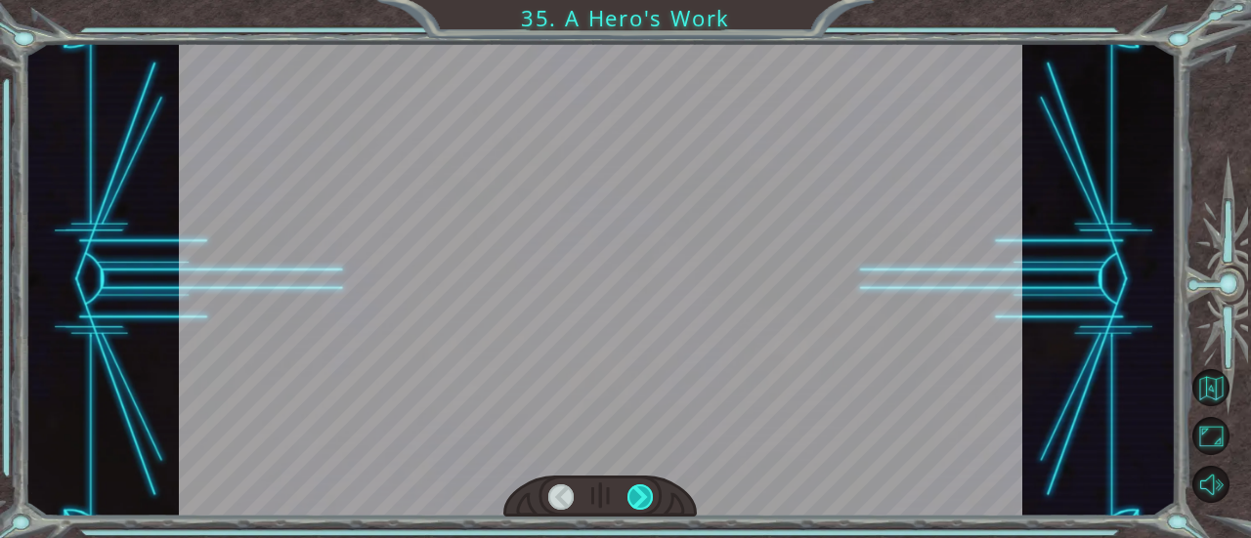
click at [643, 489] on div at bounding box center [639, 497] width 25 height 25
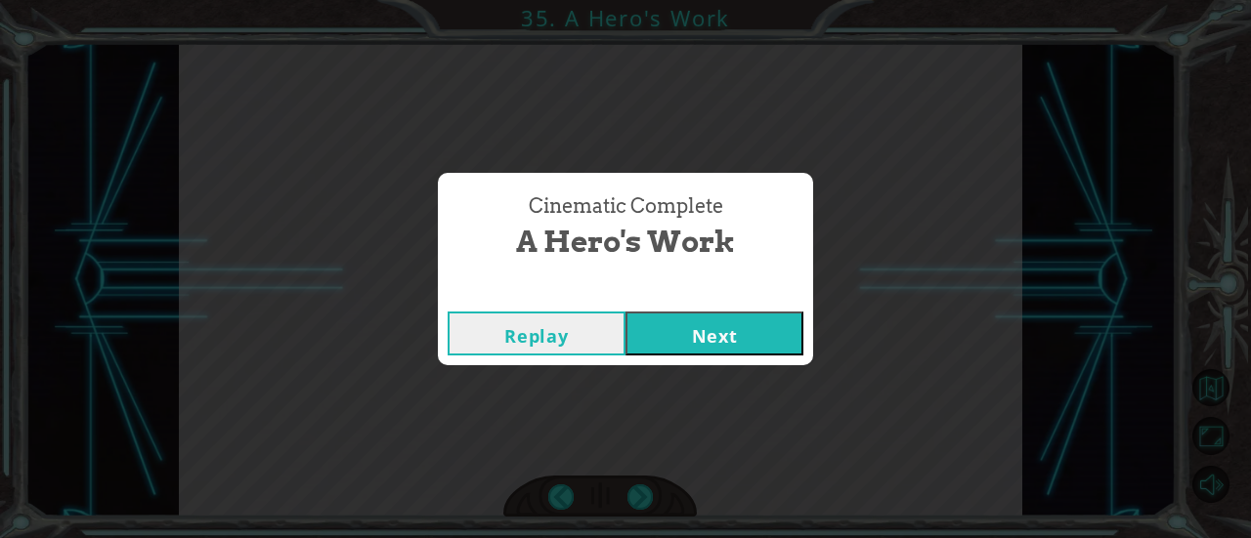
click at [743, 339] on button "Next" at bounding box center [714, 334] width 178 height 44
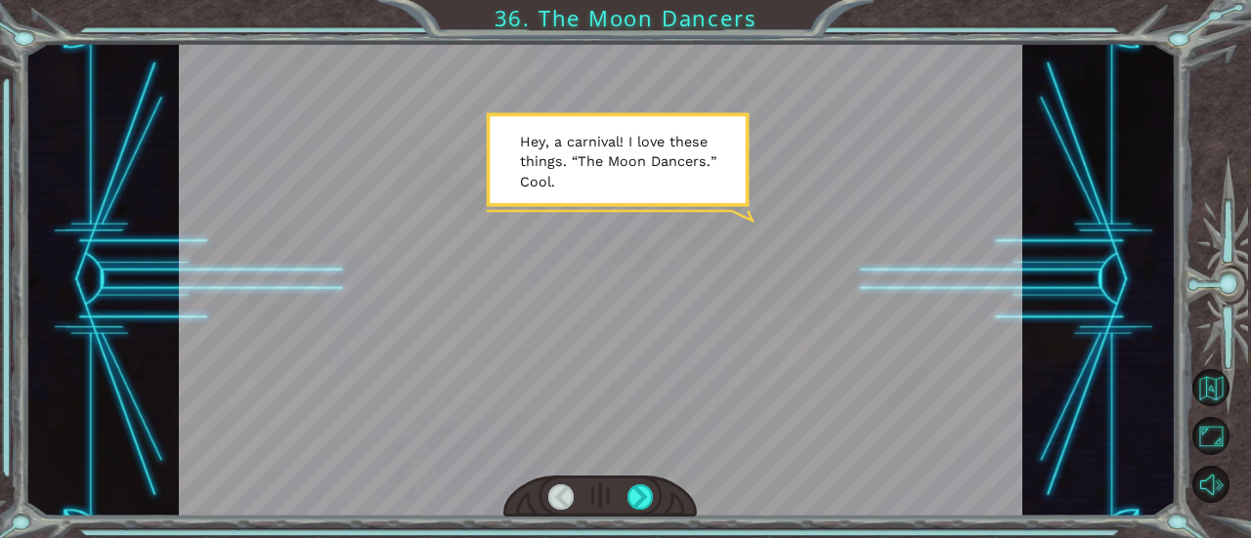
click at [711, 259] on div at bounding box center [600, 280] width 843 height 474
click at [629, 497] on div at bounding box center [639, 497] width 25 height 25
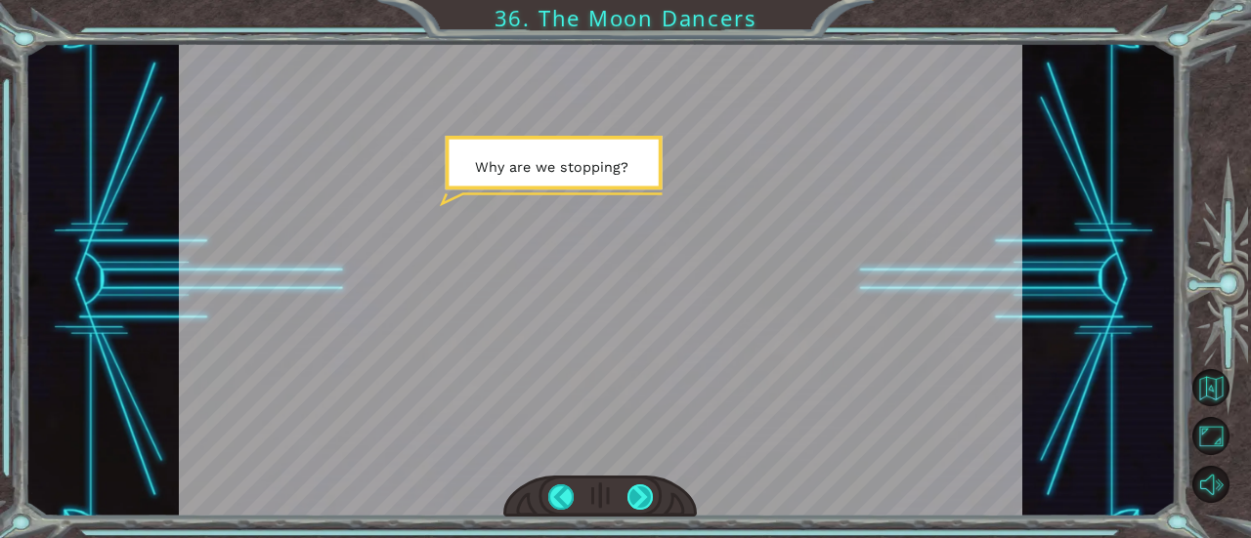
click at [631, 497] on div at bounding box center [639, 497] width 25 height 25
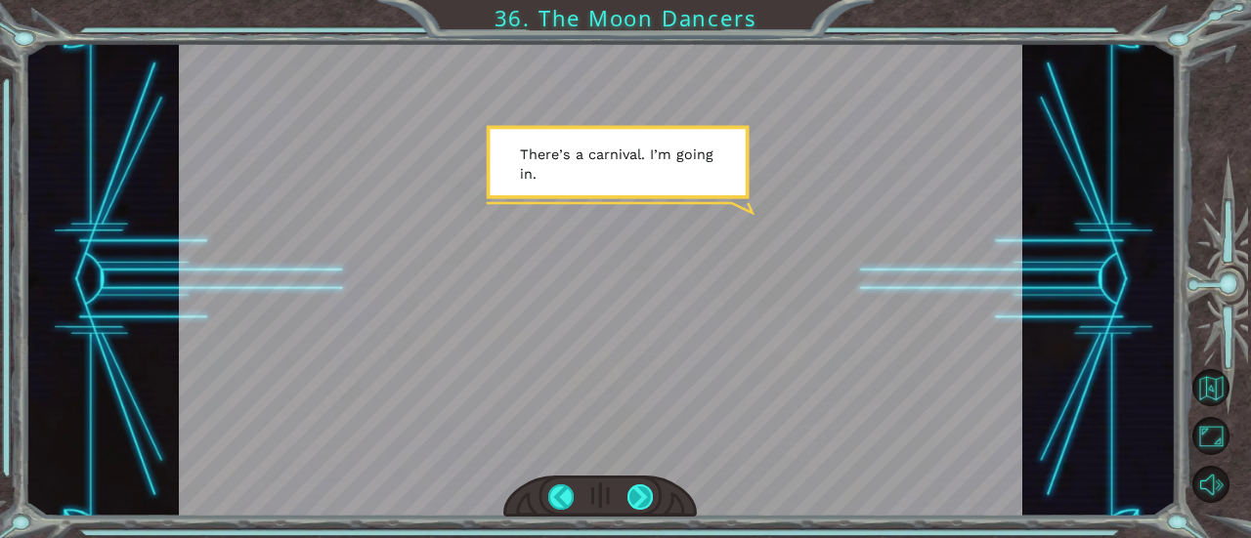
click at [632, 499] on div at bounding box center [639, 497] width 25 height 25
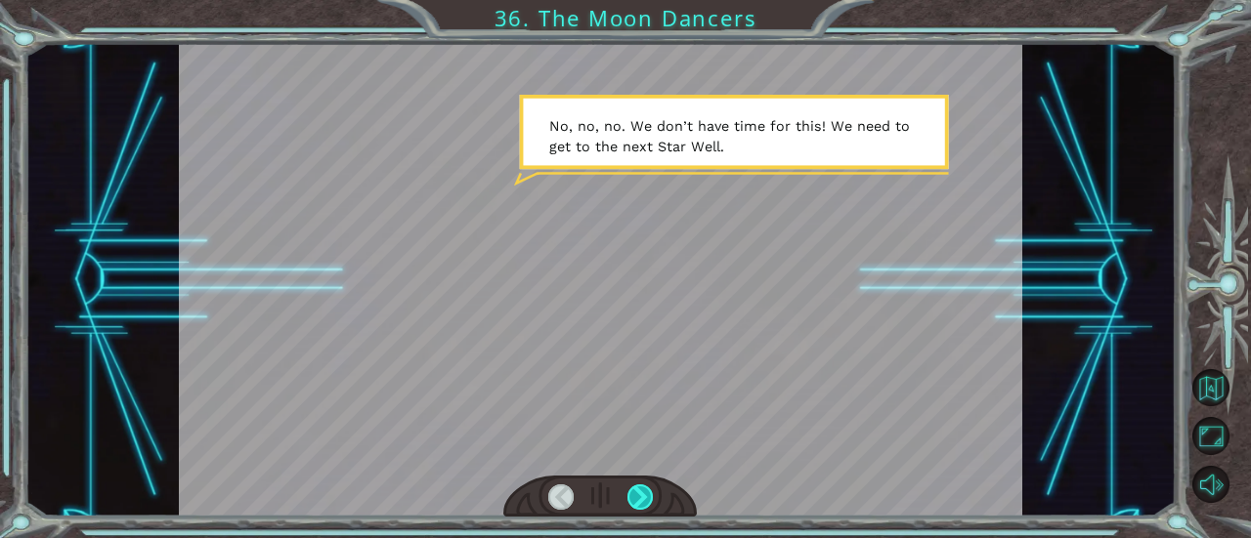
click at [630, 503] on div at bounding box center [639, 497] width 25 height 25
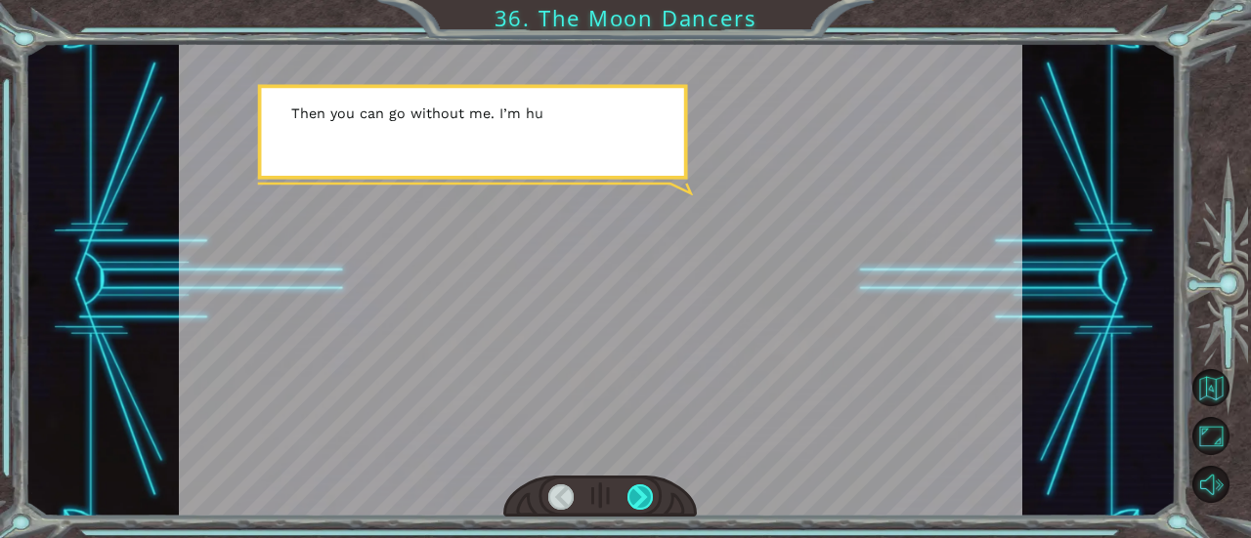
click at [630, 503] on div at bounding box center [639, 497] width 25 height 25
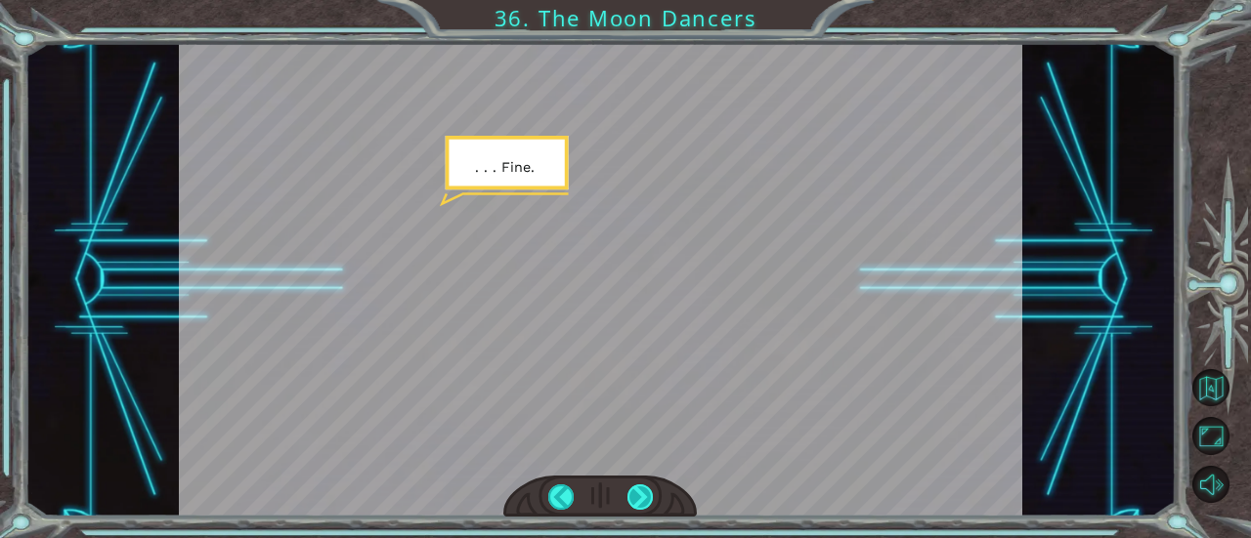
click at [630, 503] on div at bounding box center [639, 497] width 25 height 25
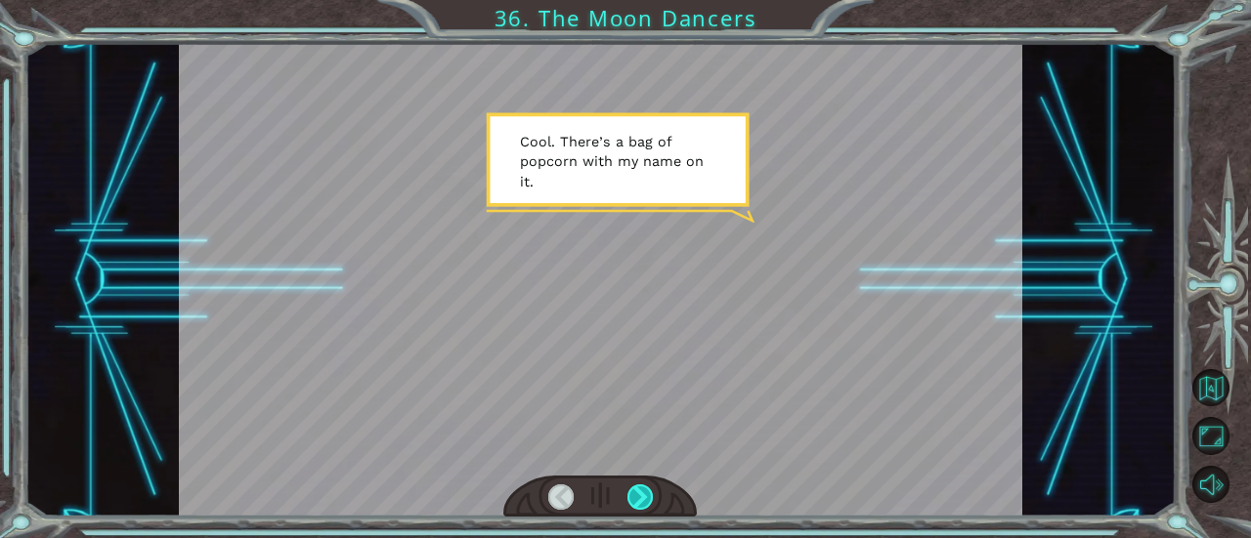
click at [630, 503] on div at bounding box center [639, 497] width 25 height 25
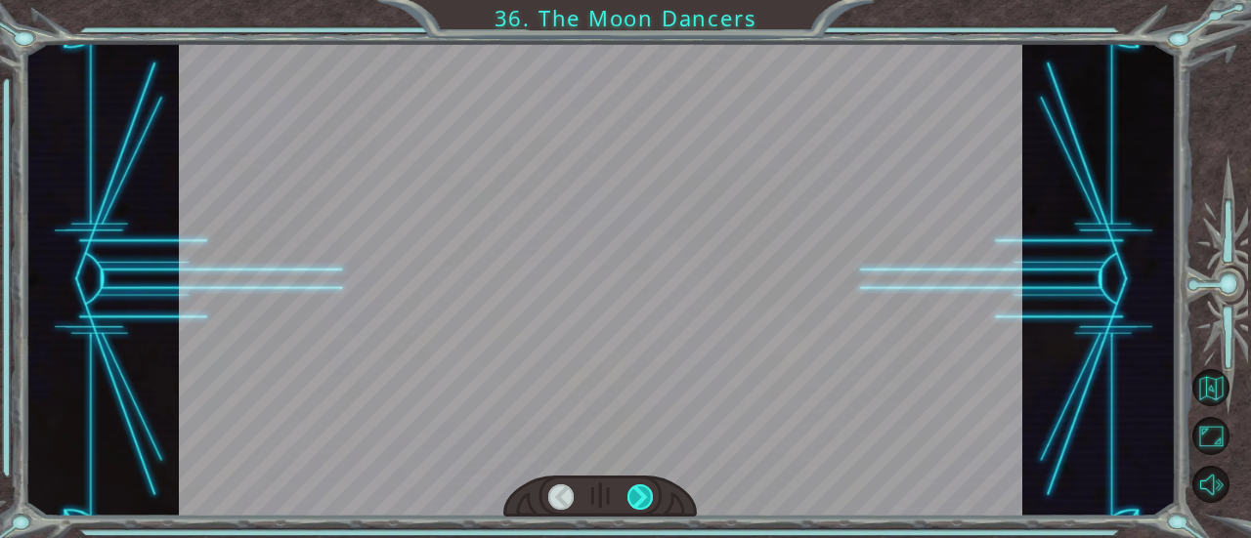
click at [630, 503] on div at bounding box center [639, 497] width 25 height 25
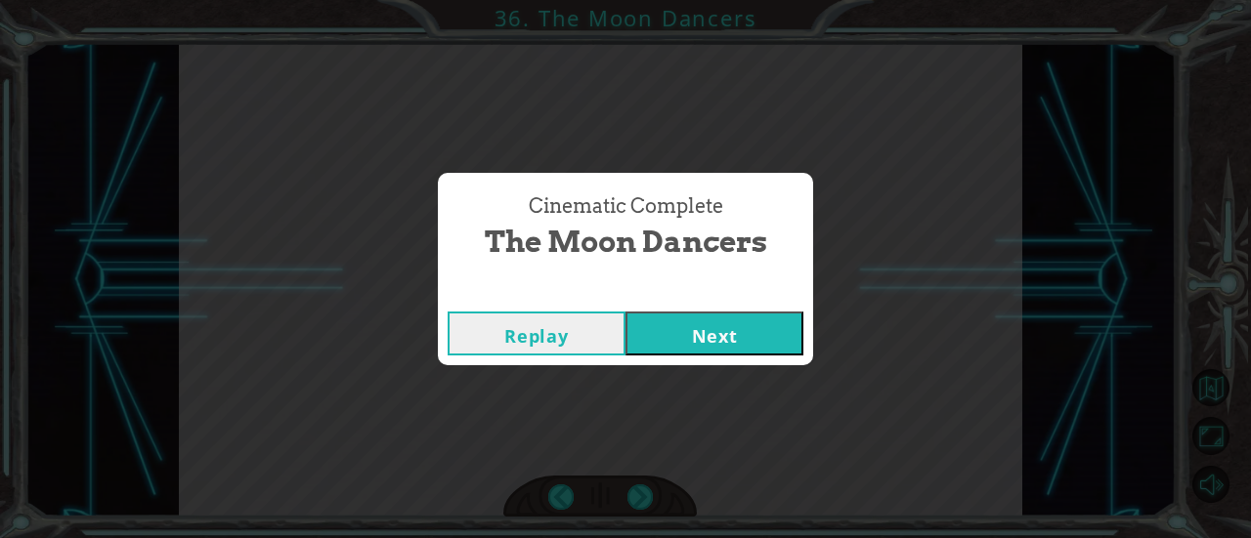
click at [722, 355] on div "Replay Next" at bounding box center [625, 334] width 375 height 64
click at [721, 356] on div "Replay Next" at bounding box center [625, 334] width 375 height 64
click at [731, 336] on button "Next" at bounding box center [714, 334] width 178 height 44
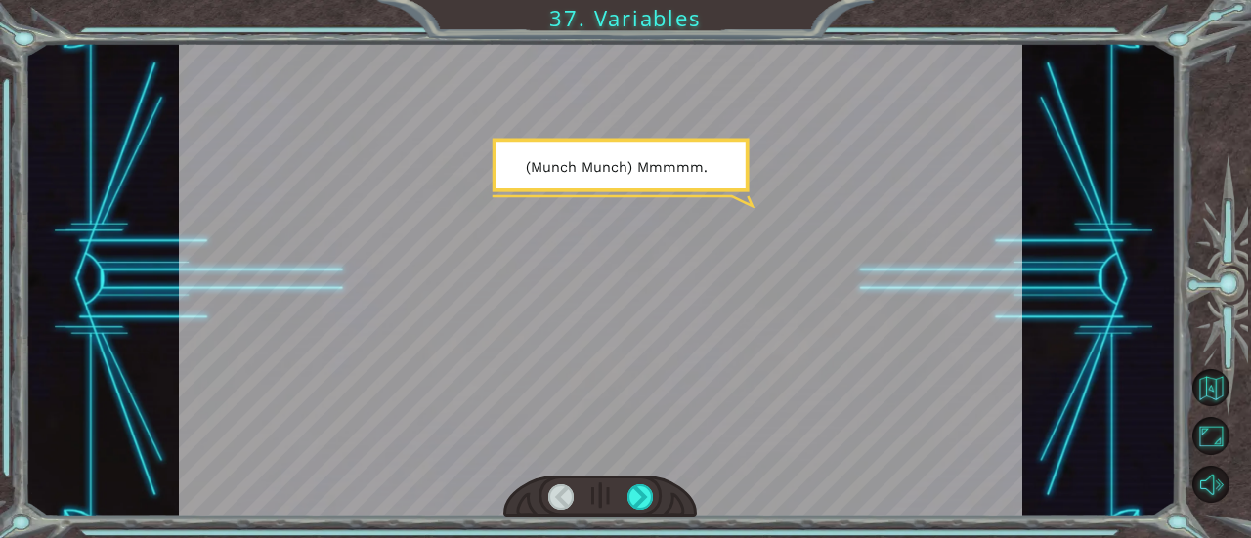
click at [725, 363] on div at bounding box center [600, 280] width 843 height 474
click at [727, 352] on div at bounding box center [600, 280] width 843 height 474
drag, startPoint x: 729, startPoint y: 356, endPoint x: 739, endPoint y: 345, distance: 14.5
click at [737, 347] on div at bounding box center [600, 280] width 843 height 474
click at [739, 345] on div at bounding box center [600, 280] width 843 height 474
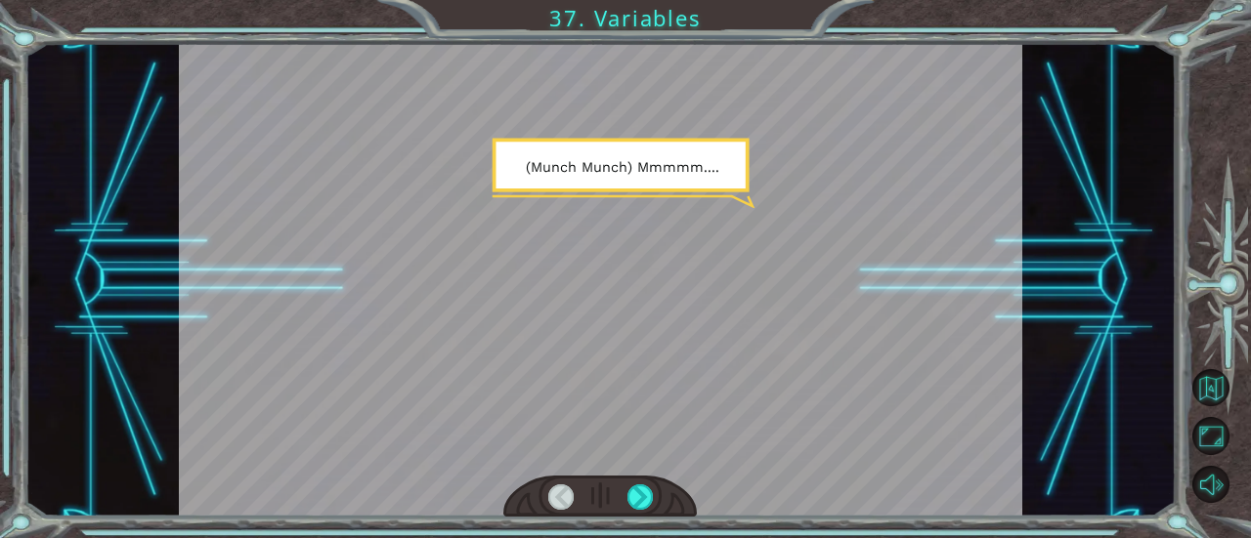
drag, startPoint x: 739, startPoint y: 343, endPoint x: 747, endPoint y: 330, distance: 15.4
click at [739, 343] on div at bounding box center [600, 280] width 843 height 474
drag, startPoint x: 757, startPoint y: 316, endPoint x: 670, endPoint y: 520, distance: 221.9
click at [741, 361] on div at bounding box center [600, 280] width 843 height 474
click at [641, 482] on div at bounding box center [599, 497] width 193 height 43
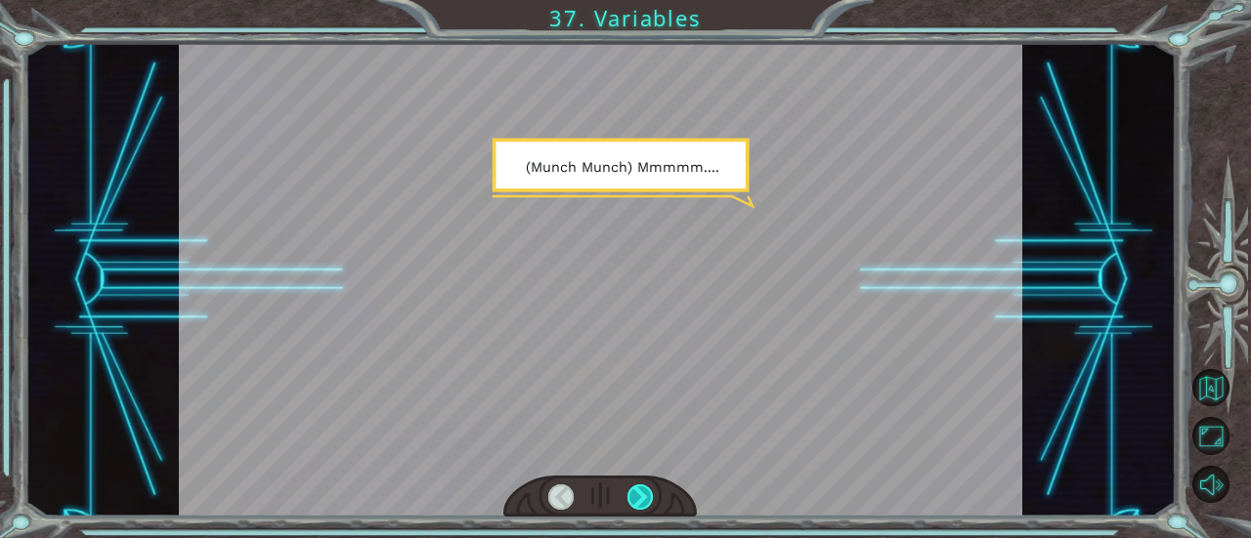
click at [639, 500] on div at bounding box center [639, 497] width 25 height 25
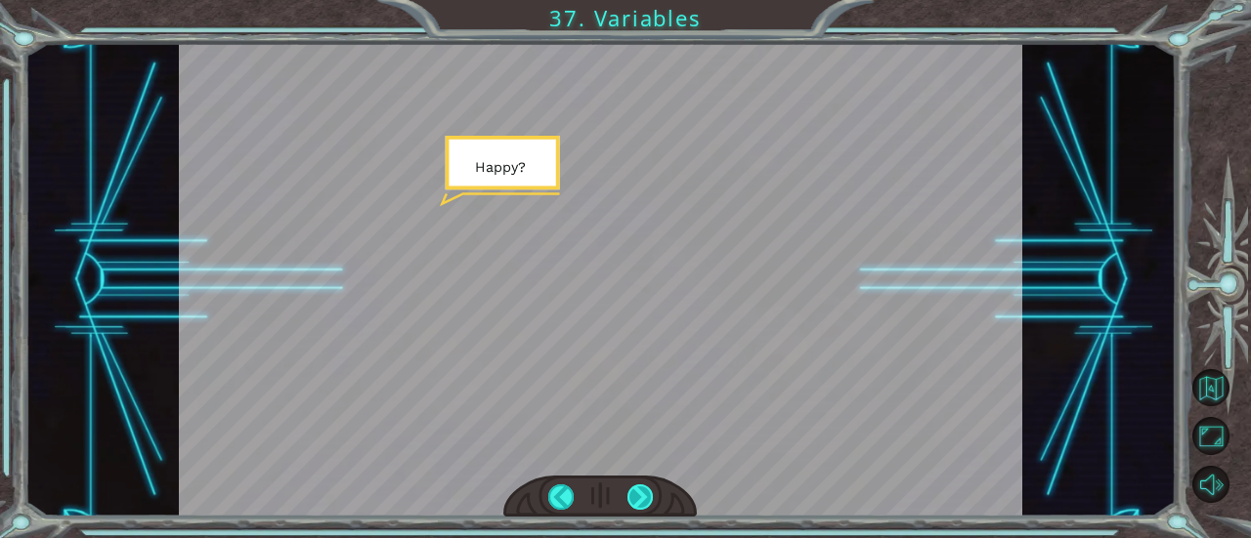
click at [639, 493] on div at bounding box center [639, 497] width 25 height 25
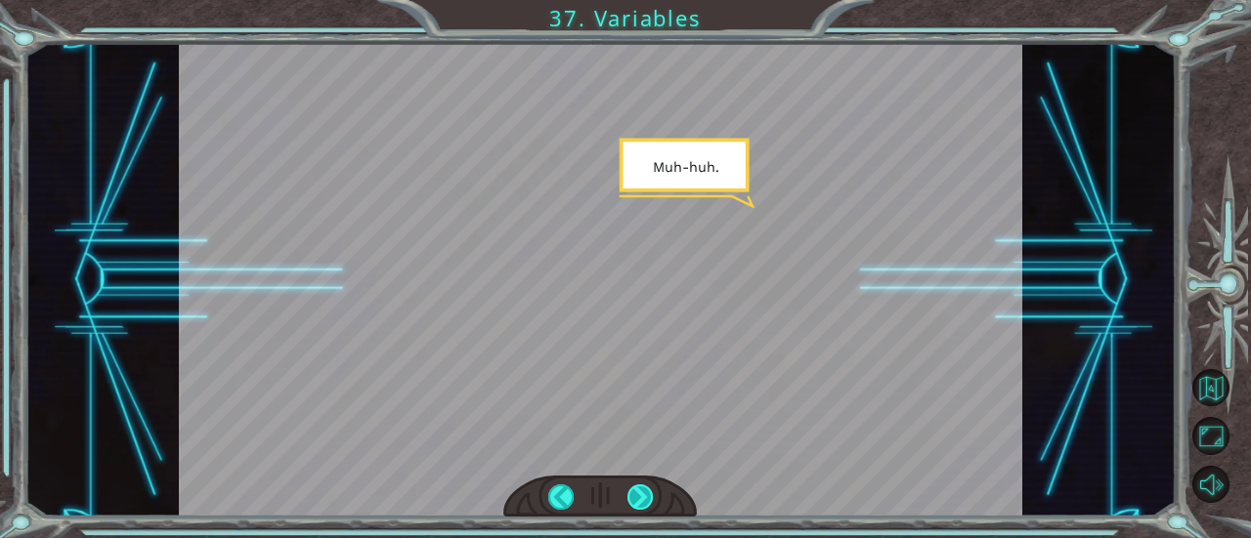
click at [638, 497] on div at bounding box center [639, 497] width 25 height 25
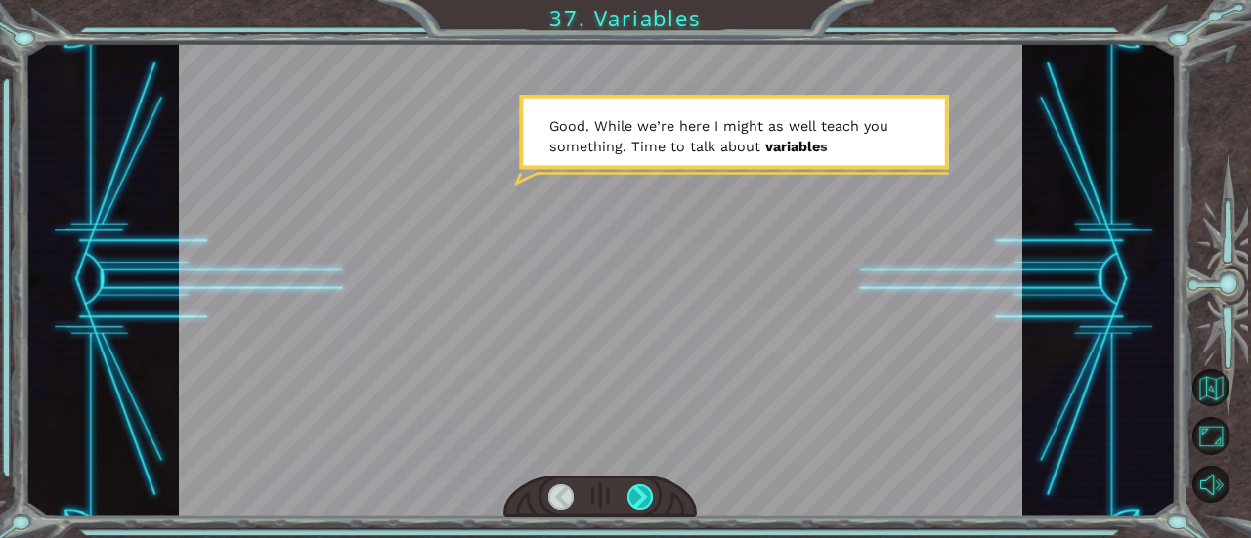
click at [638, 499] on div at bounding box center [639, 497] width 25 height 25
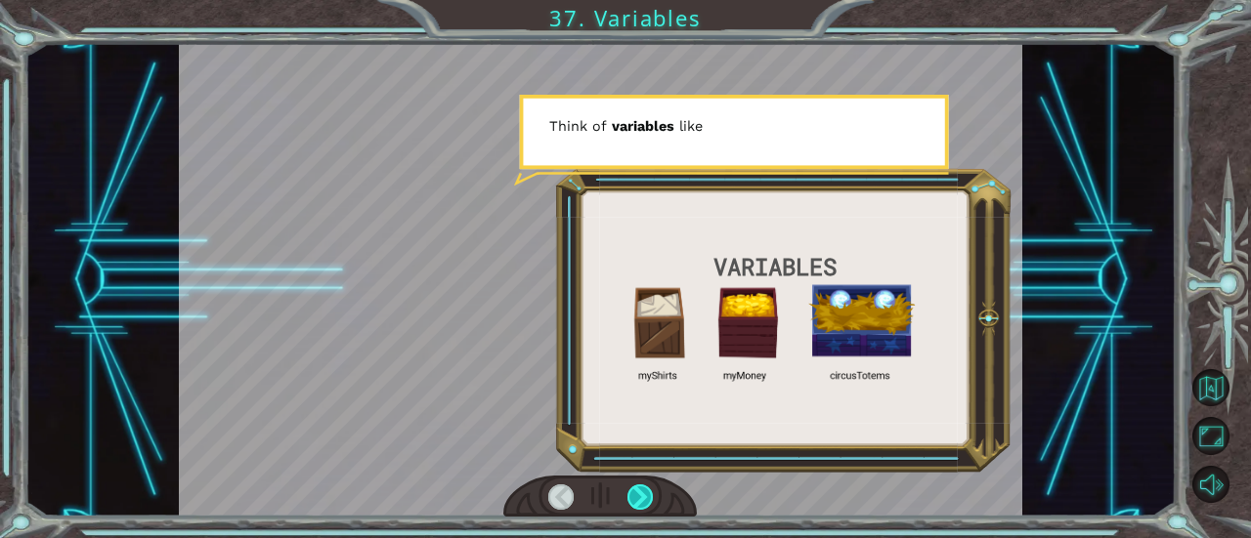
click at [638, 499] on div at bounding box center [639, 497] width 25 height 25
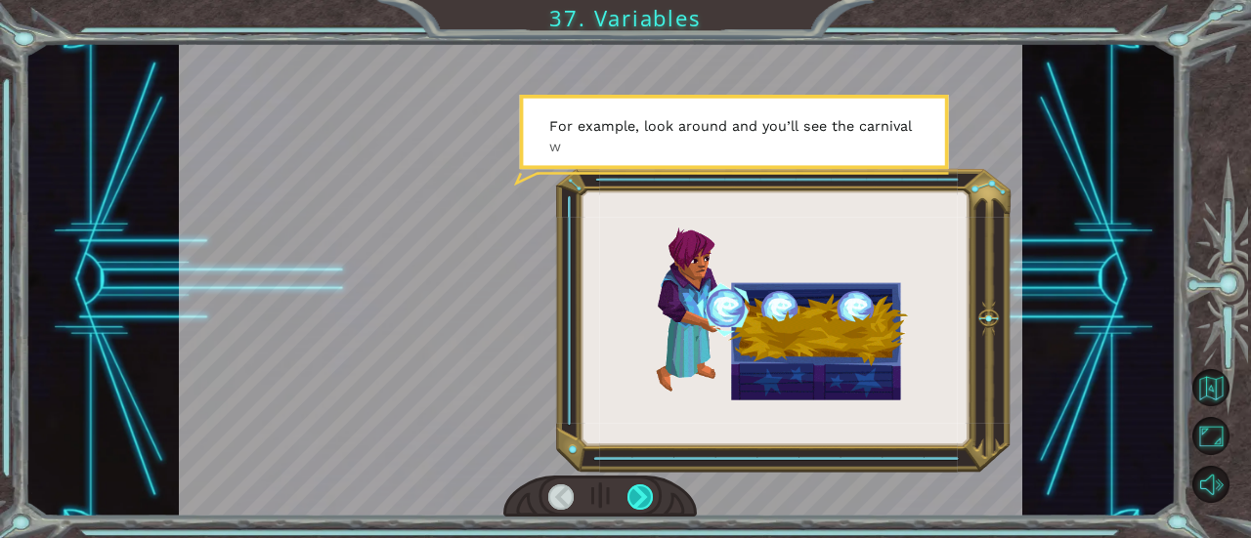
click at [637, 499] on div at bounding box center [639, 497] width 25 height 25
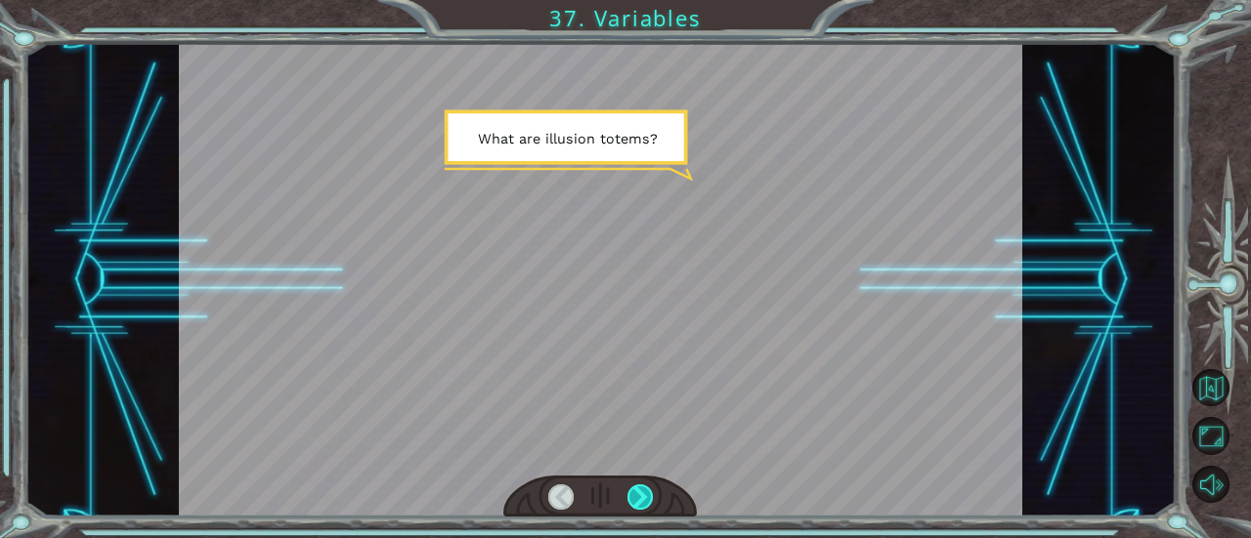
click at [637, 499] on div at bounding box center [639, 497] width 25 height 25
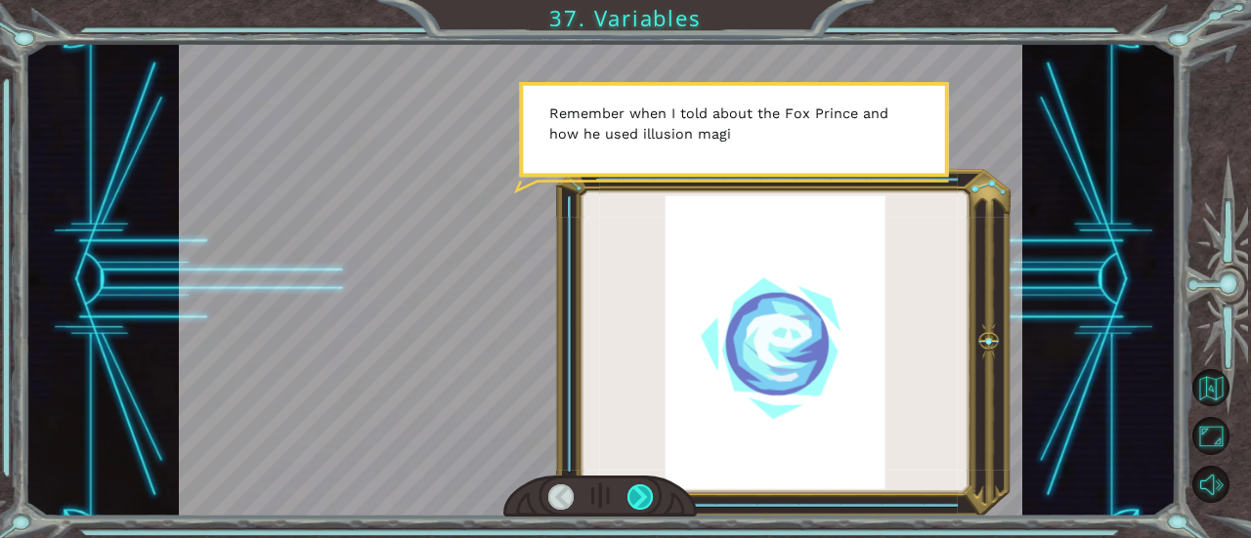
click at [637, 499] on div at bounding box center [639, 497] width 25 height 25
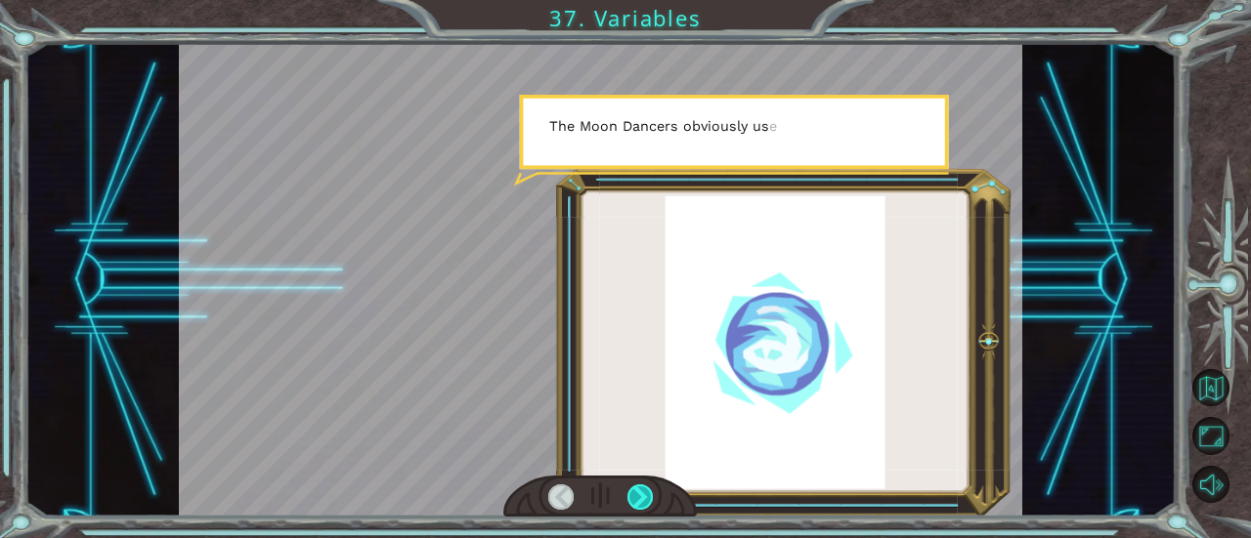
click at [637, 499] on div at bounding box center [639, 497] width 25 height 25
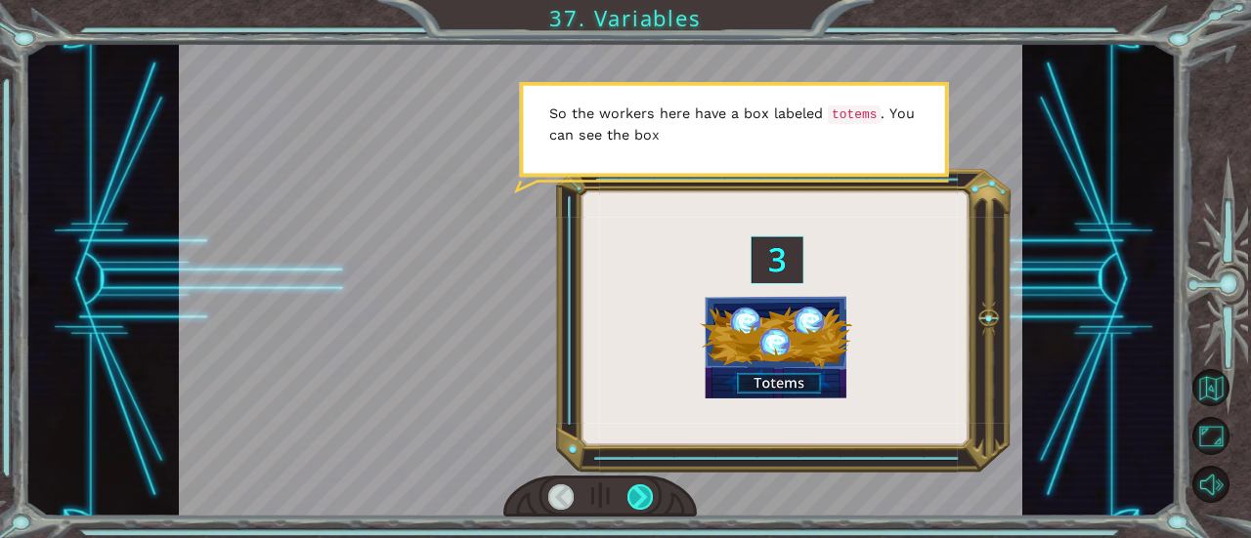
click at [637, 499] on div at bounding box center [639, 497] width 25 height 25
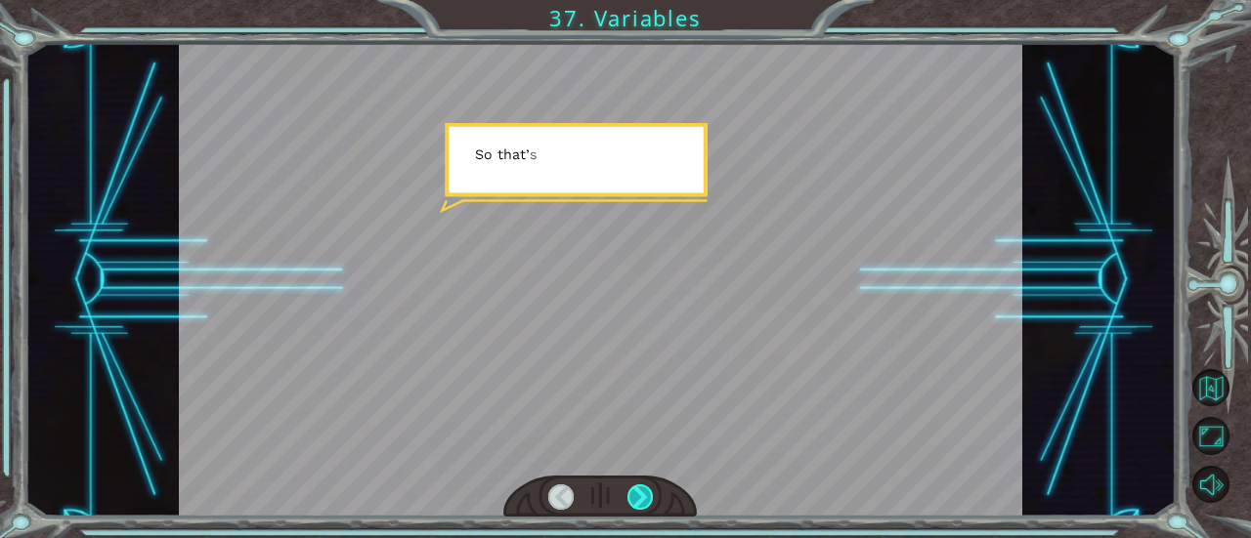
click at [637, 499] on div at bounding box center [639, 497] width 25 height 25
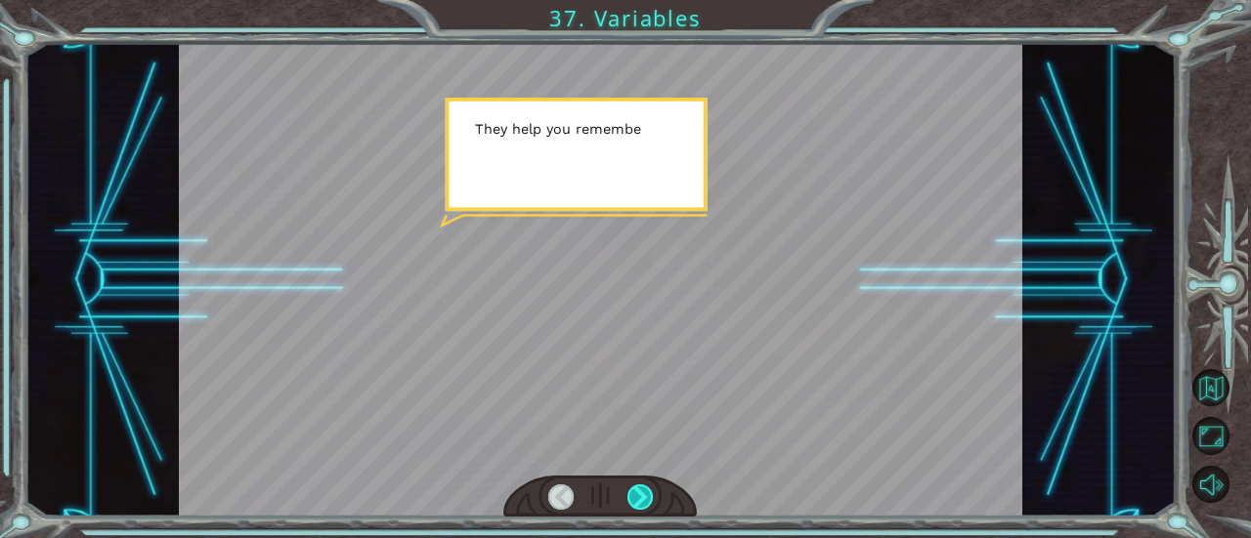
click at [634, 507] on div at bounding box center [639, 497] width 25 height 25
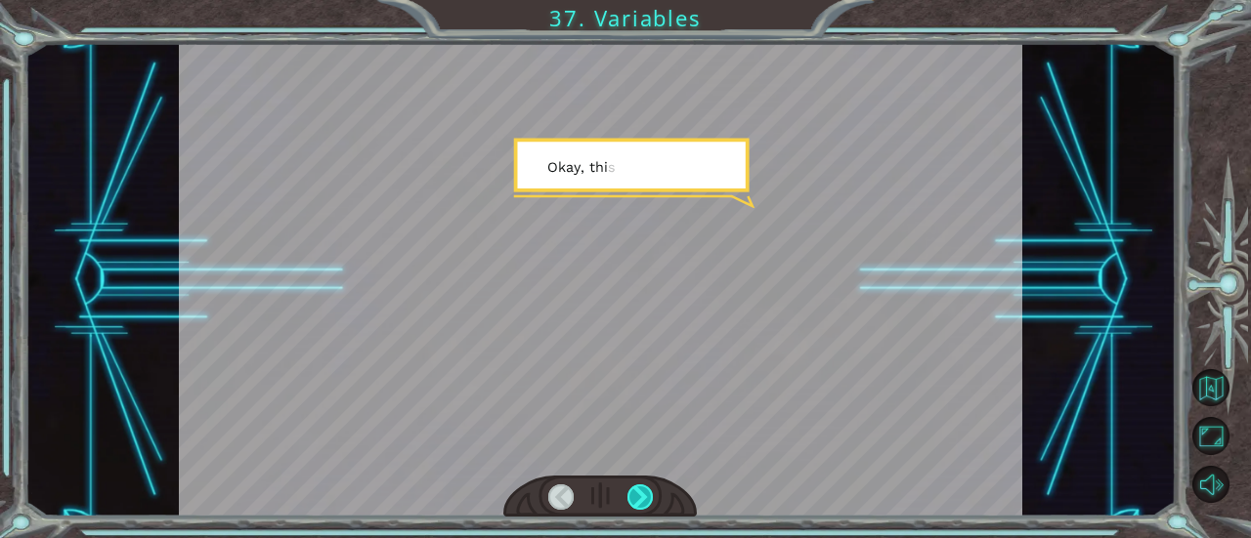
click at [634, 505] on div at bounding box center [639, 497] width 25 height 25
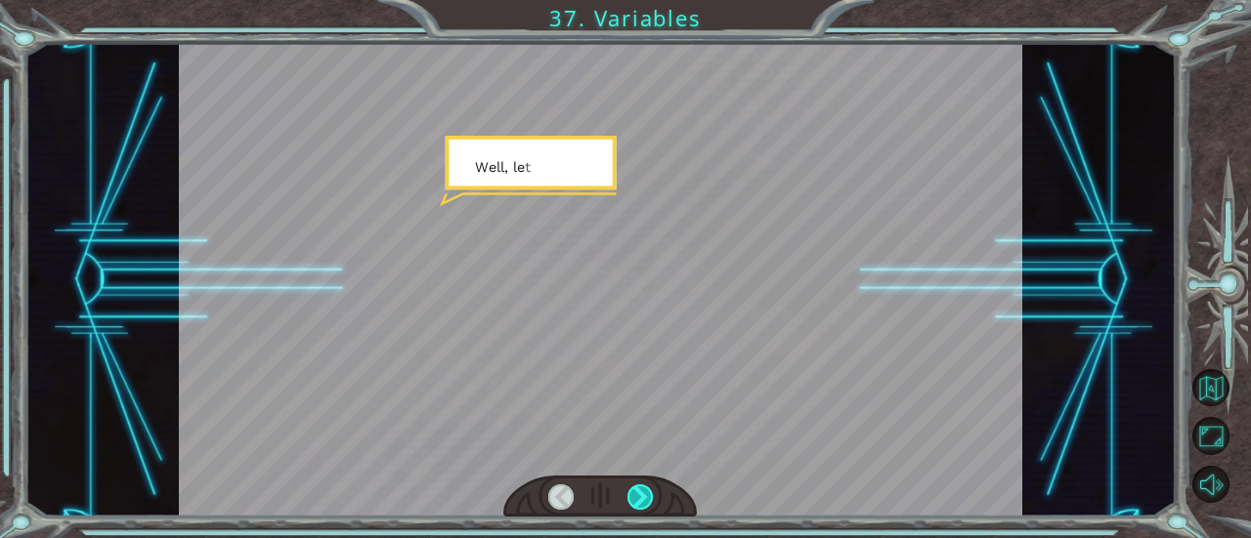
click at [634, 502] on div at bounding box center [639, 497] width 25 height 25
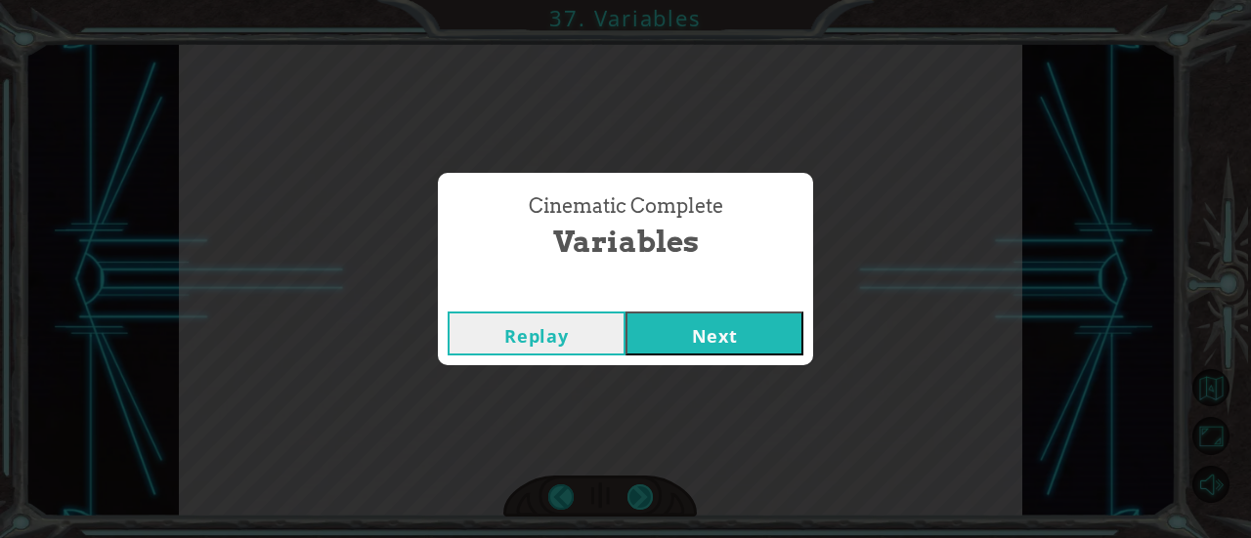
click at [634, 502] on div "Cinematic Complete Variables Replay Next" at bounding box center [625, 269] width 1251 height 538
drag, startPoint x: 720, startPoint y: 310, endPoint x: 713, endPoint y: 320, distance: 12.7
click at [713, 319] on div "Replay Next" at bounding box center [625, 334] width 375 height 64
click at [713, 320] on button "Next" at bounding box center [714, 334] width 178 height 44
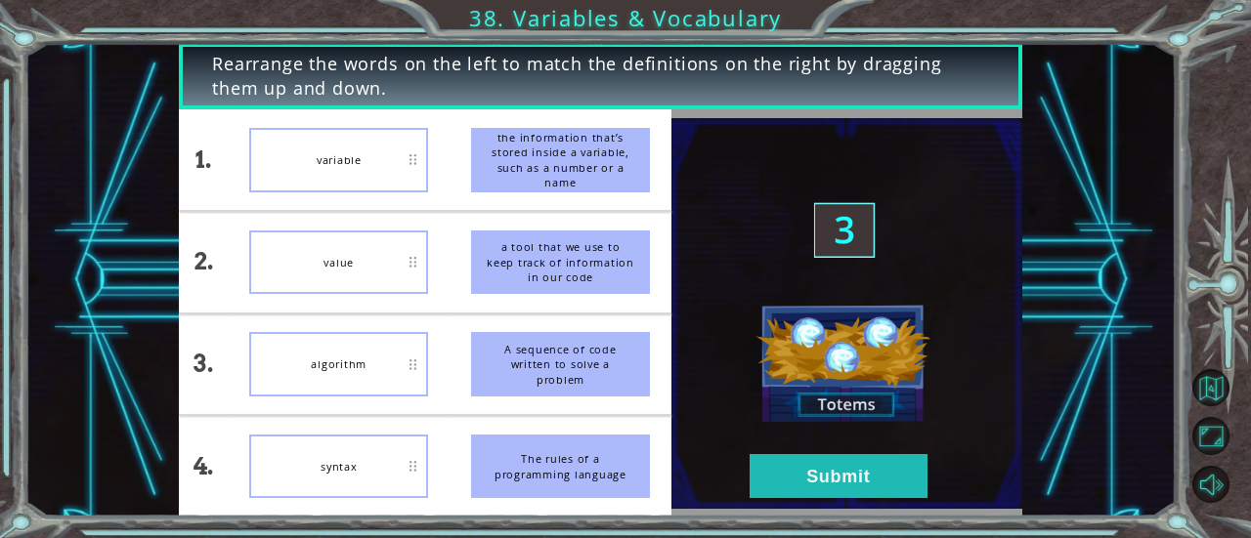
drag, startPoint x: 528, startPoint y: 158, endPoint x: 503, endPoint y: 277, distance: 120.7
click at [503, 277] on ul "the information that’s stored inside a variable, such as a number or a name a t…" at bounding box center [560, 312] width 222 height 407
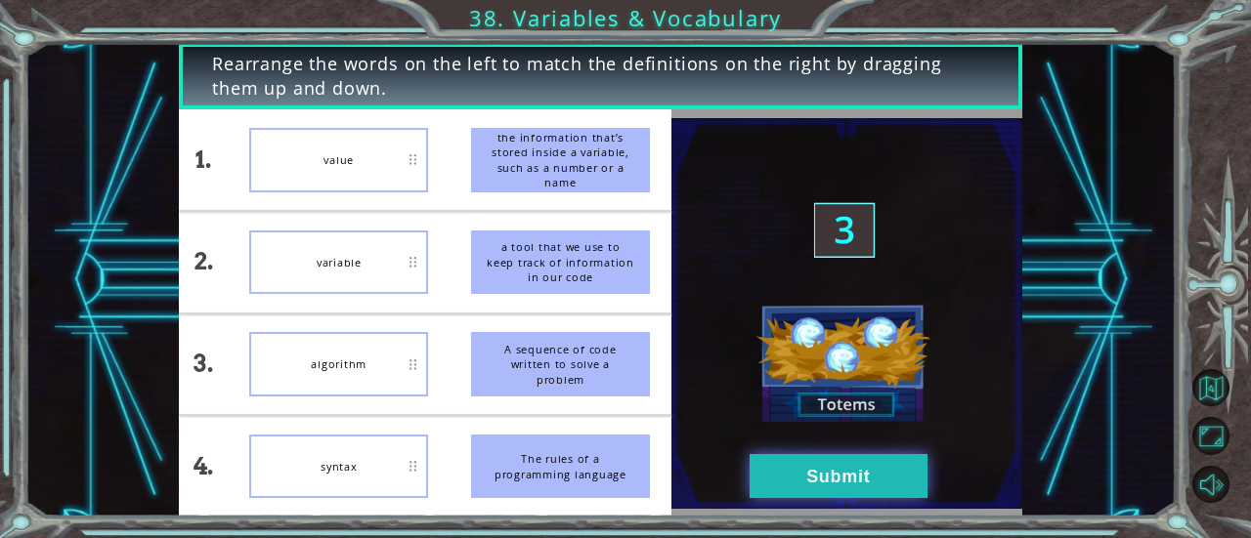
click at [815, 472] on button "Submit" at bounding box center [838, 476] width 178 height 44
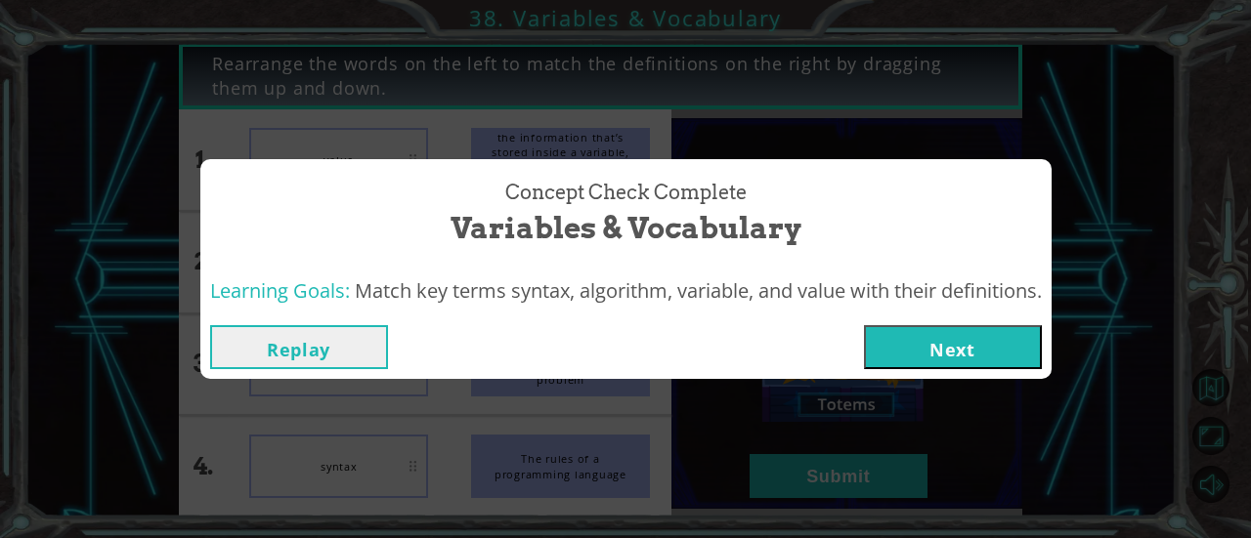
click at [918, 347] on button "Next" at bounding box center [953, 347] width 178 height 44
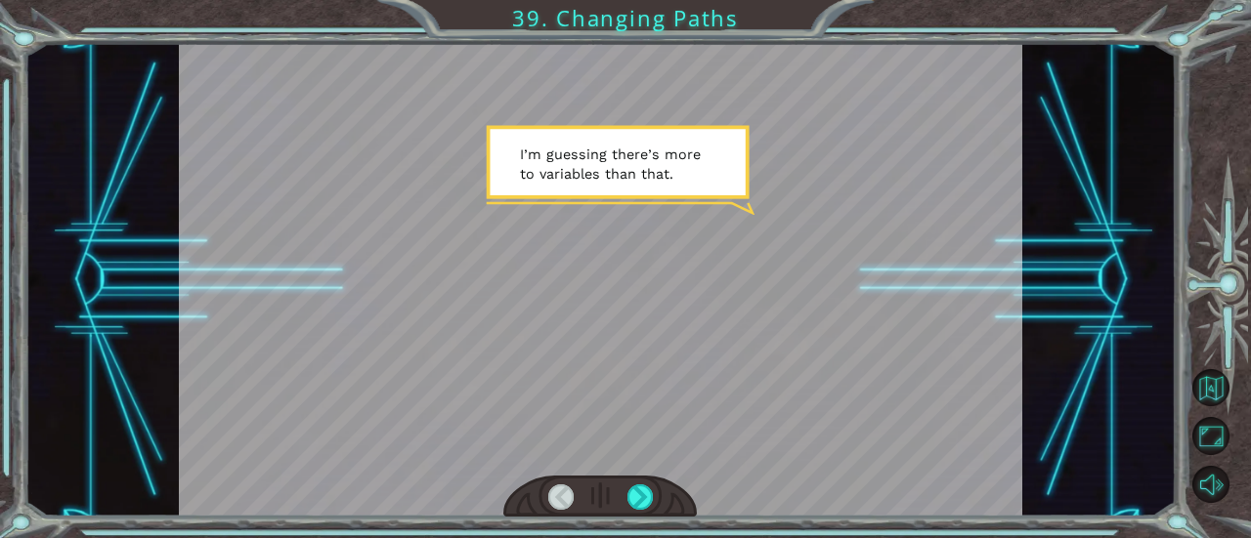
drag, startPoint x: 499, startPoint y: 243, endPoint x: 560, endPoint y: 292, distance: 77.8
click at [500, 245] on div at bounding box center [600, 280] width 843 height 474
drag, startPoint x: 619, startPoint y: 468, endPoint x: 620, endPoint y: 499, distance: 31.3
click at [620, 499] on div at bounding box center [600, 280] width 843 height 474
click at [647, 487] on div at bounding box center [639, 497] width 25 height 25
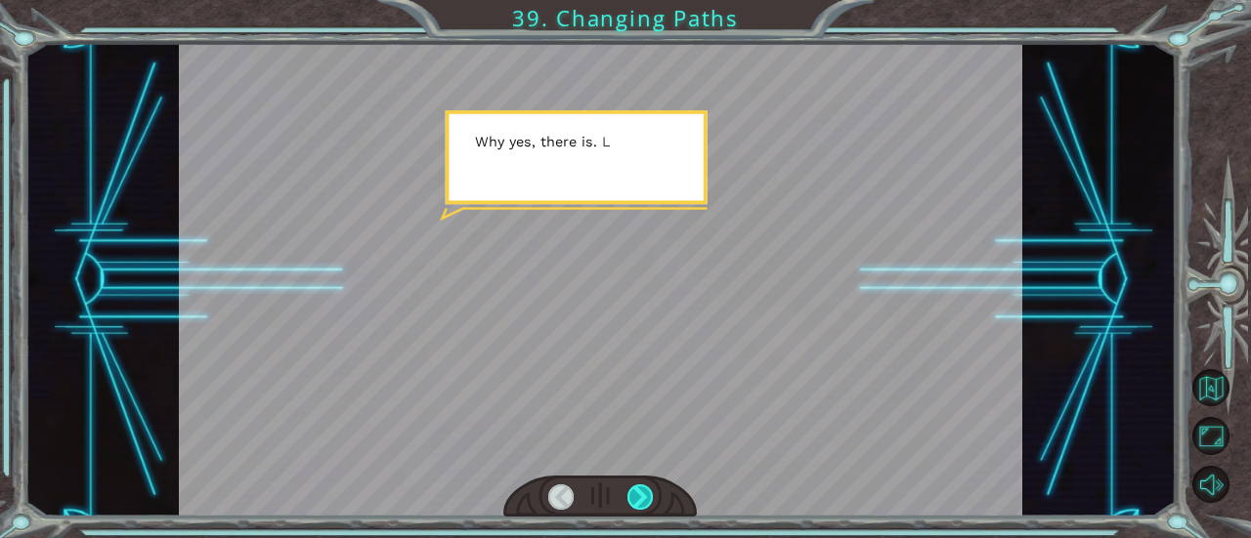
drag, startPoint x: 639, startPoint y: 499, endPoint x: 640, endPoint y: 488, distance: 11.8
click at [640, 488] on div at bounding box center [639, 497] width 25 height 25
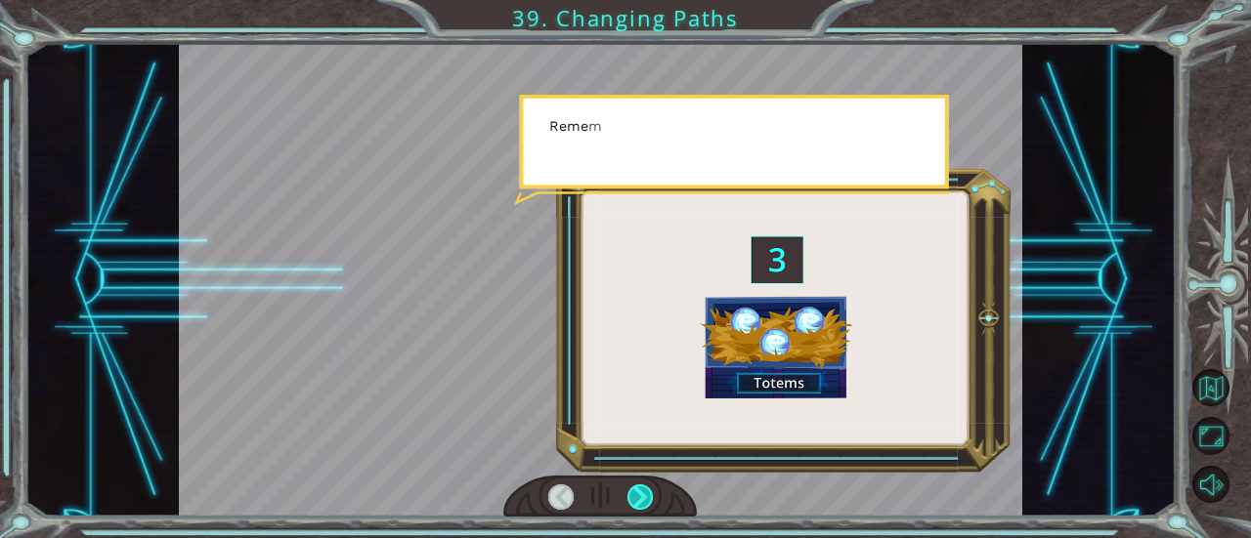
click at [640, 488] on div at bounding box center [639, 497] width 25 height 25
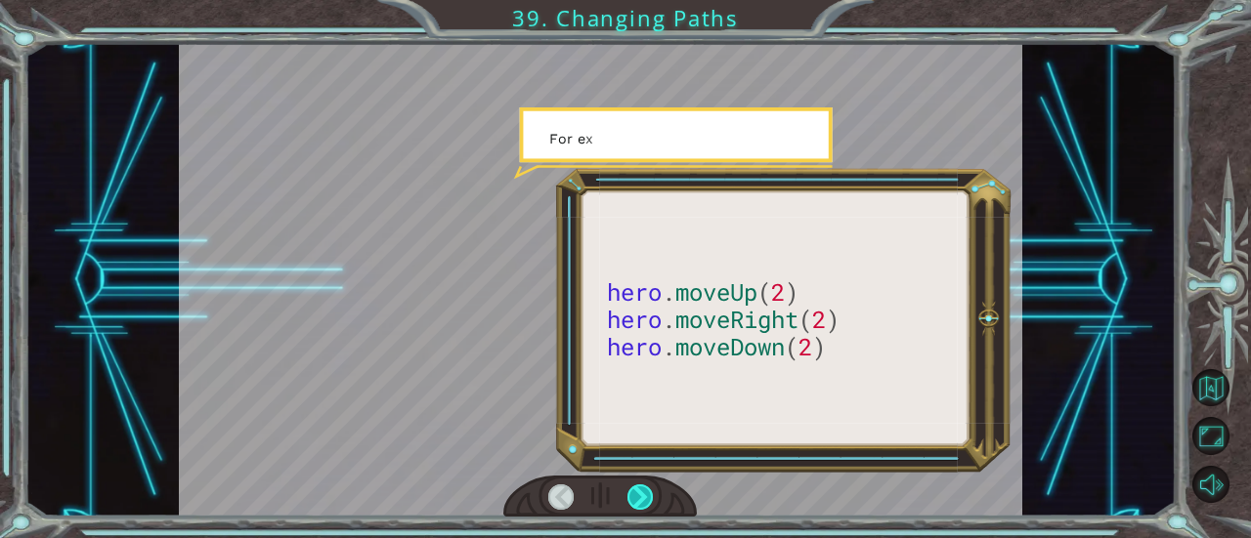
click at [640, 488] on div at bounding box center [639, 497] width 25 height 25
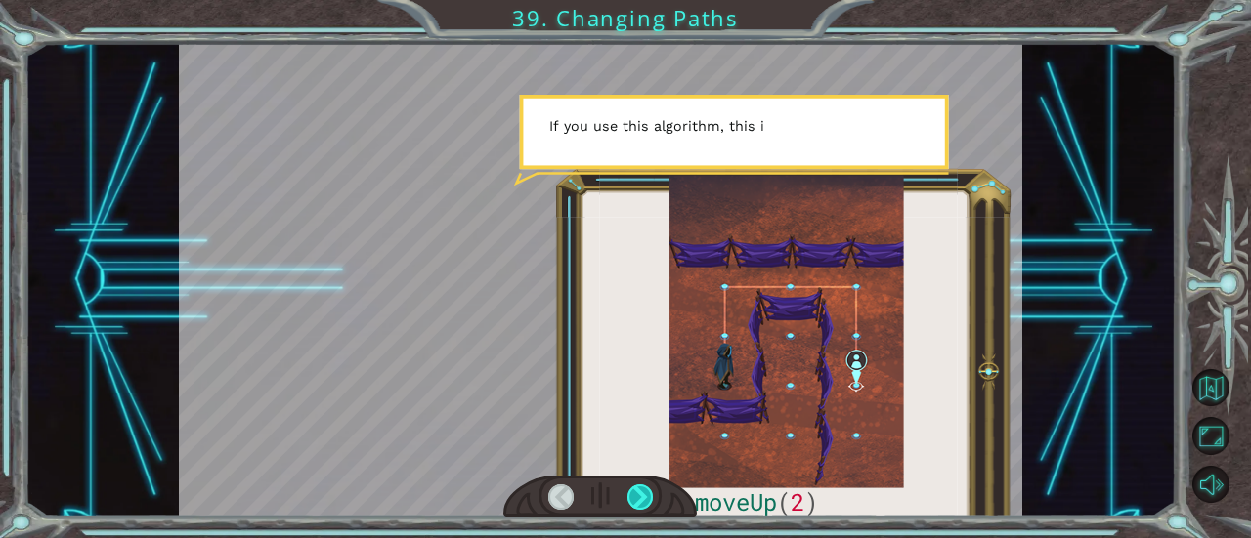
click at [640, 488] on div at bounding box center [639, 497] width 25 height 25
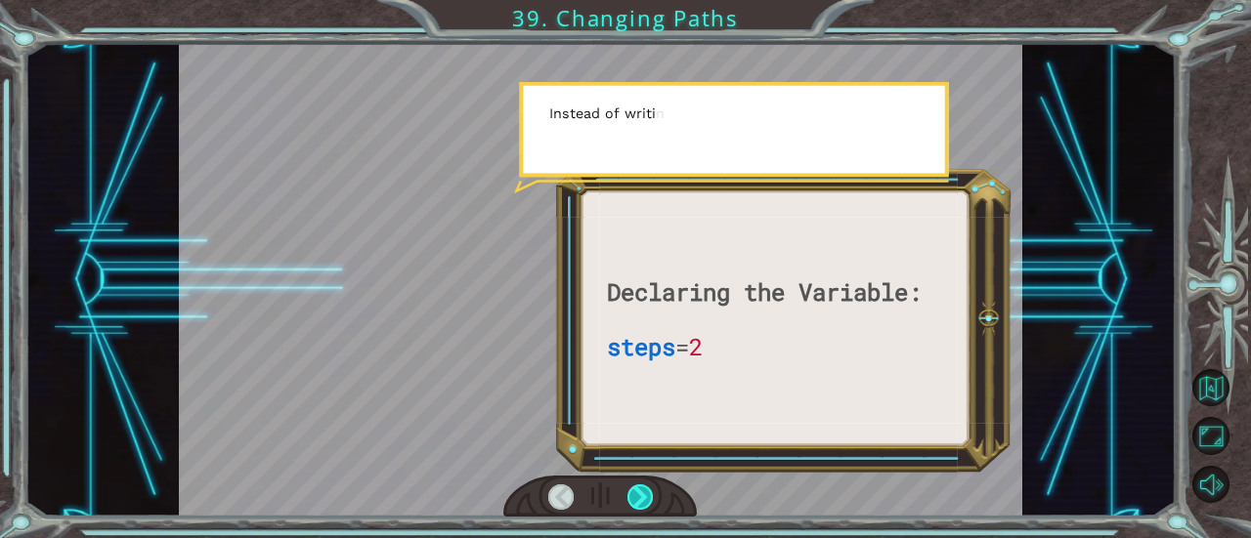
click at [647, 486] on div at bounding box center [639, 497] width 25 height 25
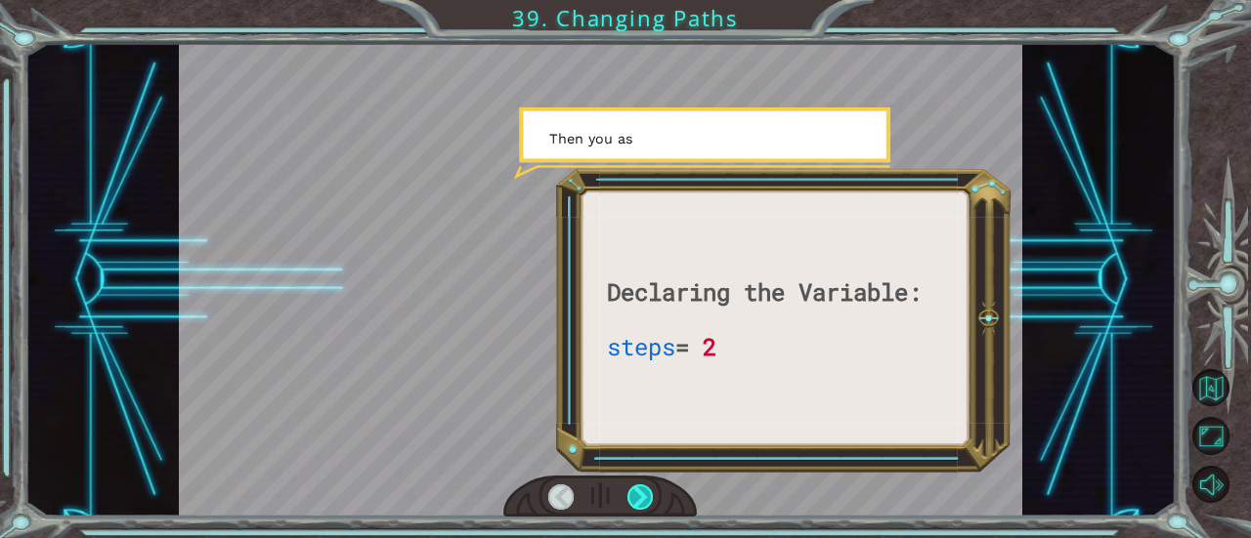
click at [640, 510] on div at bounding box center [639, 497] width 25 height 25
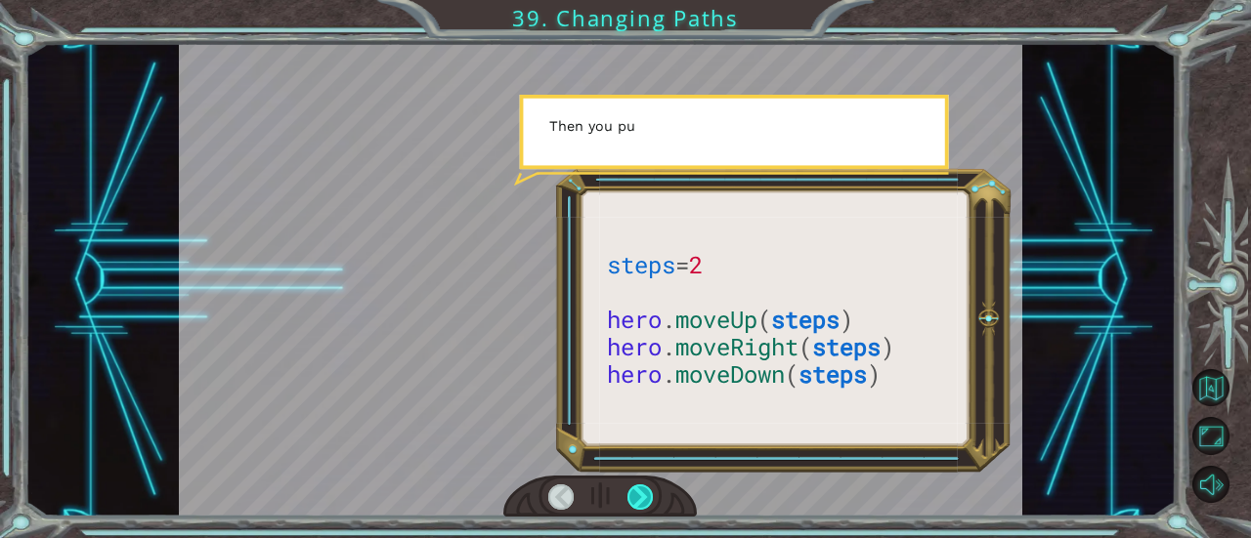
click at [640, 510] on div at bounding box center [639, 497] width 25 height 25
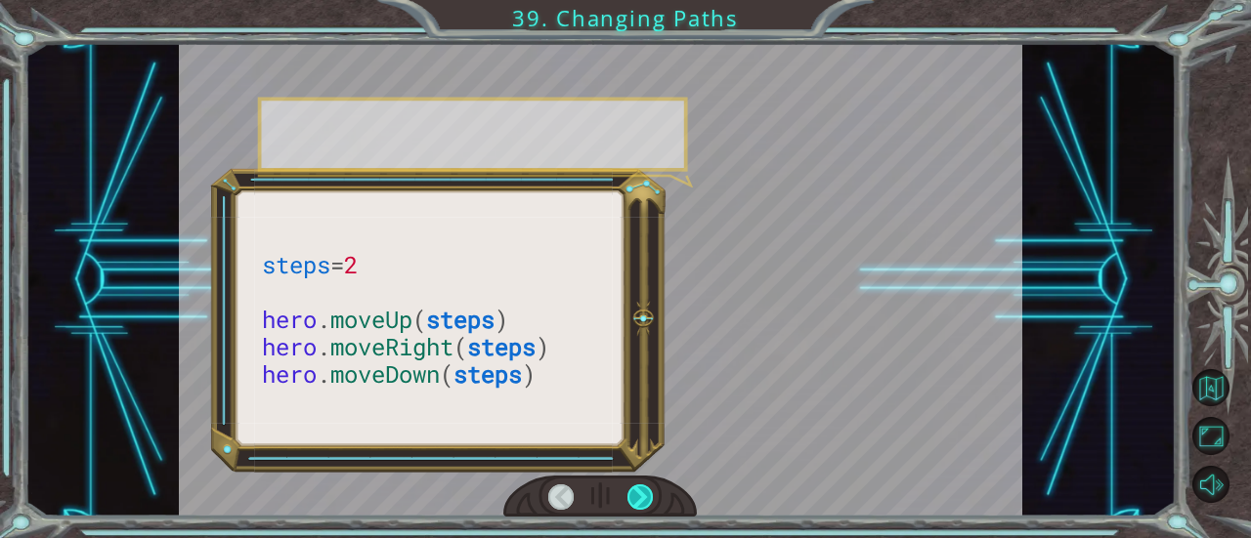
click at [640, 510] on div at bounding box center [639, 497] width 25 height 25
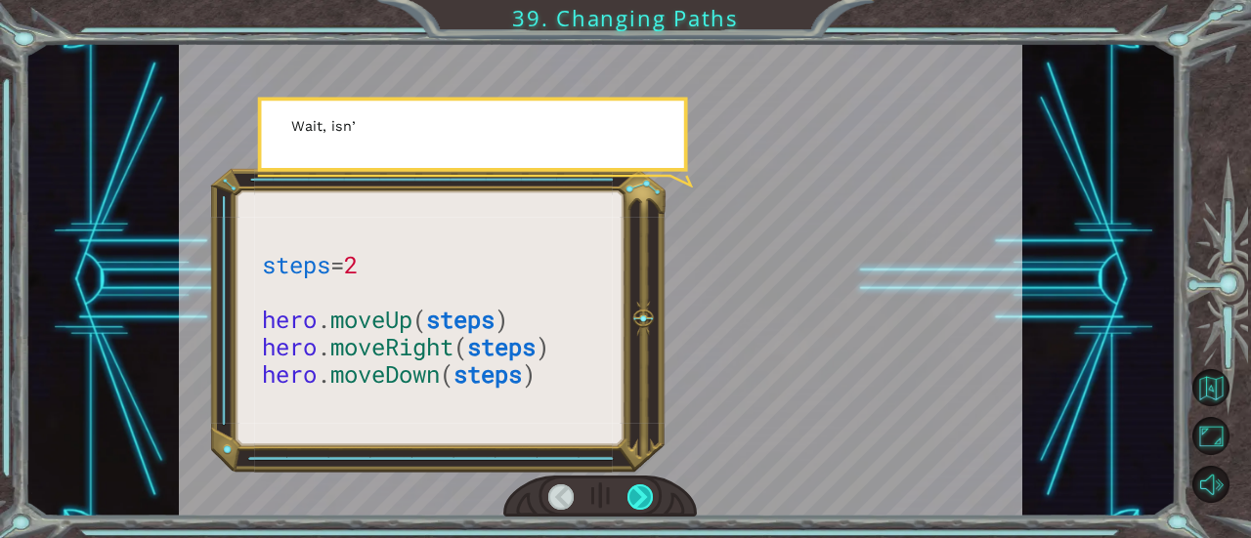
click at [640, 510] on div at bounding box center [639, 497] width 25 height 25
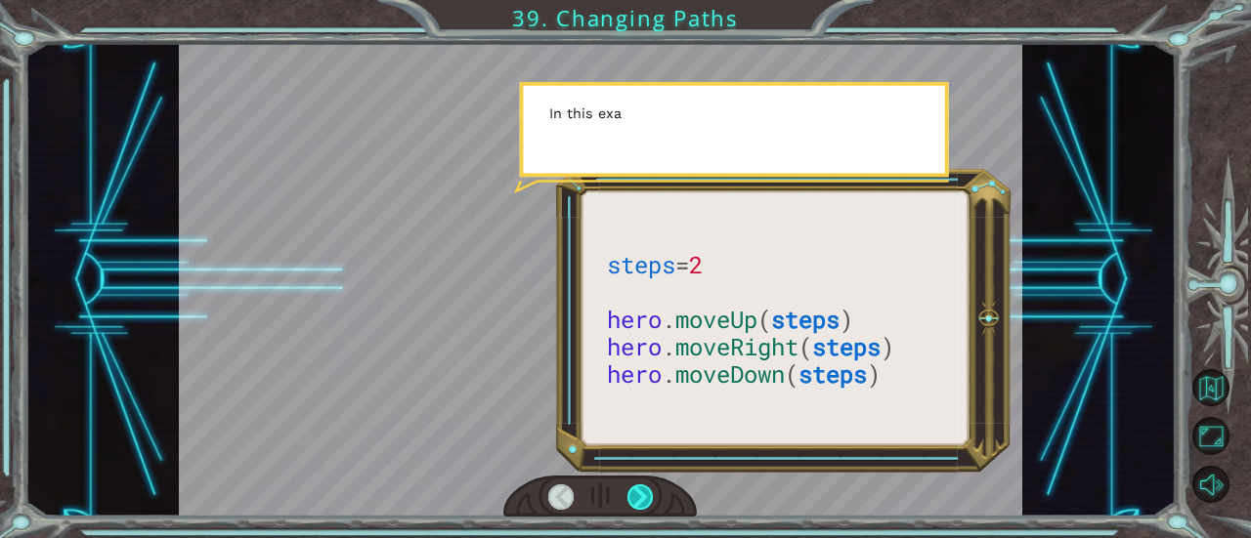
click at [640, 510] on div at bounding box center [639, 497] width 25 height 25
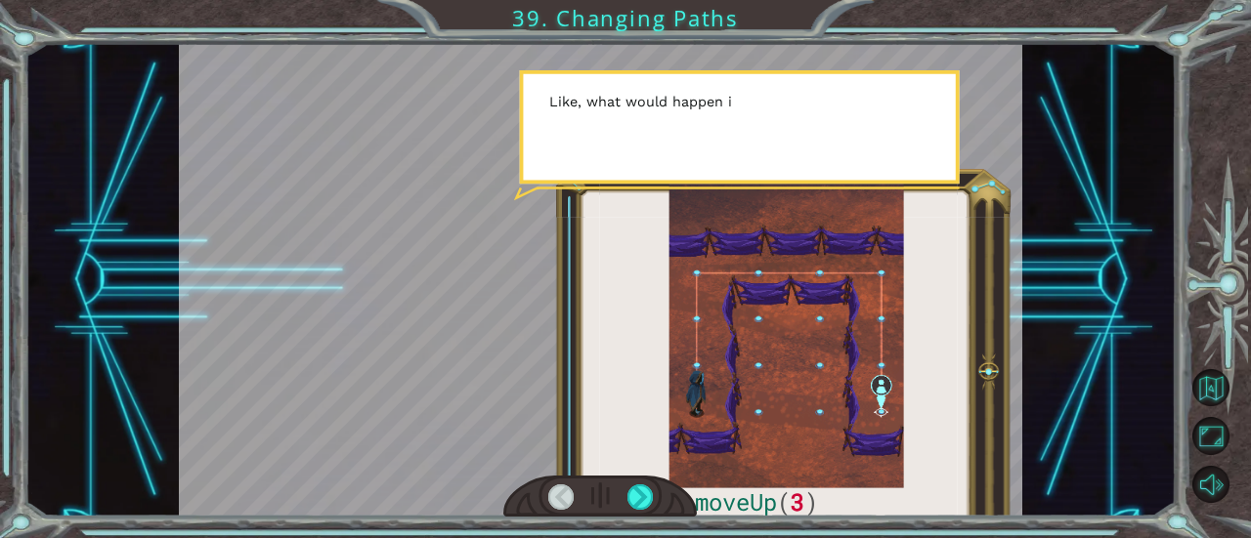
click at [638, 515] on div at bounding box center [599, 497] width 193 height 43
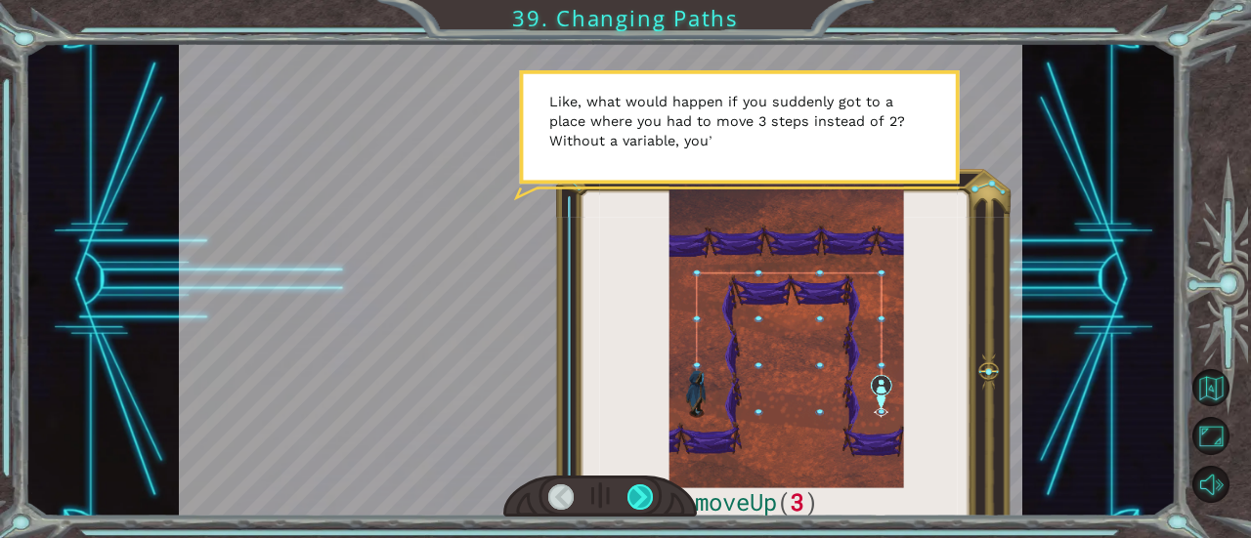
drag, startPoint x: 638, startPoint y: 515, endPoint x: 639, endPoint y: 502, distance: 12.7
click at [639, 503] on div at bounding box center [599, 497] width 193 height 43
click at [639, 502] on div at bounding box center [639, 497] width 25 height 25
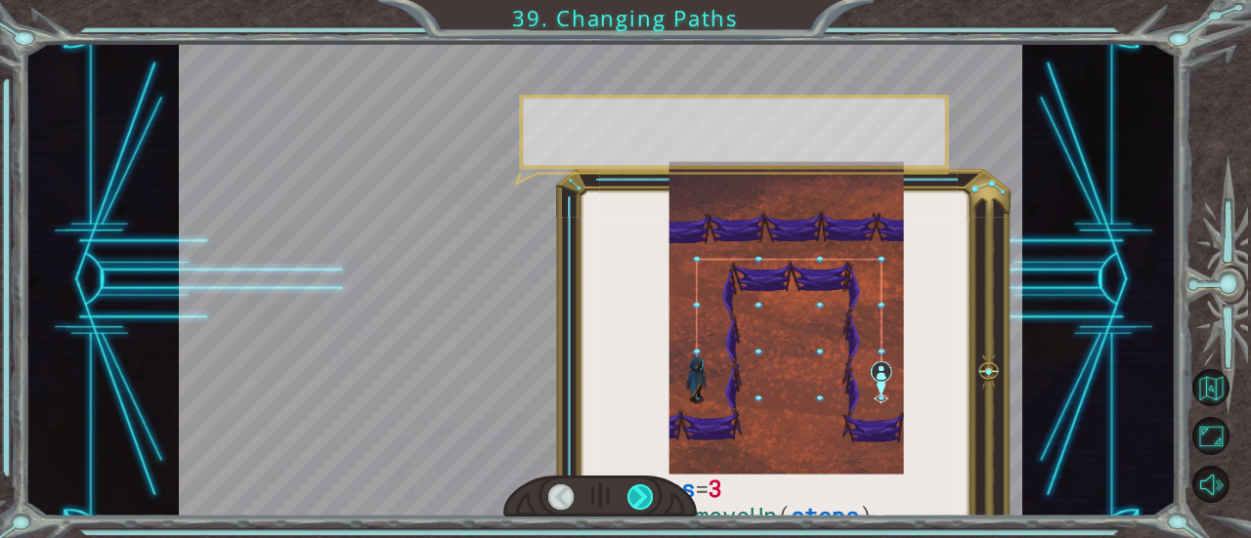
click at [639, 502] on div at bounding box center [639, 497] width 25 height 25
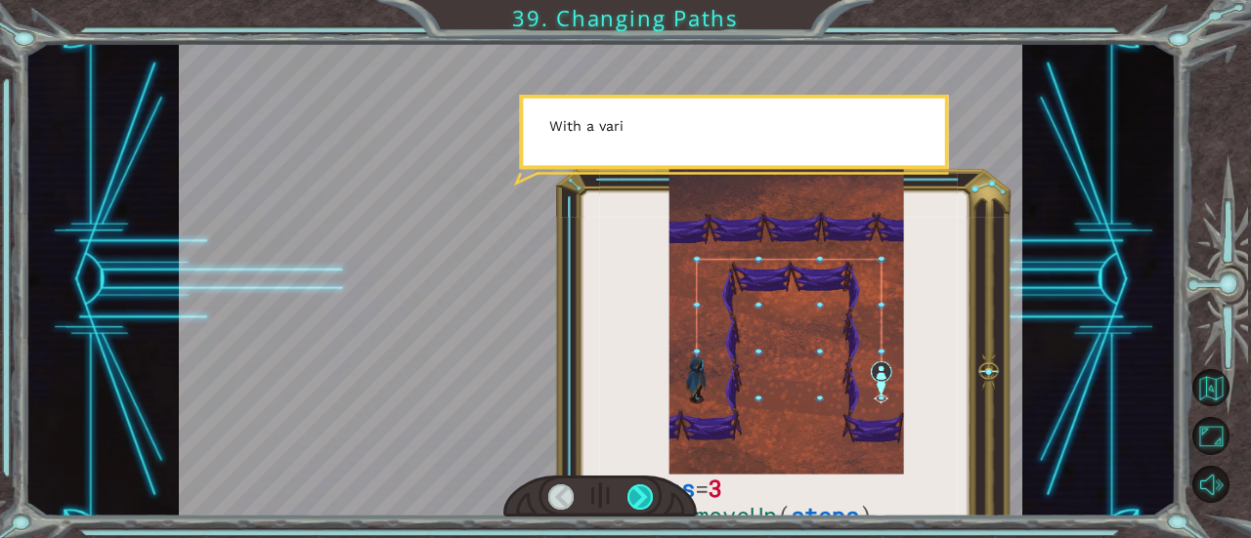
click at [639, 502] on div at bounding box center [639, 497] width 25 height 25
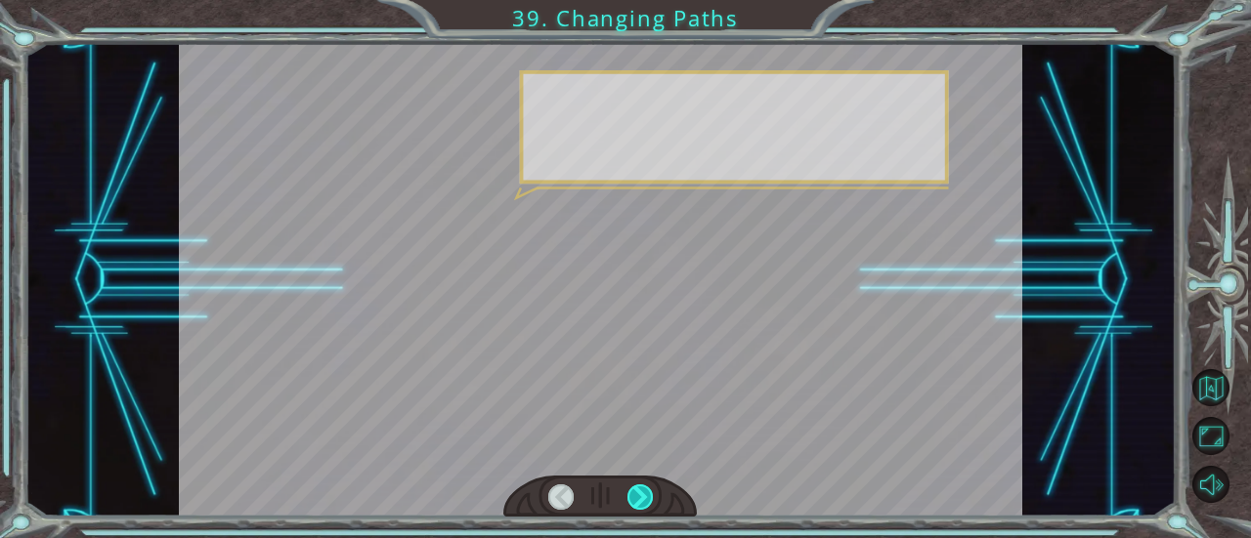
click at [639, 501] on div at bounding box center [639, 497] width 25 height 25
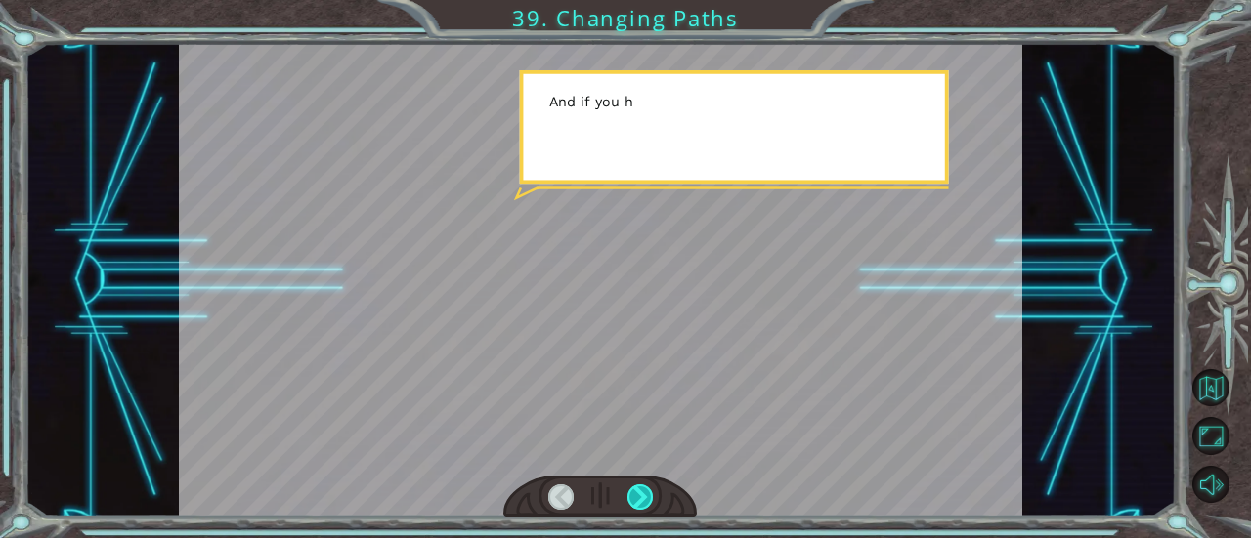
click at [637, 501] on div at bounding box center [639, 497] width 25 height 25
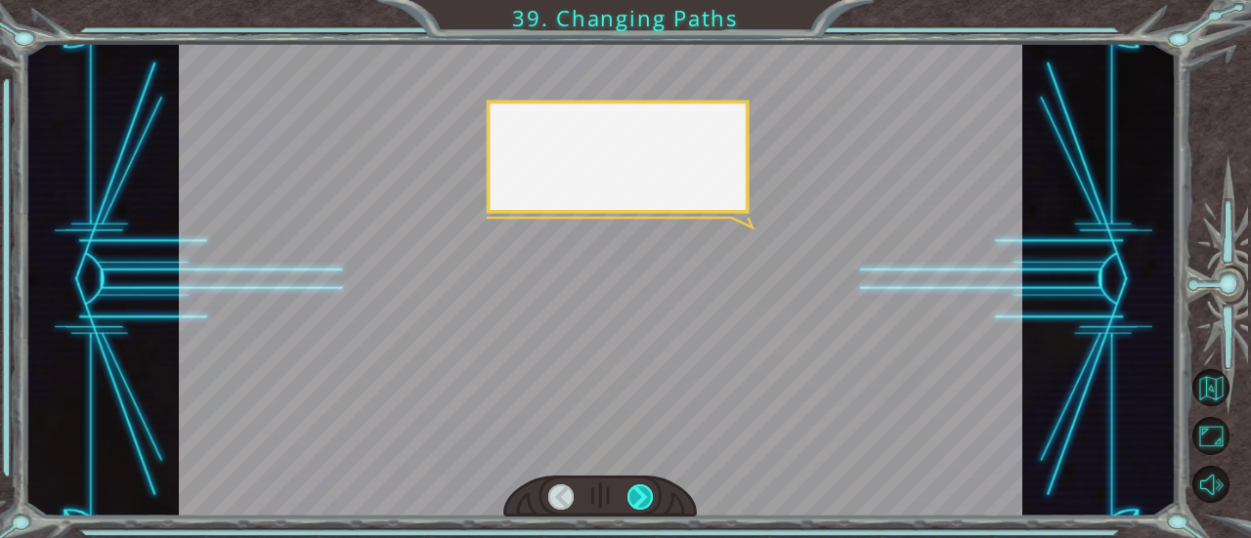
click at [637, 501] on div at bounding box center [639, 497] width 25 height 25
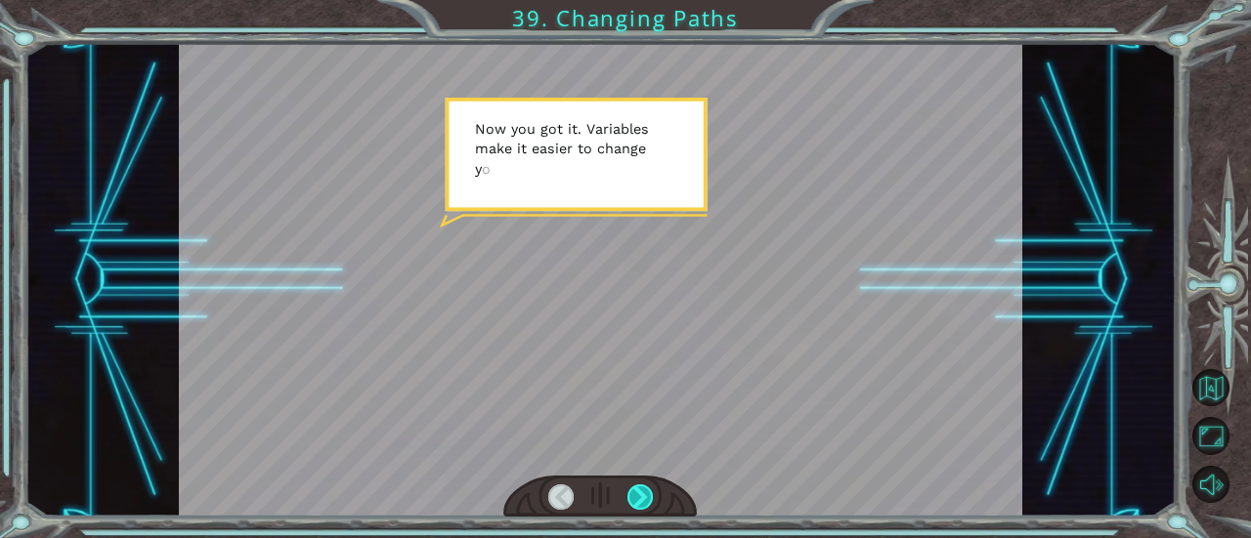
click at [629, 489] on div at bounding box center [639, 497] width 25 height 25
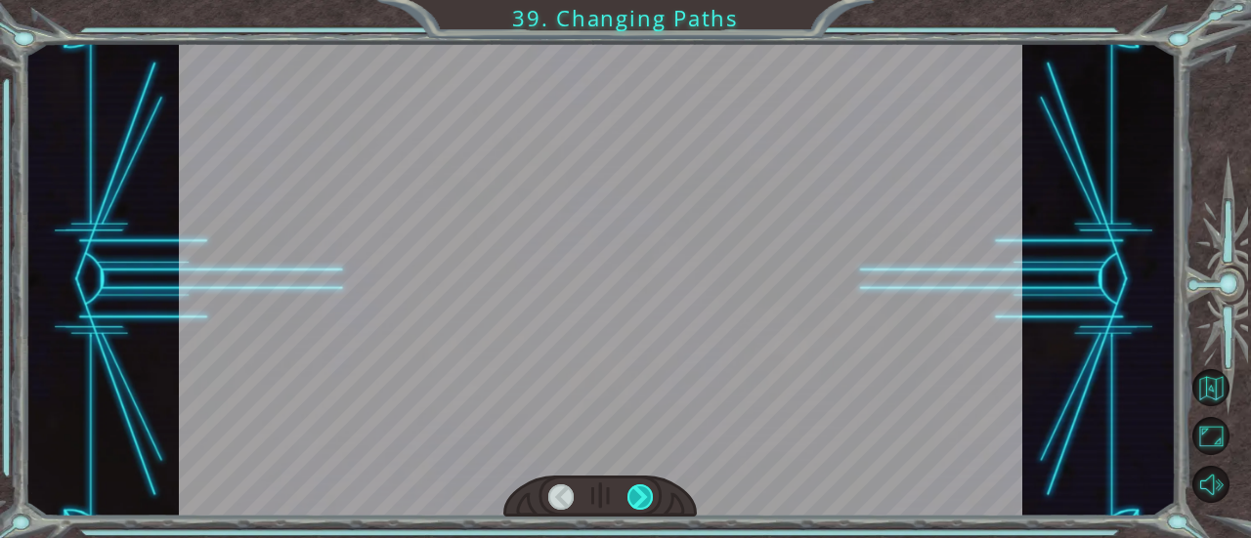
click at [629, 489] on div at bounding box center [639, 497] width 25 height 25
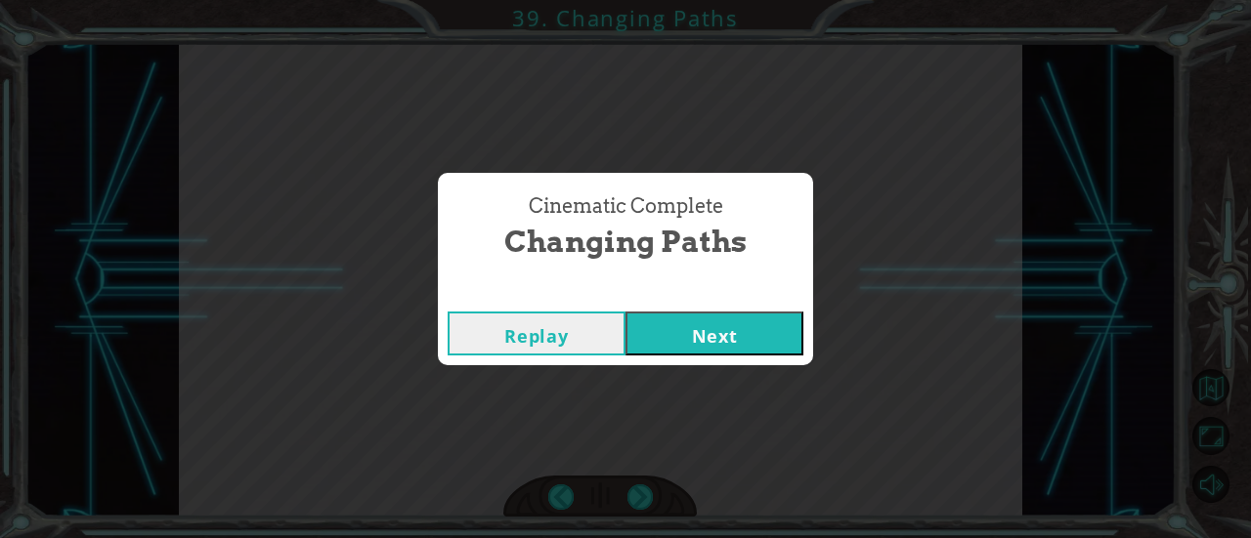
click at [729, 326] on button "Next" at bounding box center [714, 334] width 178 height 44
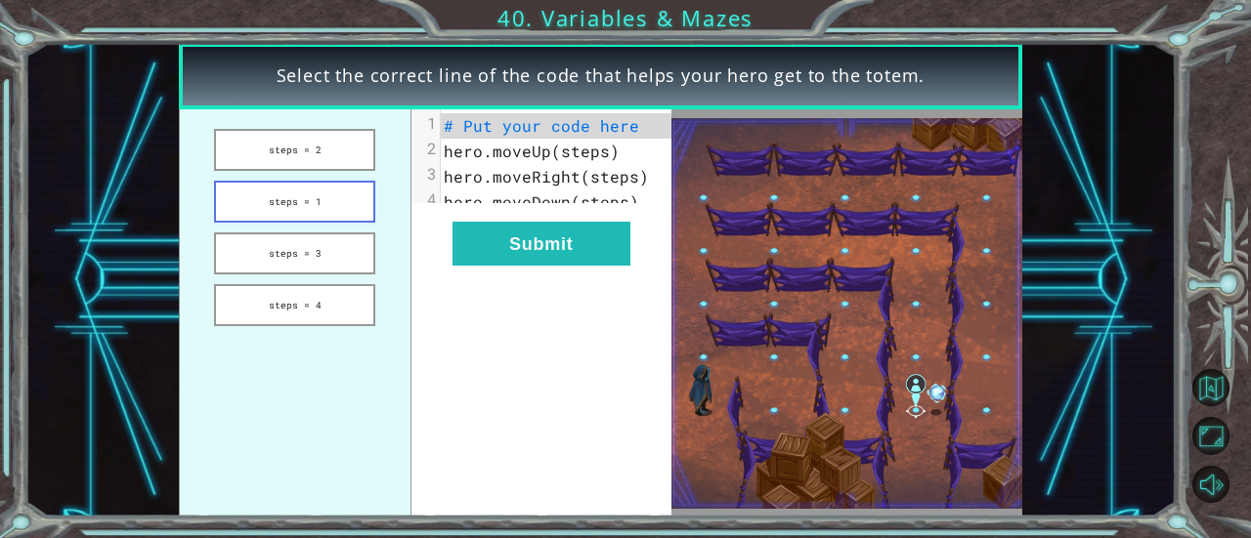
click at [330, 200] on button "steps = 1" at bounding box center [294, 202] width 161 height 42
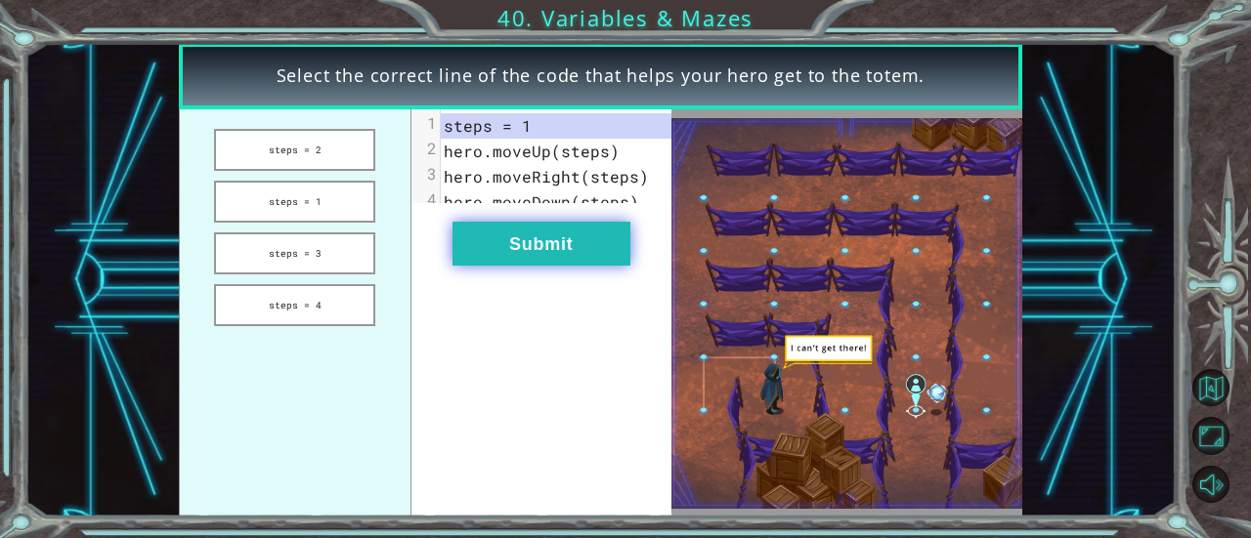
click at [501, 265] on button "Submit" at bounding box center [541, 244] width 178 height 44
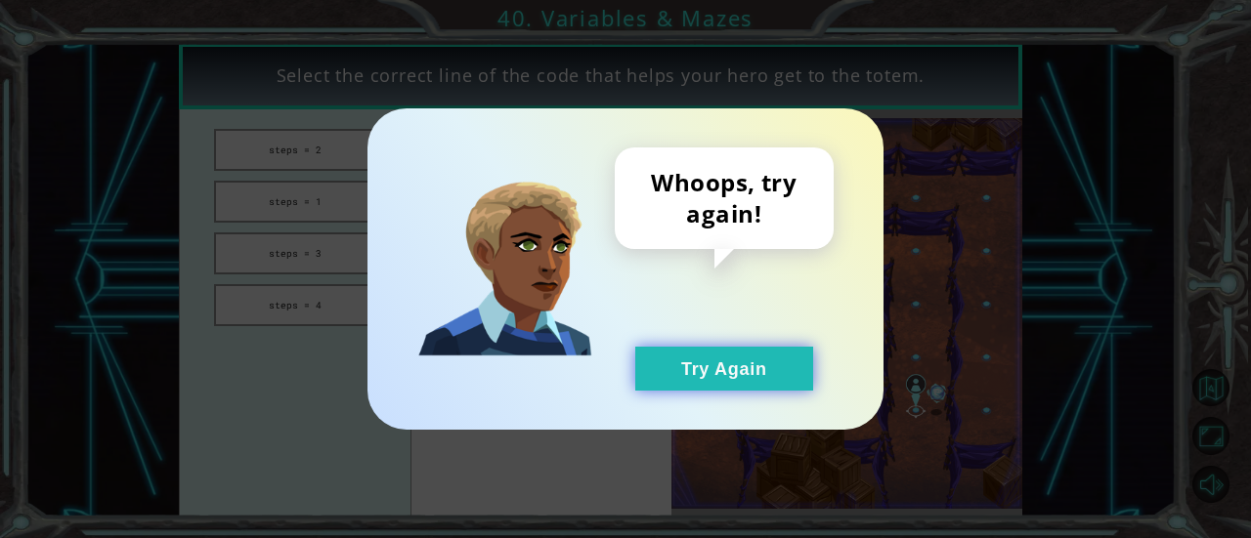
click at [692, 382] on button "Try Again" at bounding box center [724, 369] width 178 height 44
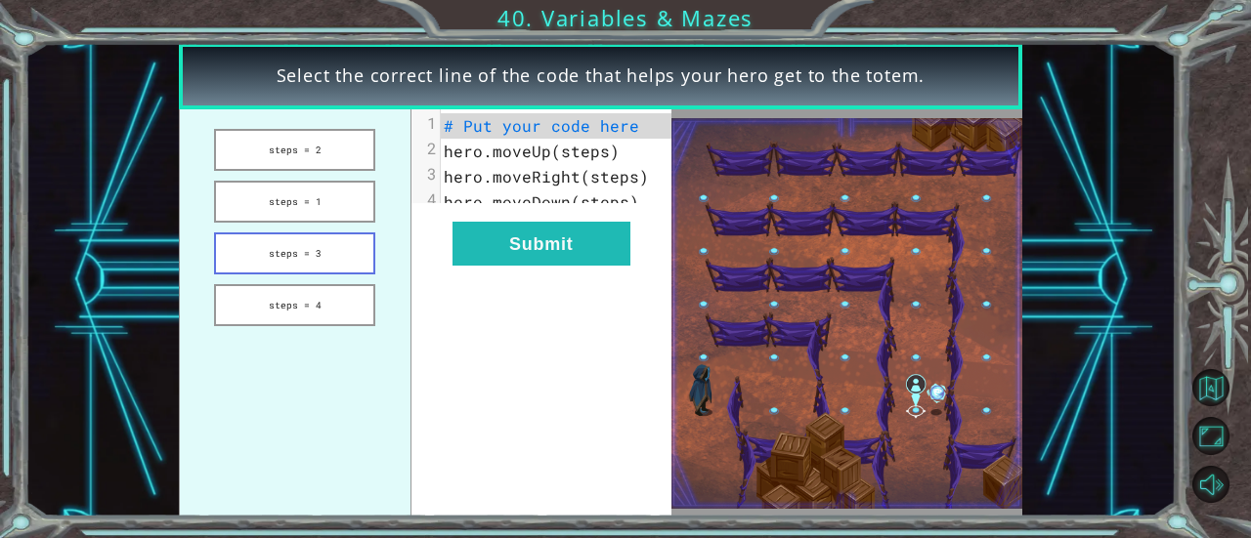
click at [365, 259] on button "steps = 3" at bounding box center [294, 254] width 161 height 42
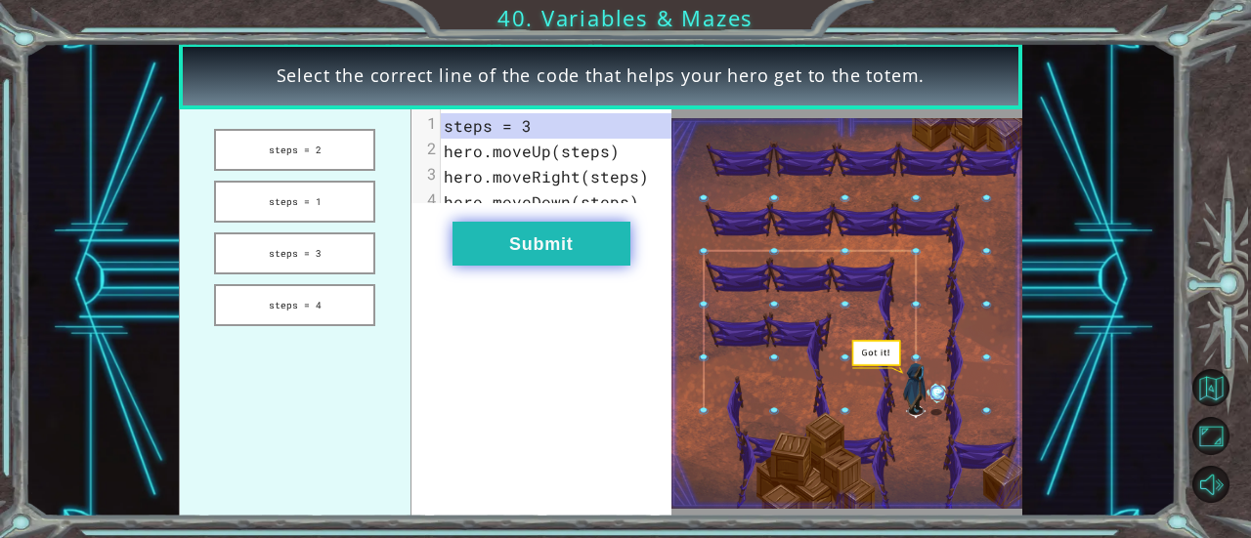
click at [616, 266] on button "Submit" at bounding box center [541, 244] width 178 height 44
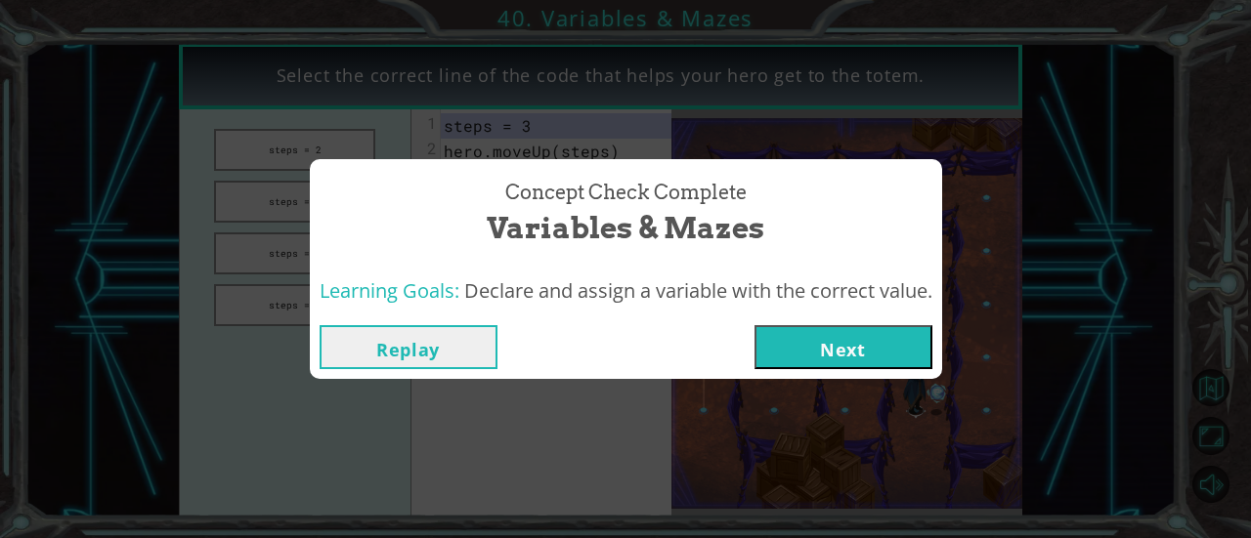
drag, startPoint x: 913, startPoint y: 380, endPoint x: 876, endPoint y: 359, distance: 42.1
click at [914, 378] on div "Concept Check Complete Variables & Mazes Learning Goals: Declare and assign a v…" at bounding box center [625, 269] width 1251 height 538
click at [874, 358] on button "Next" at bounding box center [843, 347] width 178 height 44
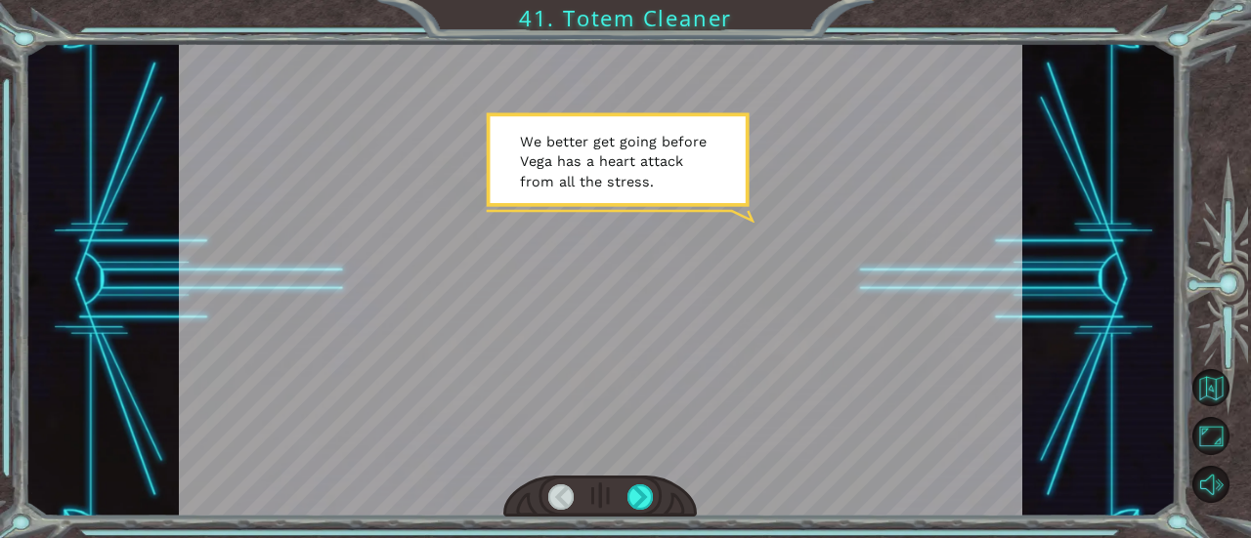
click at [655, 491] on div at bounding box center [599, 497] width 193 height 43
click at [645, 492] on div at bounding box center [639, 497] width 25 height 25
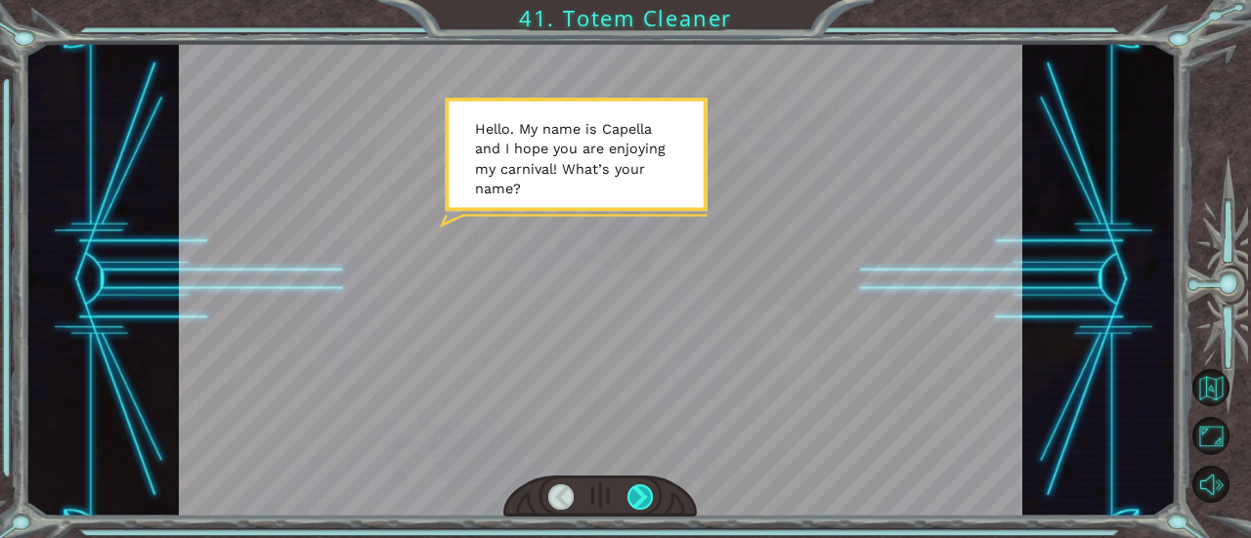
click at [639, 494] on div at bounding box center [639, 497] width 25 height 25
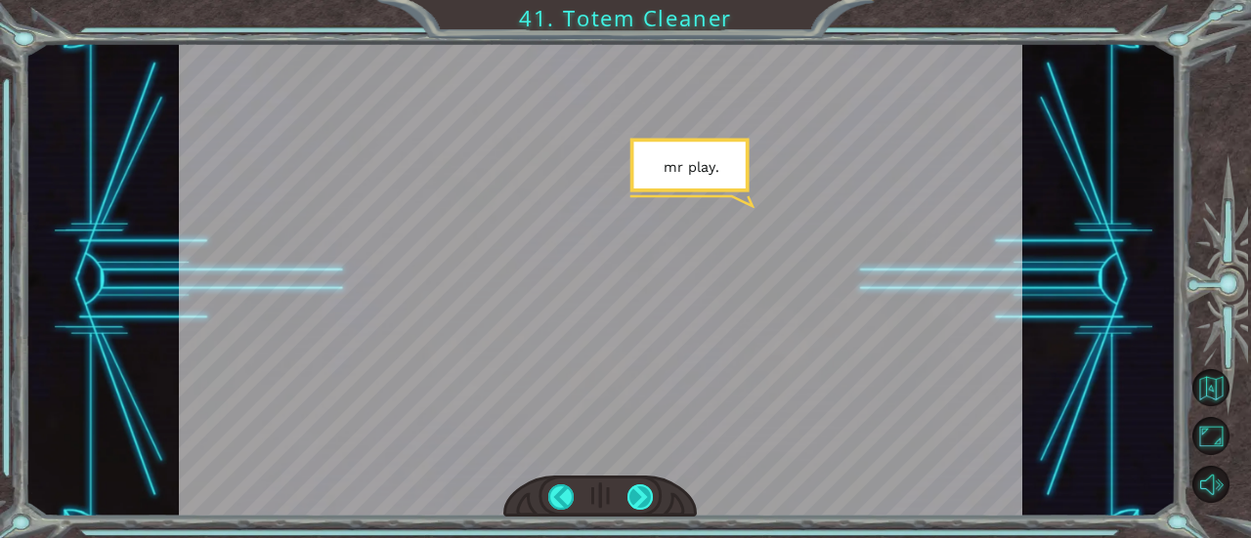
click at [639, 494] on div at bounding box center [639, 497] width 25 height 25
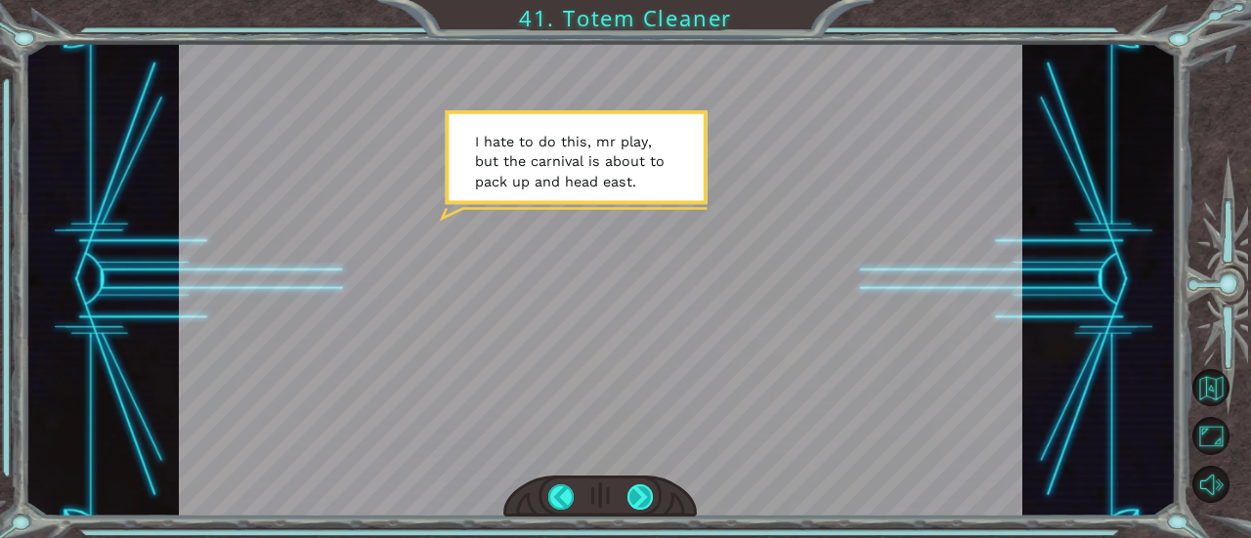
click at [635, 499] on div at bounding box center [639, 497] width 25 height 25
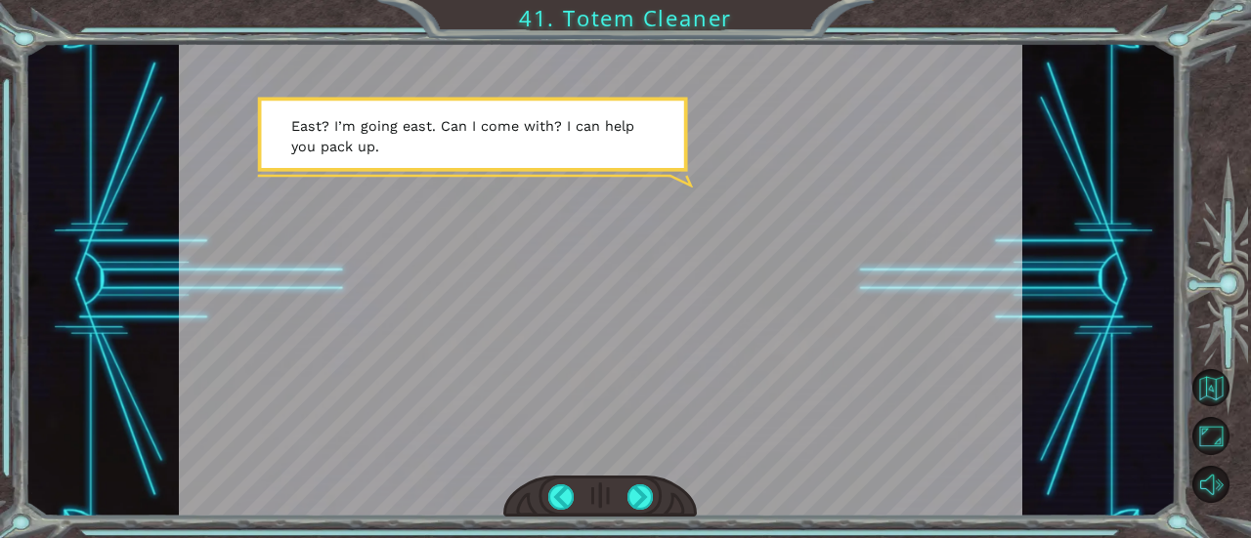
click at [635, 470] on div at bounding box center [600, 280] width 843 height 474
click at [638, 480] on div at bounding box center [599, 497] width 193 height 43
click at [637, 498] on div at bounding box center [639, 497] width 25 height 25
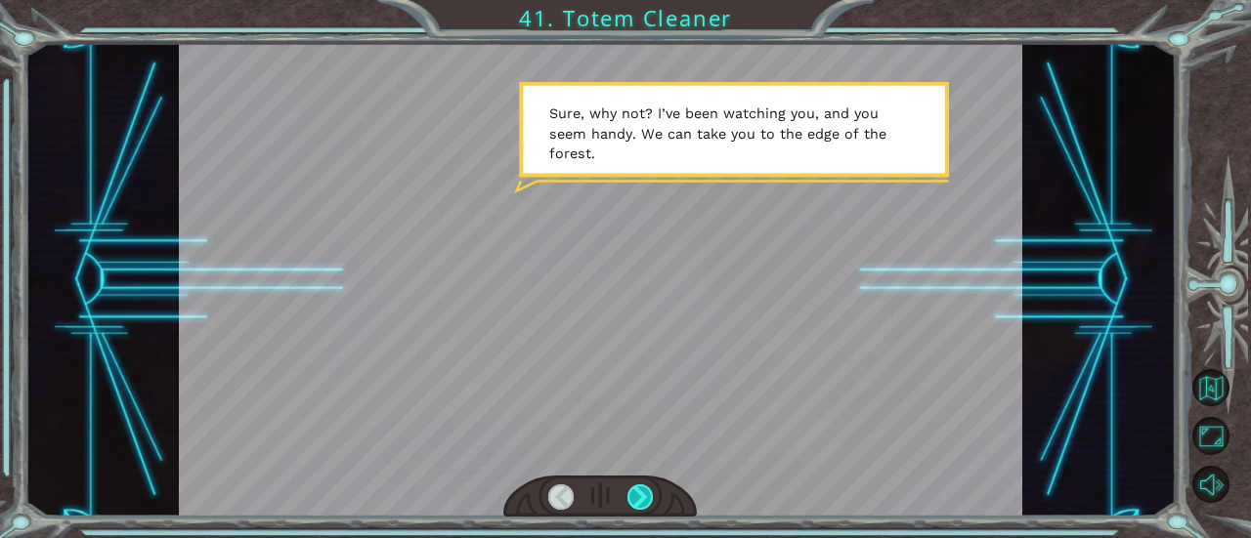
click at [635, 501] on div at bounding box center [639, 497] width 25 height 25
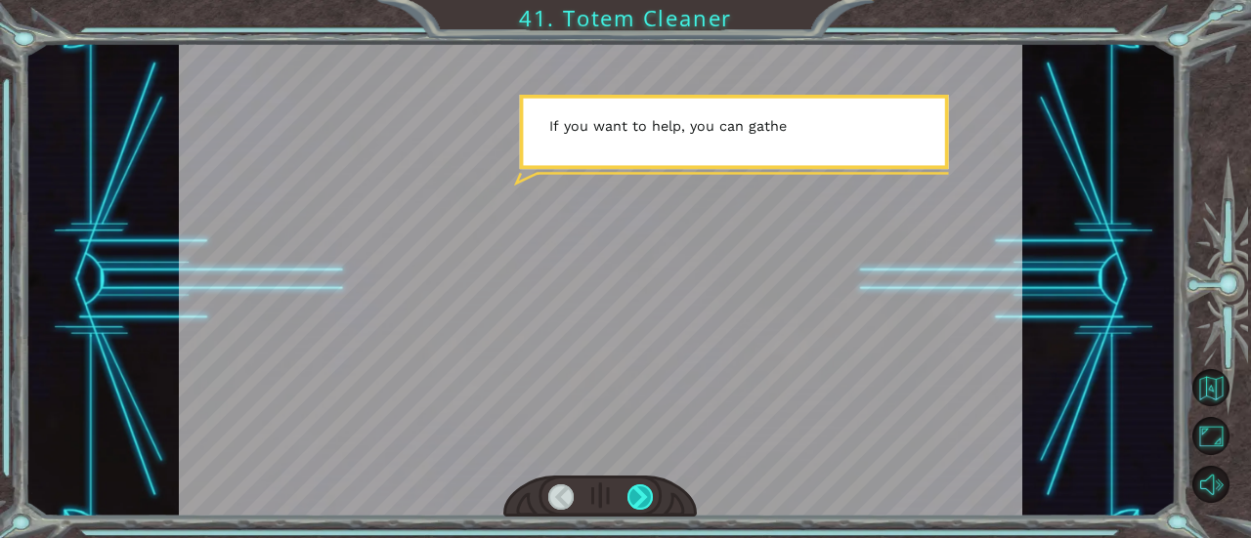
click at [635, 501] on div at bounding box center [639, 497] width 25 height 25
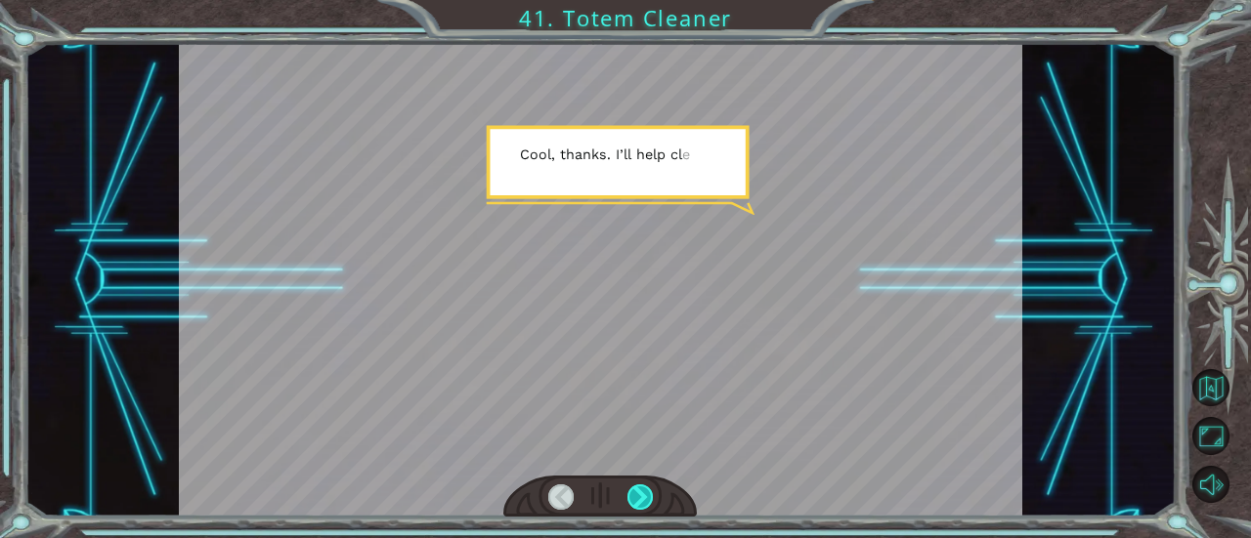
click at [635, 501] on div at bounding box center [639, 497] width 25 height 25
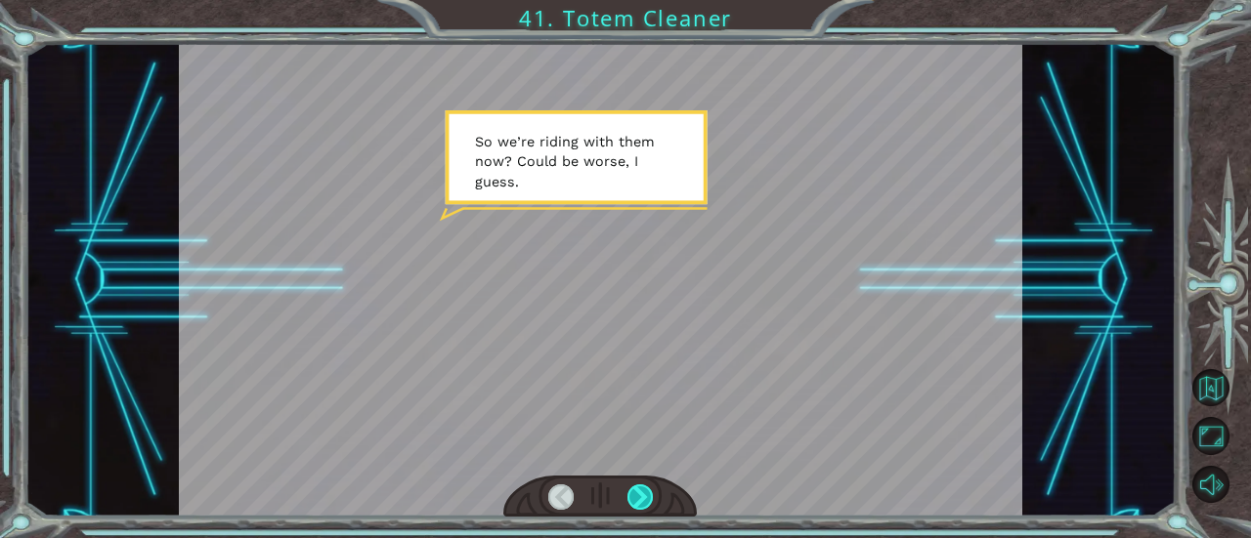
click at [633, 505] on div at bounding box center [639, 497] width 25 height 25
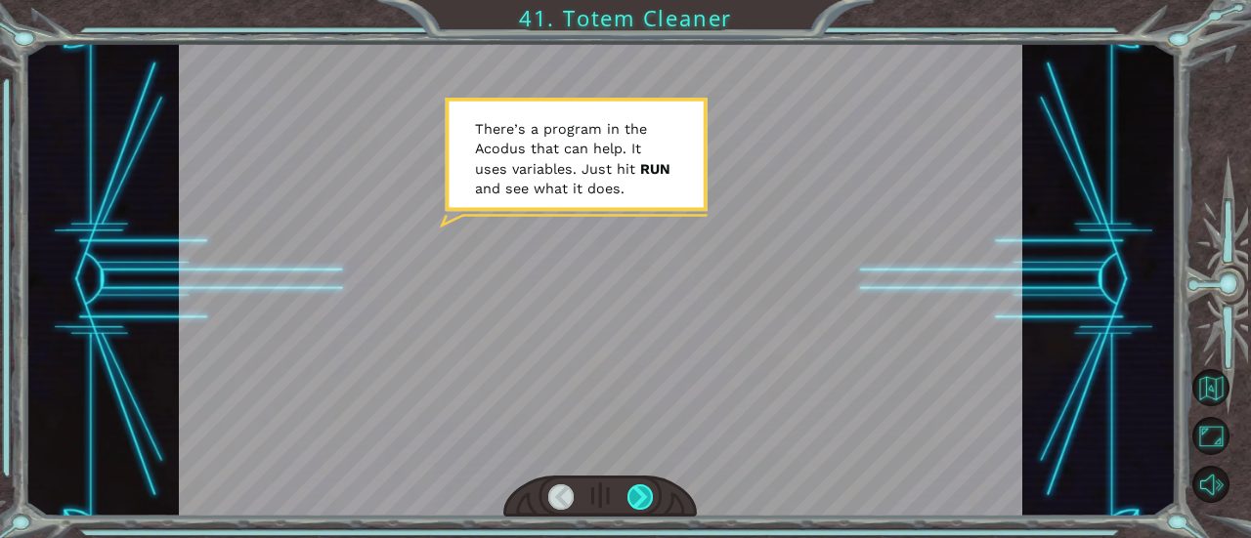
click at [628, 507] on div at bounding box center [639, 497] width 25 height 25
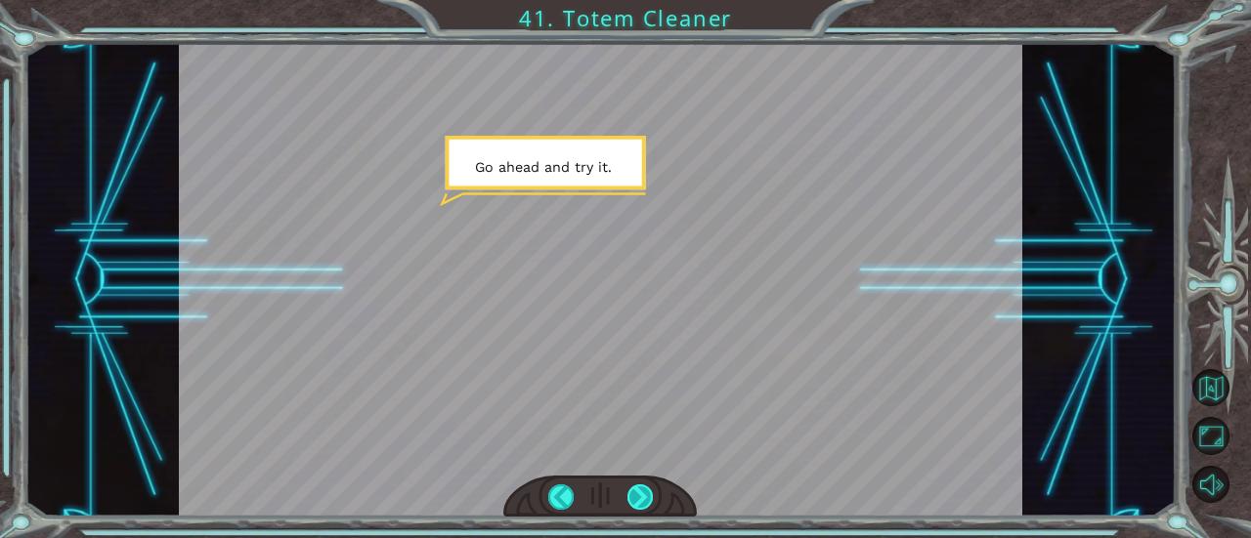
click at [627, 507] on div at bounding box center [639, 497] width 25 height 25
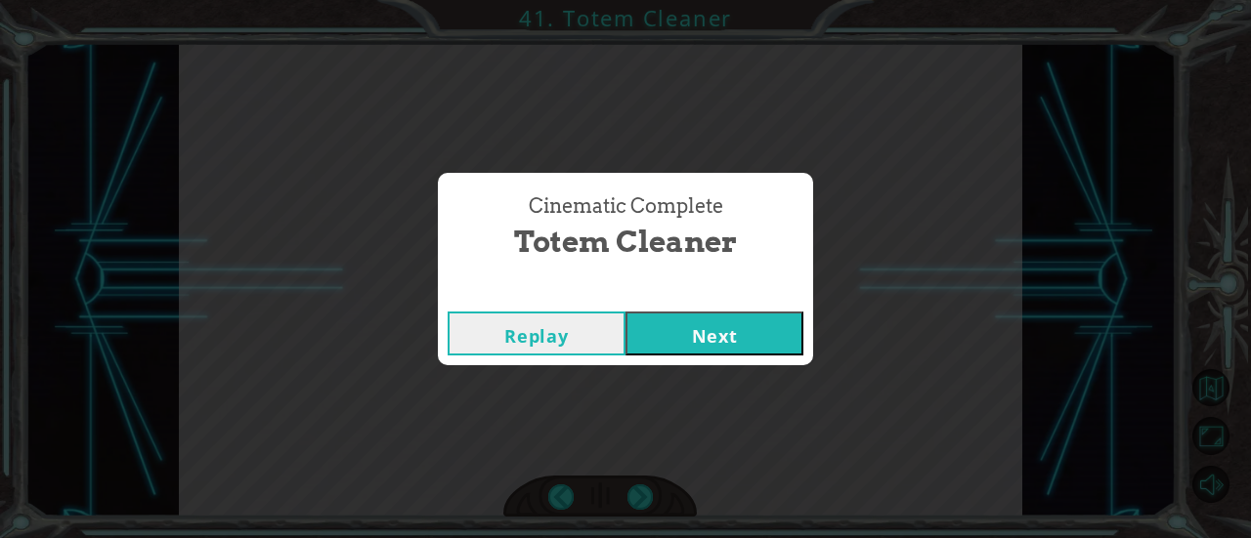
click at [690, 364] on div "Replay Next" at bounding box center [625, 334] width 375 height 64
drag, startPoint x: 690, startPoint y: 364, endPoint x: 679, endPoint y: 335, distance: 31.2
click at [679, 335] on div "Replay Next" at bounding box center [625, 334] width 375 height 64
click at [679, 335] on button "Next" at bounding box center [714, 334] width 178 height 44
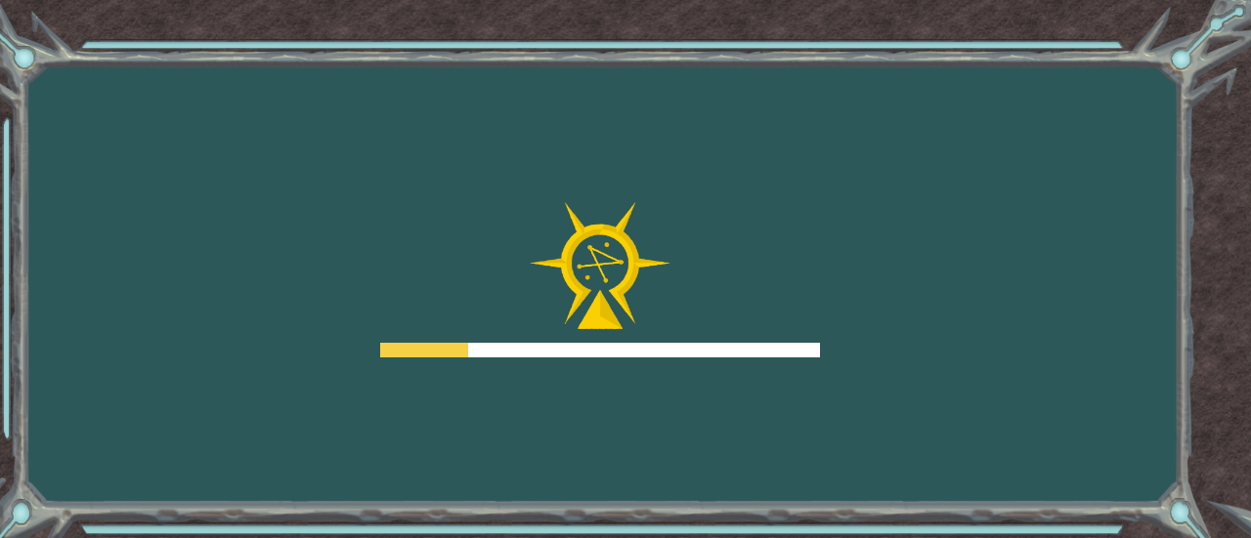
click at [678, 334] on div at bounding box center [600, 280] width 440 height 156
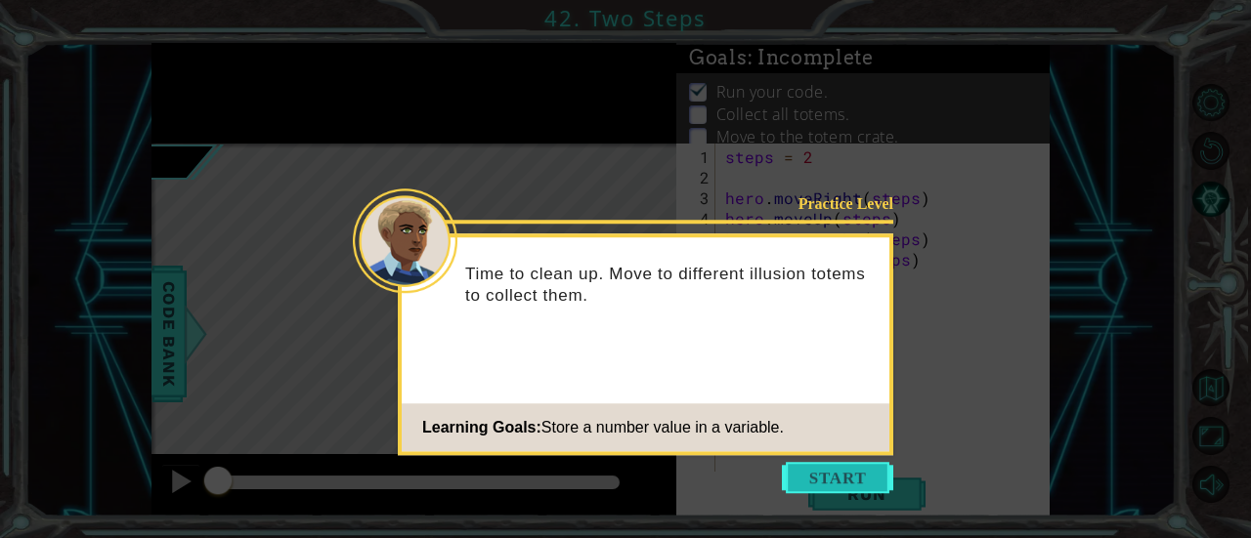
click at [823, 480] on button "Start" at bounding box center [837, 477] width 111 height 31
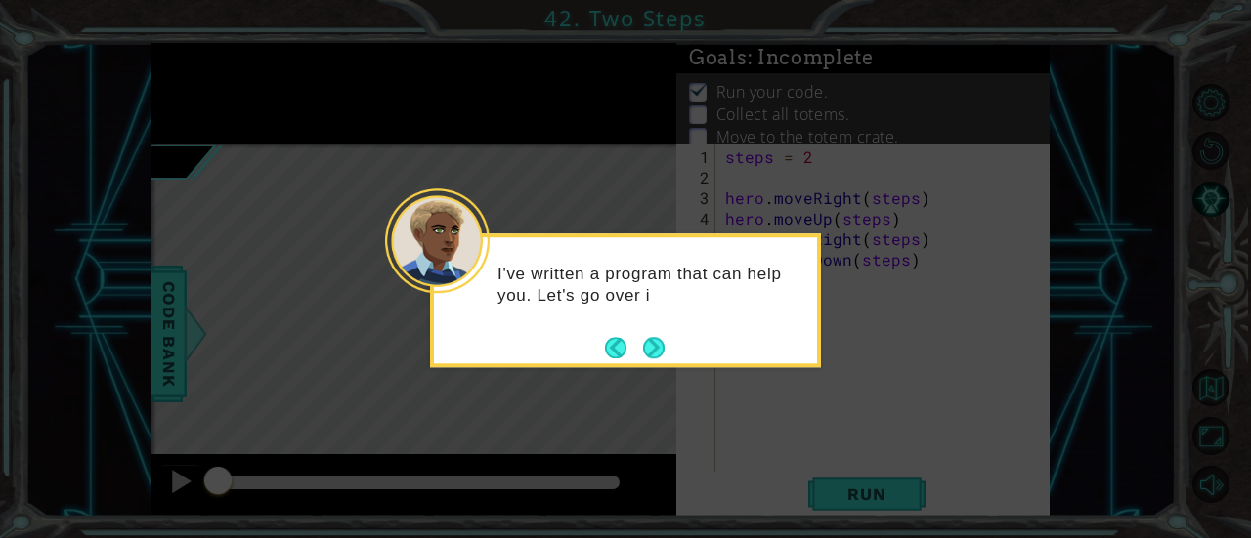
click at [651, 362] on div "I've written a program that can help you. Let's go over i" at bounding box center [625, 301] width 391 height 134
click at [651, 362] on div "I've written a program that can help you. Let's go over it." at bounding box center [625, 301] width 391 height 134
click at [649, 359] on button "Next" at bounding box center [653, 347] width 21 height 21
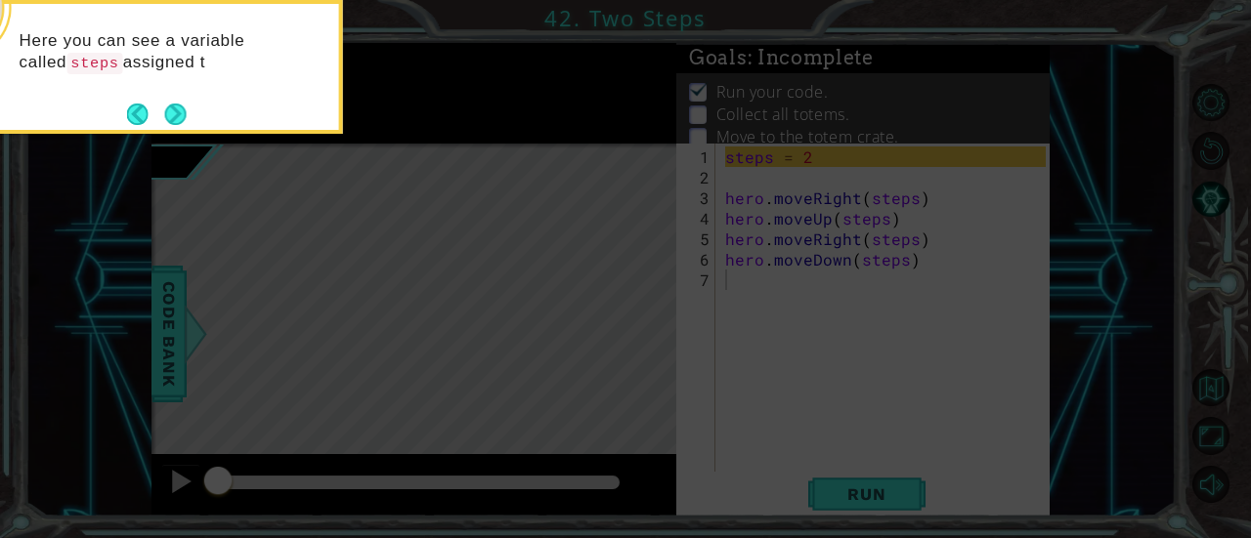
click at [190, 120] on div "Here you can see a variable called steps assigned t" at bounding box center [147, 67] width 391 height 134
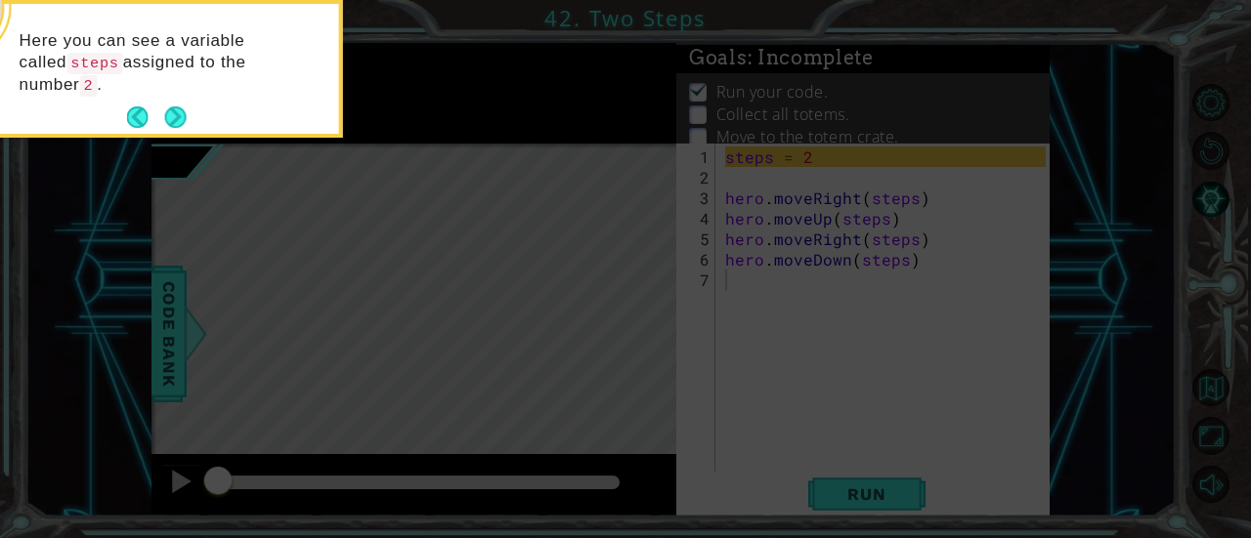
click at [188, 123] on div "Here you can see a variable called steps assigned to the number 2 ." at bounding box center [147, 69] width 391 height 138
click at [174, 122] on button "Next" at bounding box center [175, 116] width 21 height 21
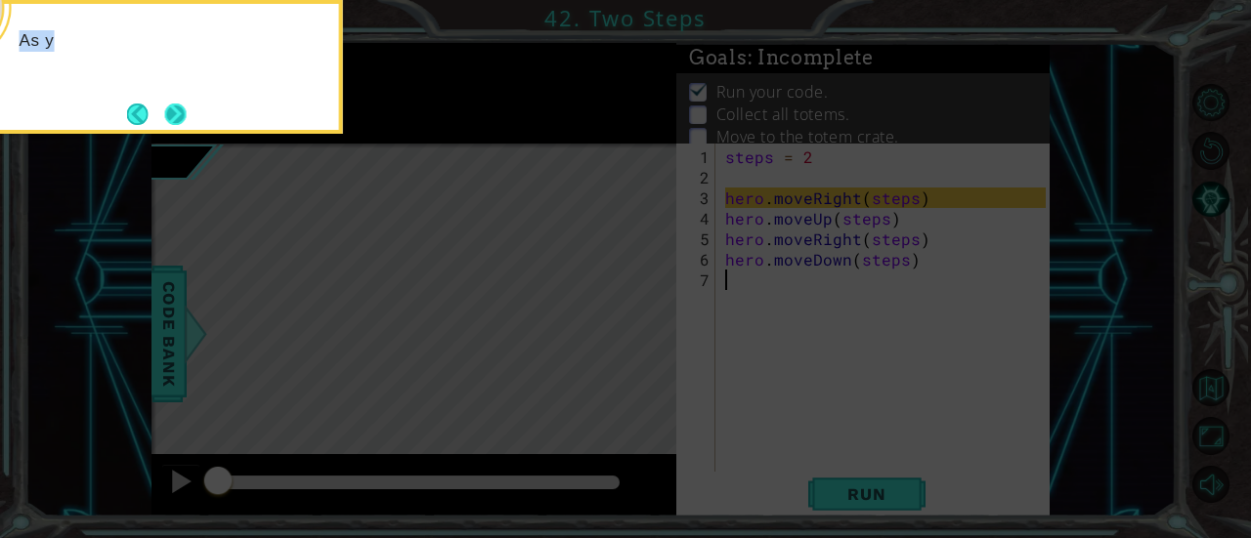
click at [175, 118] on div "As y" at bounding box center [147, 67] width 391 height 134
click at [175, 118] on button "Next" at bounding box center [175, 114] width 21 height 21
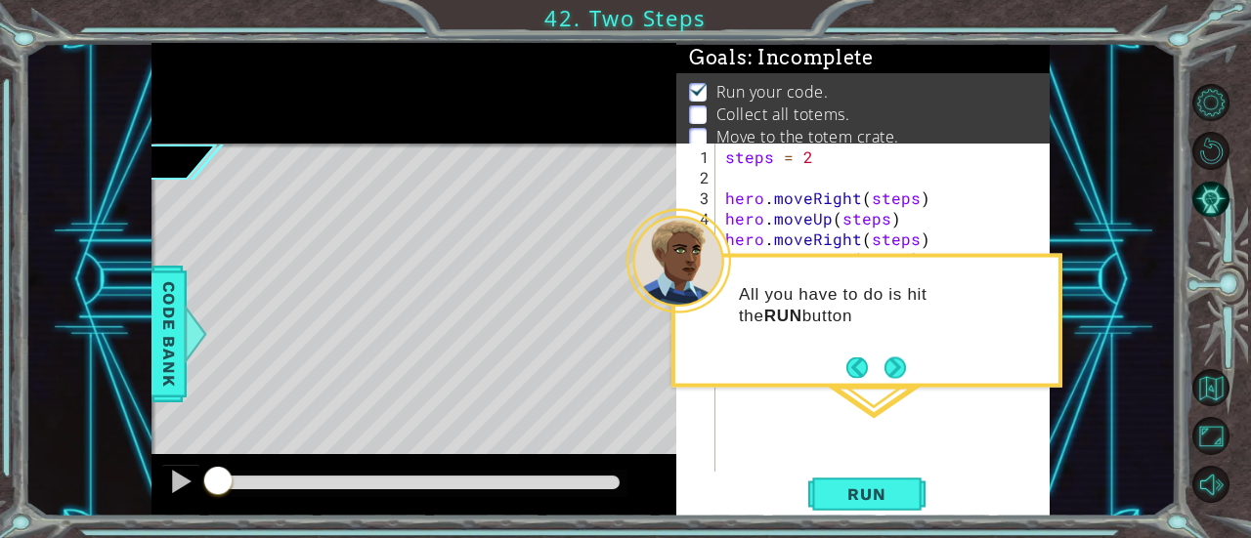
click at [890, 394] on div "steps = 2 hero . moveRight ( steps ) hero . moveUp ( steps ) hero . moveRight (…" at bounding box center [888, 331] width 334 height 369
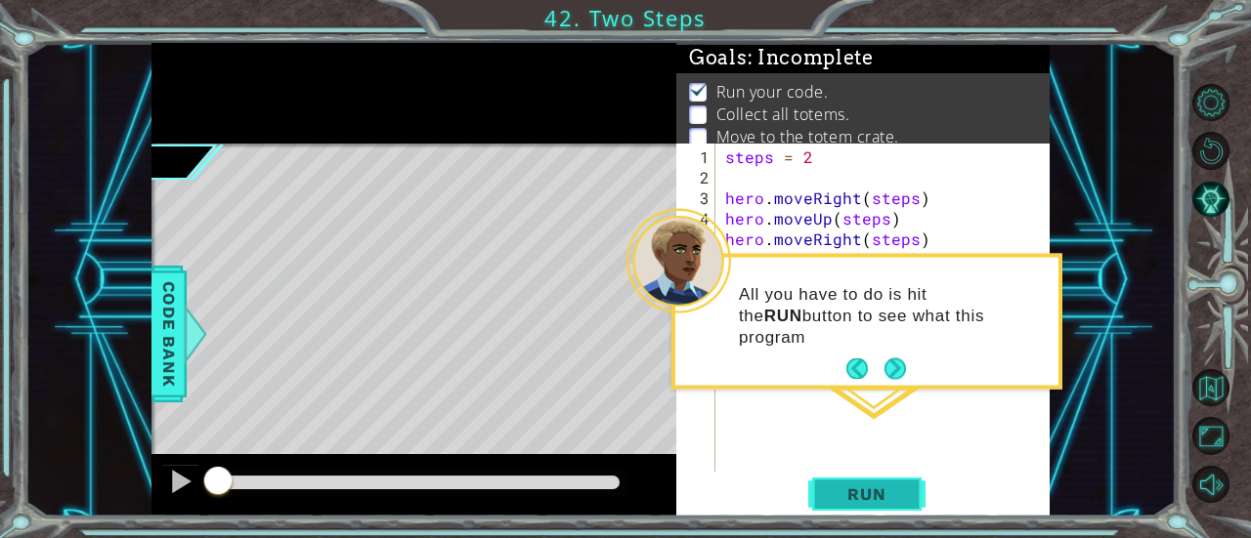
click at [872, 493] on span "Run" at bounding box center [866, 495] width 77 height 20
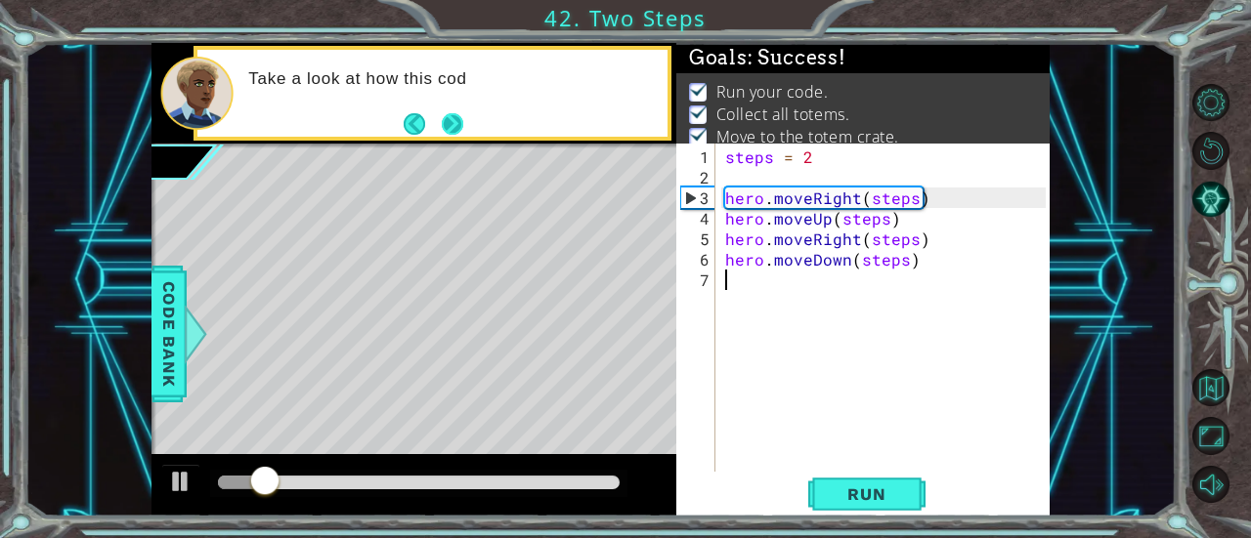
click at [460, 131] on button "Next" at bounding box center [452, 123] width 21 height 21
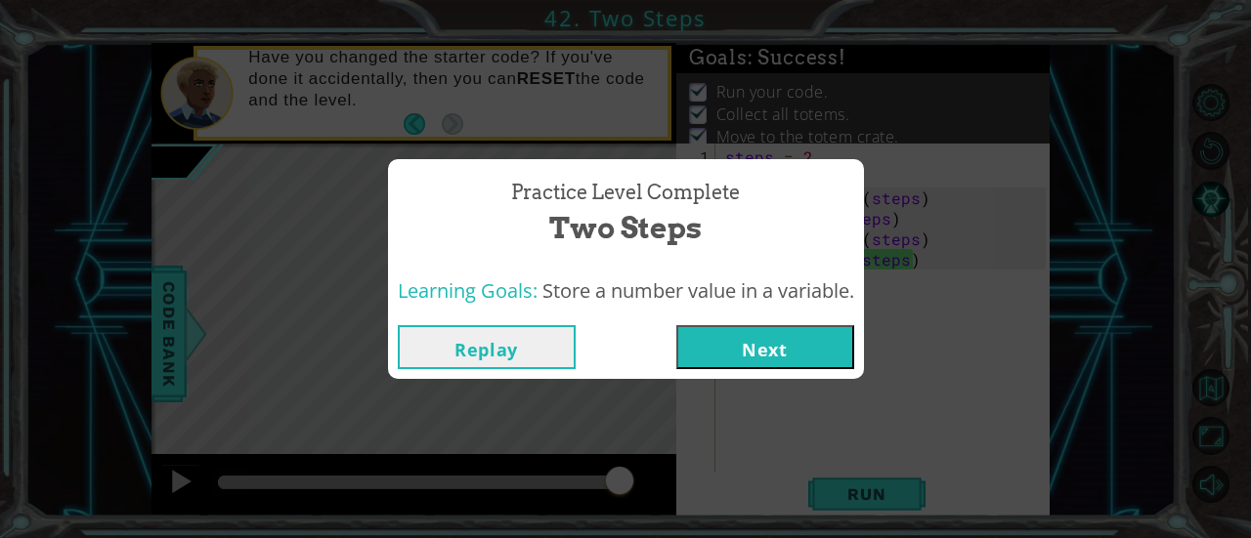
click at [745, 374] on div "Replay Next" at bounding box center [626, 348] width 476 height 64
click at [750, 357] on button "Next" at bounding box center [765, 347] width 178 height 44
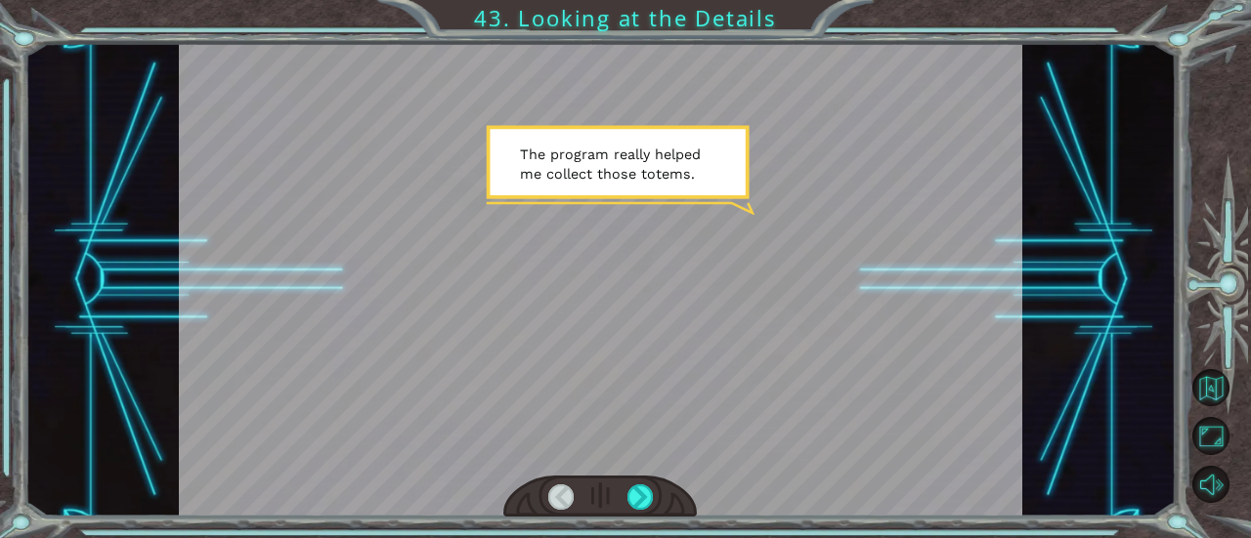
drag, startPoint x: 764, startPoint y: 357, endPoint x: 758, endPoint y: 372, distance: 16.7
click at [763, 361] on div at bounding box center [600, 280] width 843 height 474
click at [637, 478] on div at bounding box center [599, 497] width 193 height 43
click at [637, 491] on div at bounding box center [639, 497] width 25 height 25
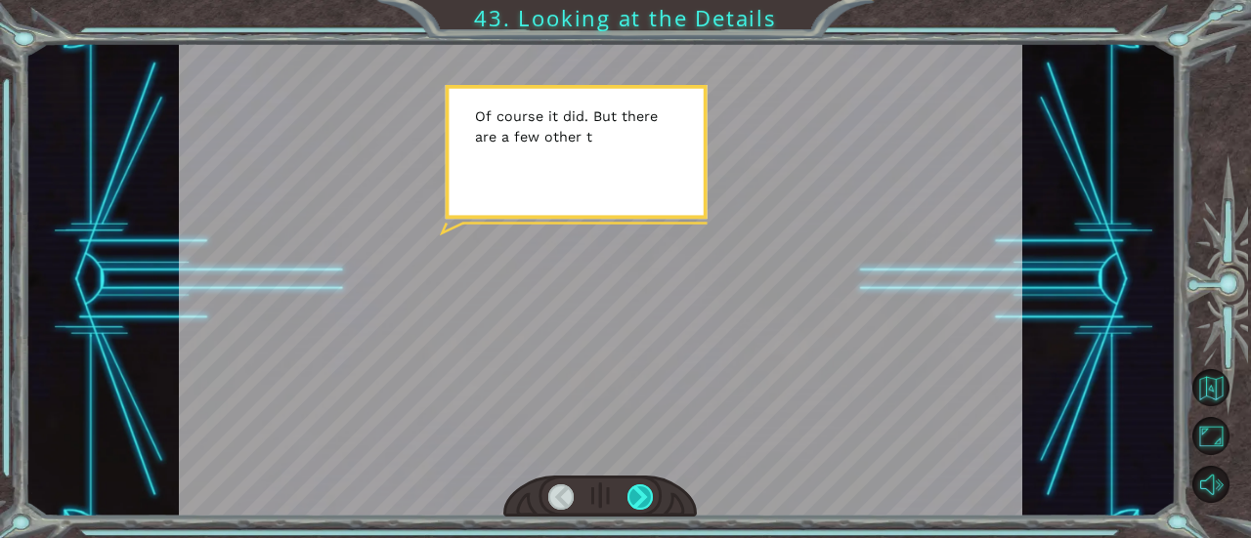
click at [631, 505] on div at bounding box center [639, 497] width 25 height 25
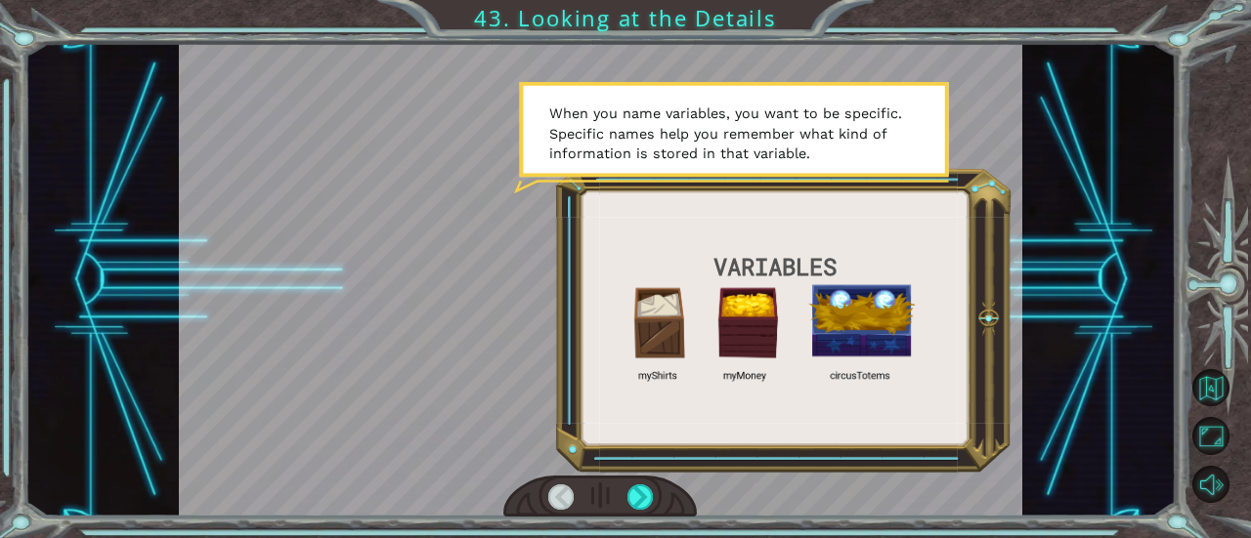
click at [628, 514] on div at bounding box center [599, 497] width 193 height 43
click at [631, 515] on div at bounding box center [599, 497] width 193 height 43
click at [641, 491] on div at bounding box center [639, 497] width 25 height 25
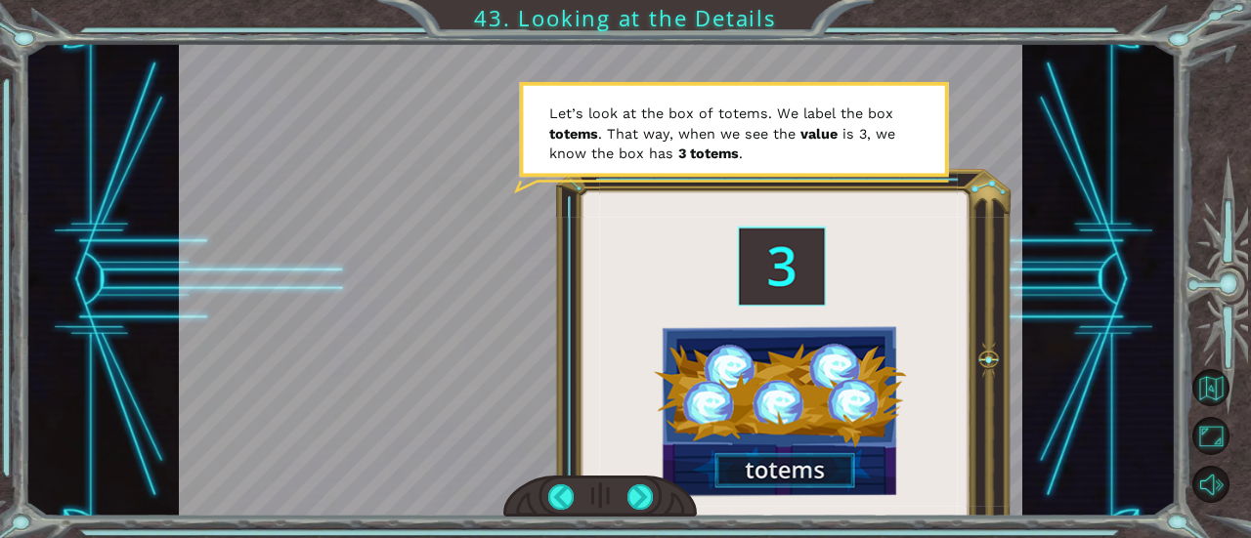
click at [614, 468] on div at bounding box center [600, 280] width 843 height 474
click at [635, 499] on div at bounding box center [639, 497] width 25 height 25
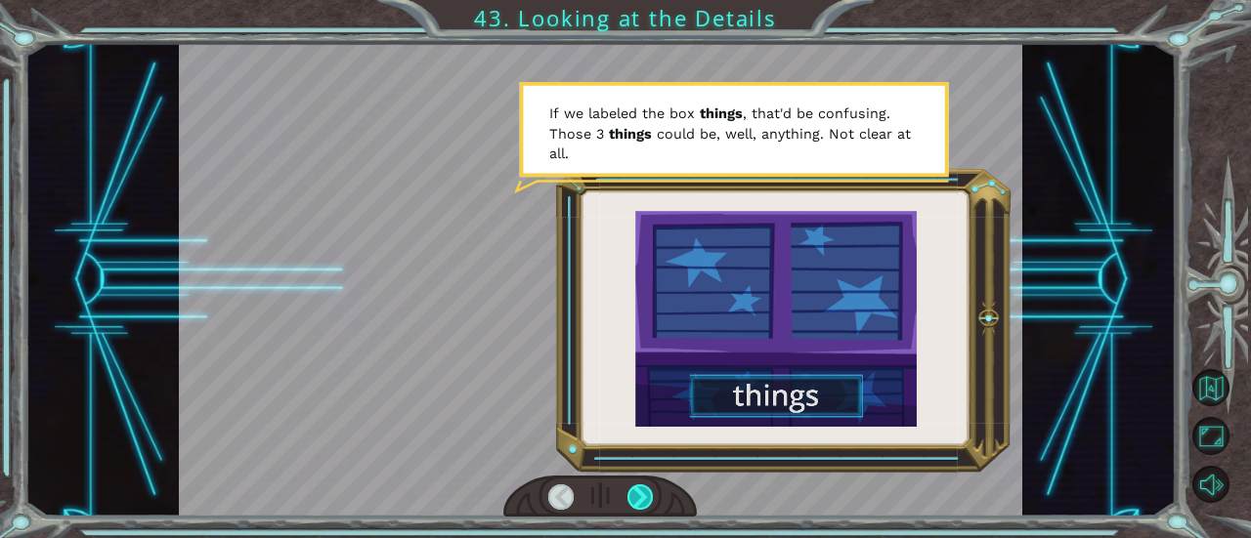
click at [635, 499] on div at bounding box center [639, 497] width 25 height 25
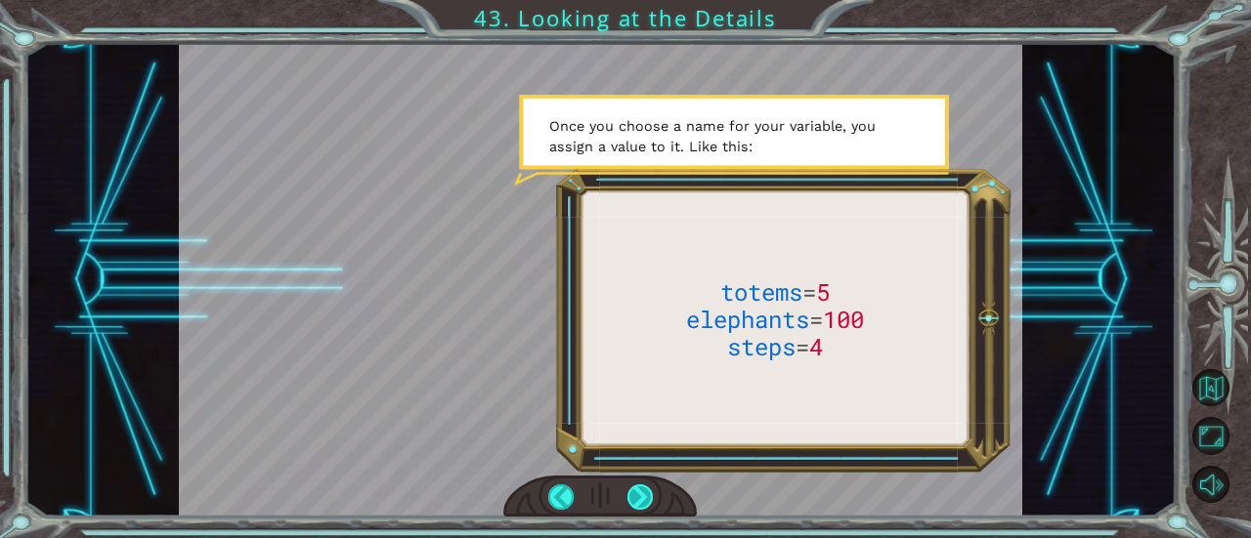
click at [636, 503] on div at bounding box center [639, 497] width 25 height 25
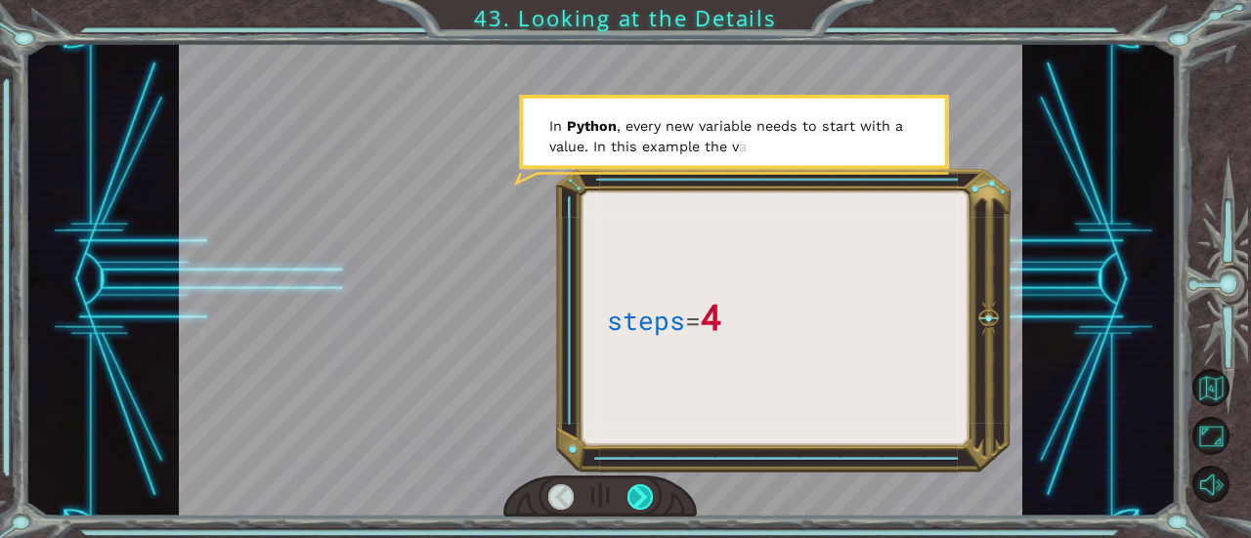
click at [636, 503] on div at bounding box center [639, 497] width 25 height 25
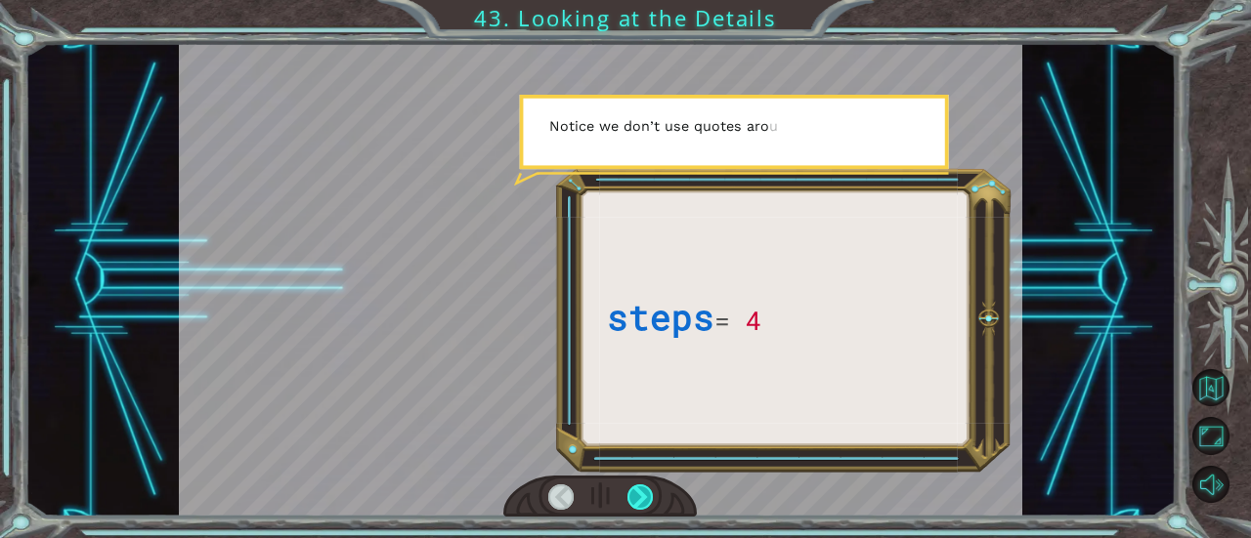
click at [636, 503] on div at bounding box center [639, 497] width 25 height 25
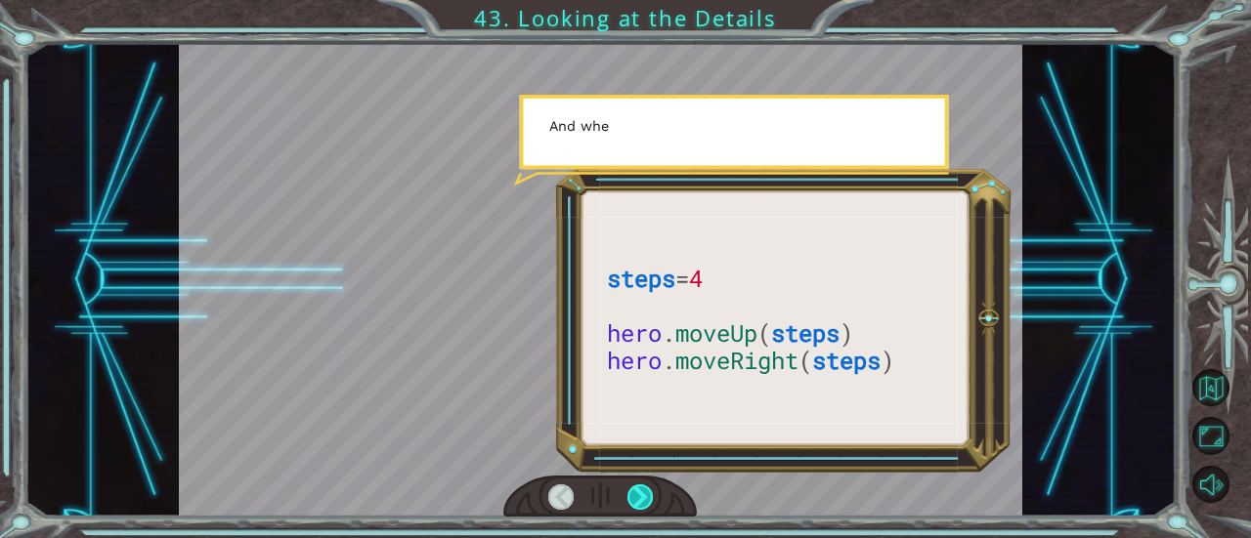
click at [636, 503] on div at bounding box center [639, 497] width 25 height 25
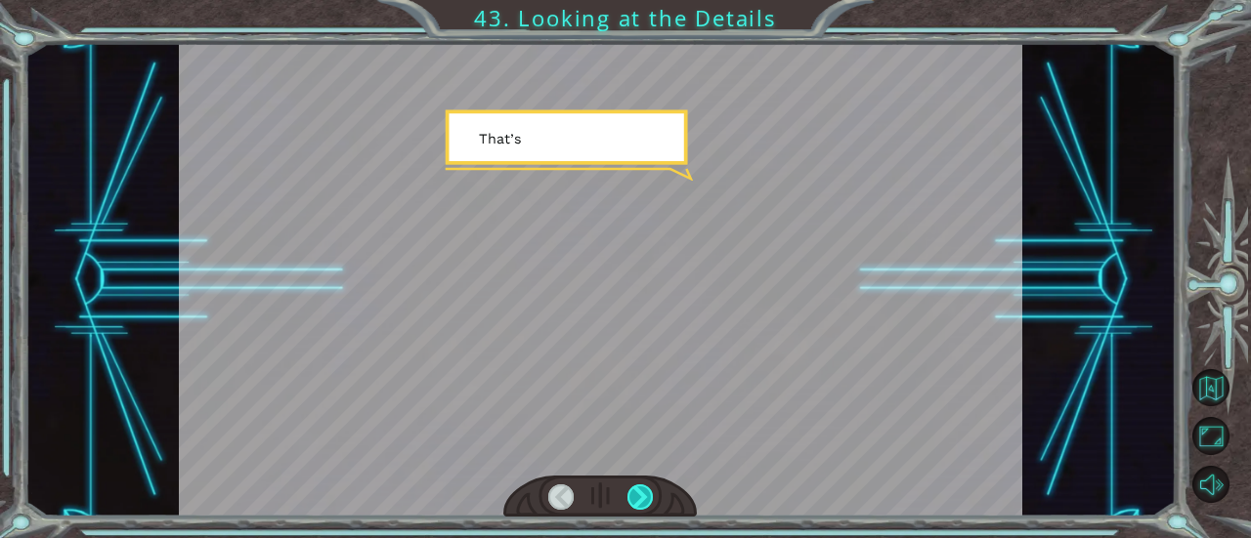
click at [636, 503] on div at bounding box center [639, 497] width 25 height 25
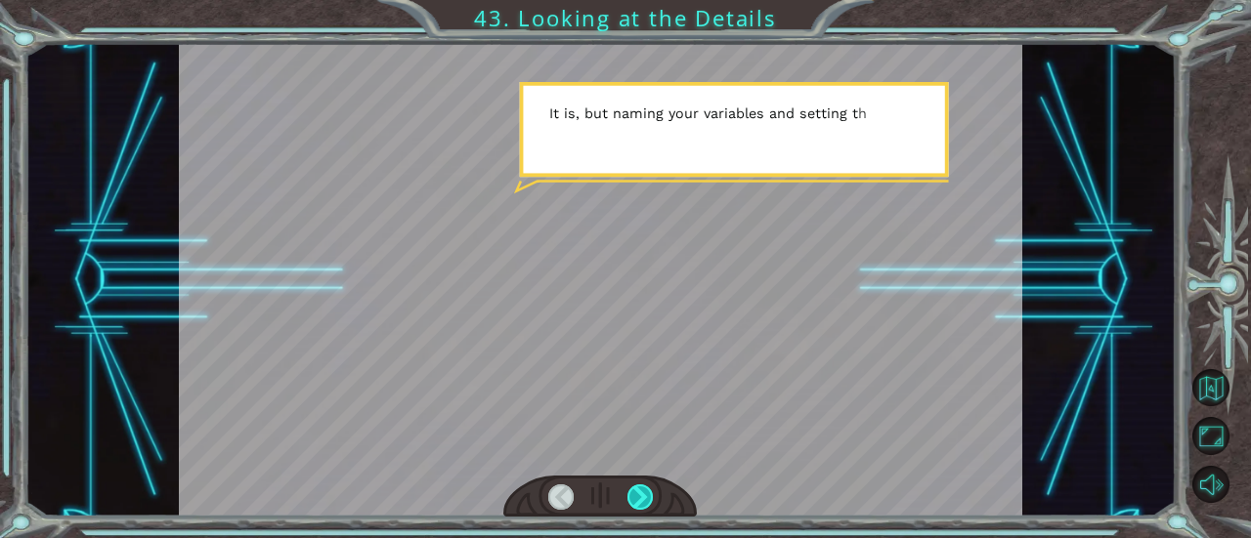
click at [636, 503] on div at bounding box center [639, 497] width 25 height 25
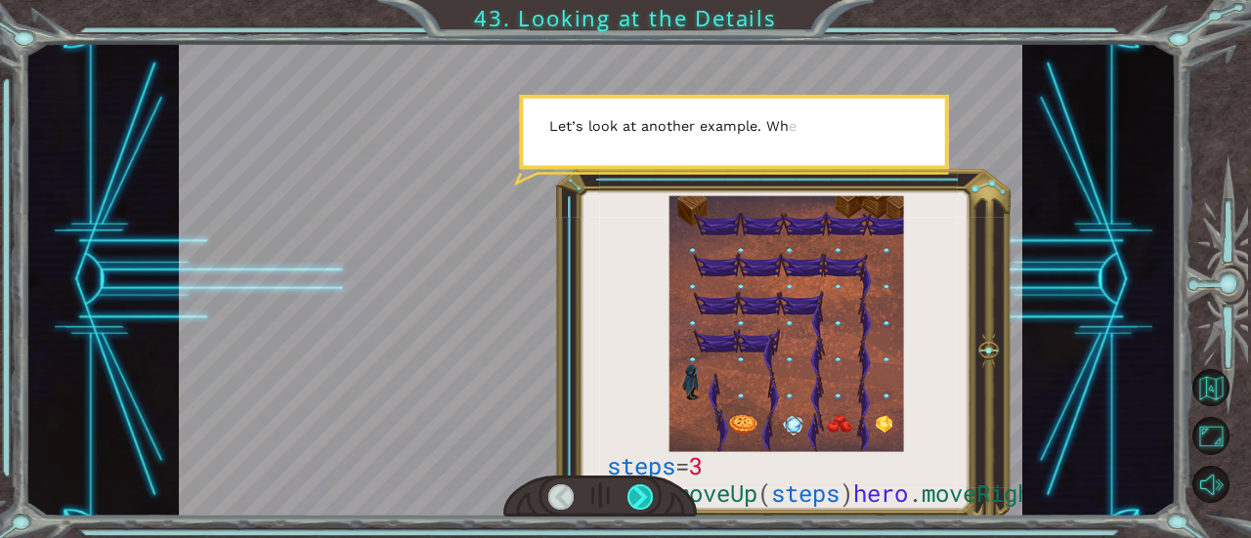
click at [636, 503] on div at bounding box center [639, 497] width 25 height 25
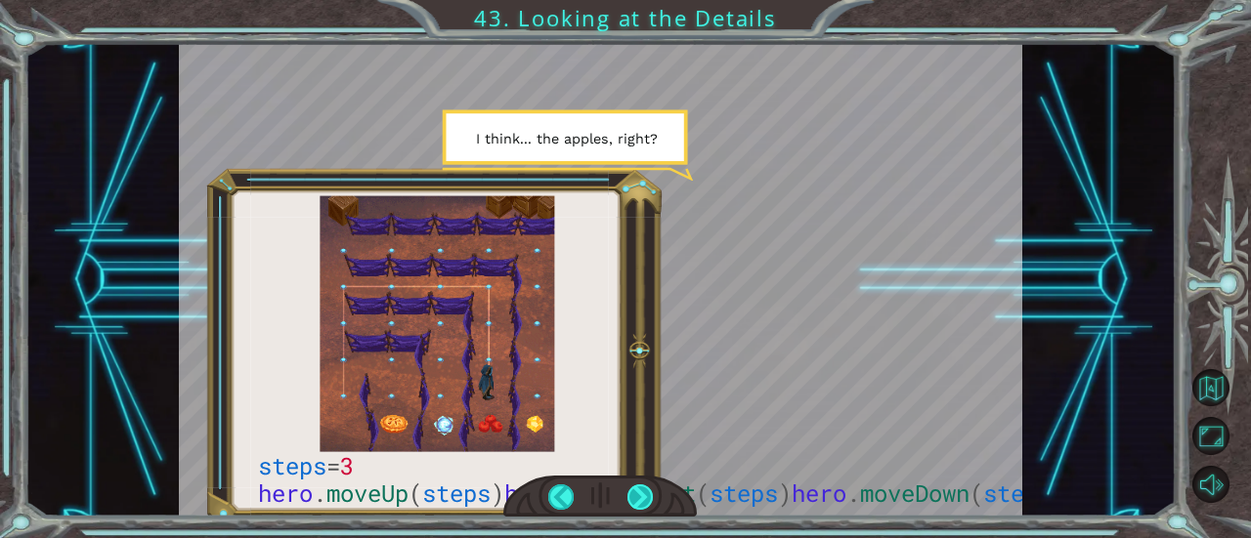
click at [640, 490] on div at bounding box center [639, 497] width 25 height 25
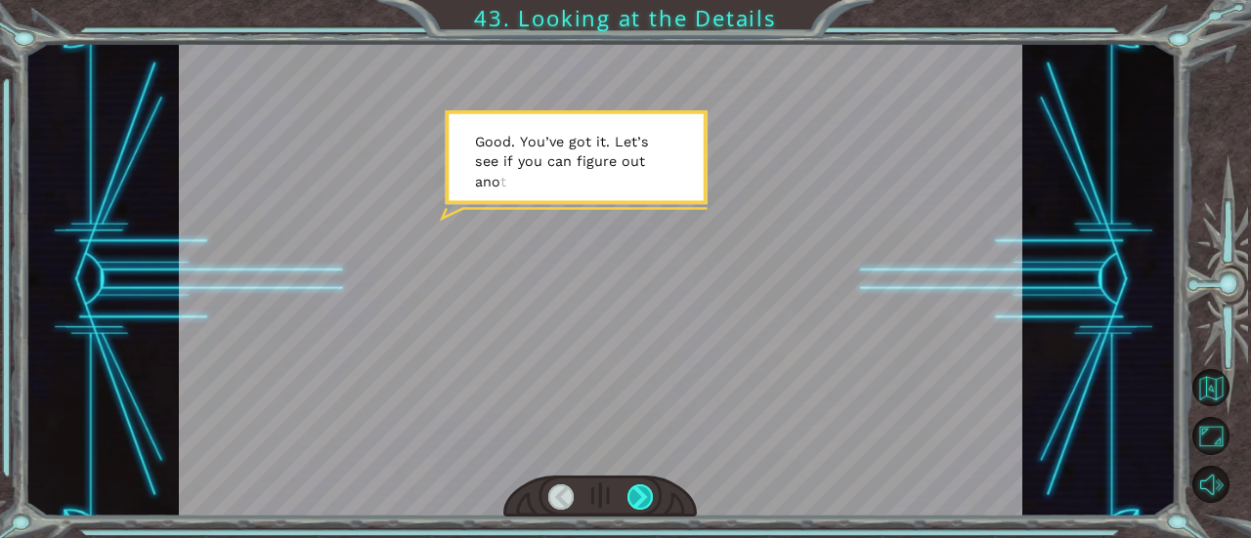
click at [640, 501] on div at bounding box center [639, 497] width 25 height 25
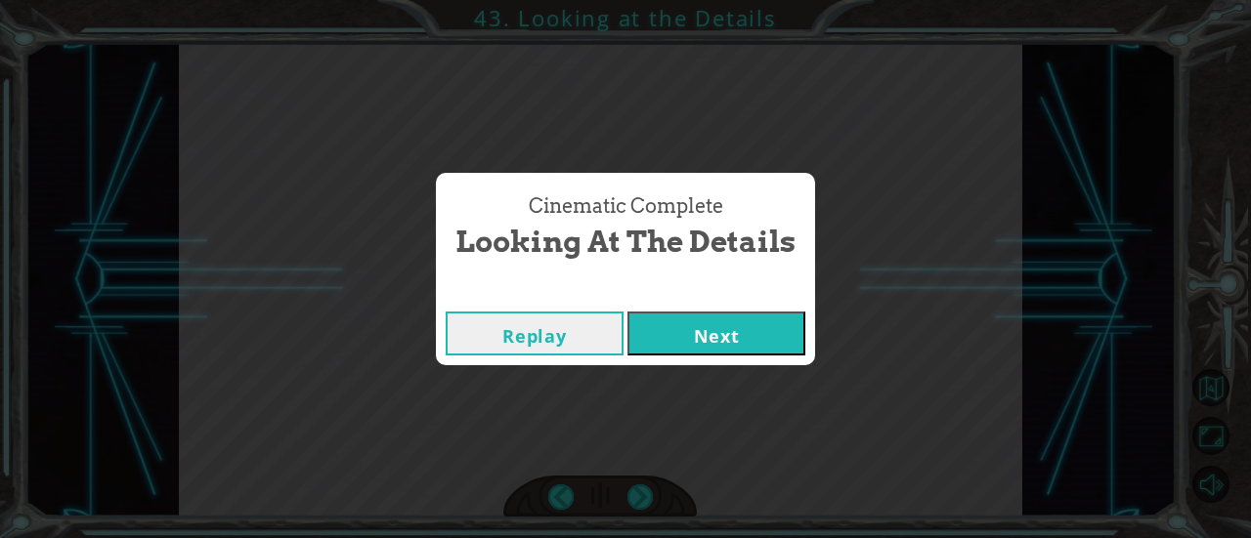
click at [707, 335] on button "Next" at bounding box center [716, 334] width 178 height 44
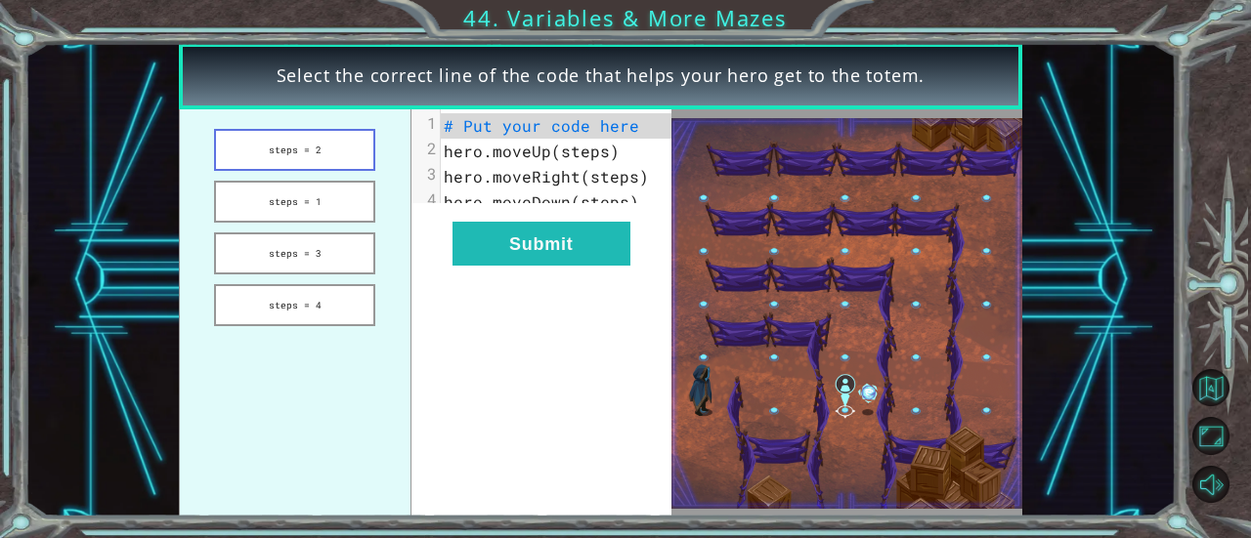
click at [337, 145] on button "steps = 2" at bounding box center [294, 150] width 161 height 42
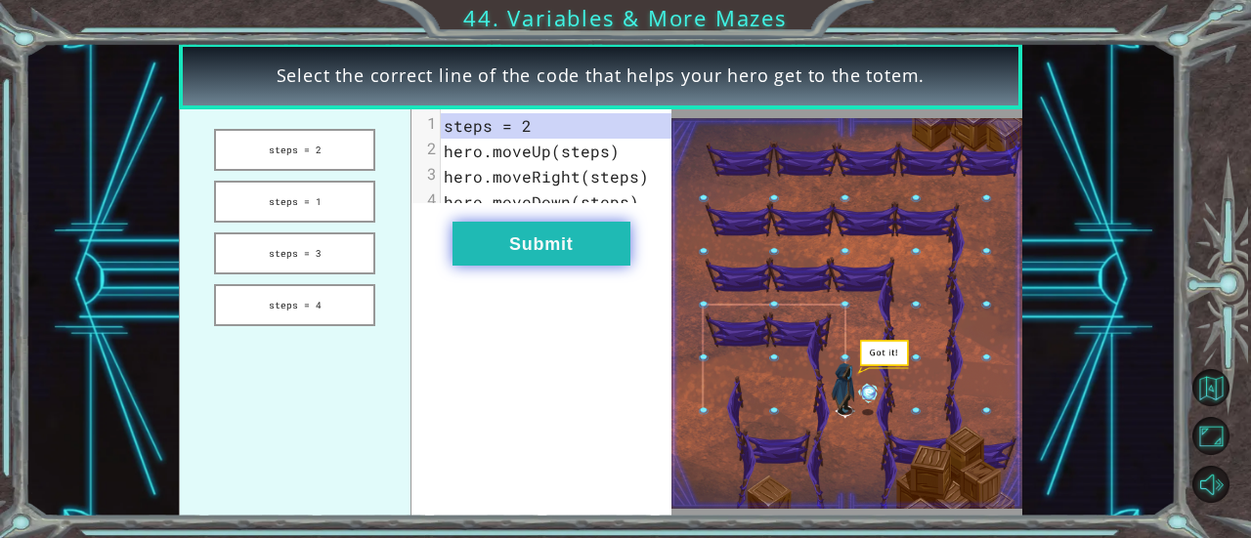
click at [539, 266] on button "Submit" at bounding box center [541, 244] width 178 height 44
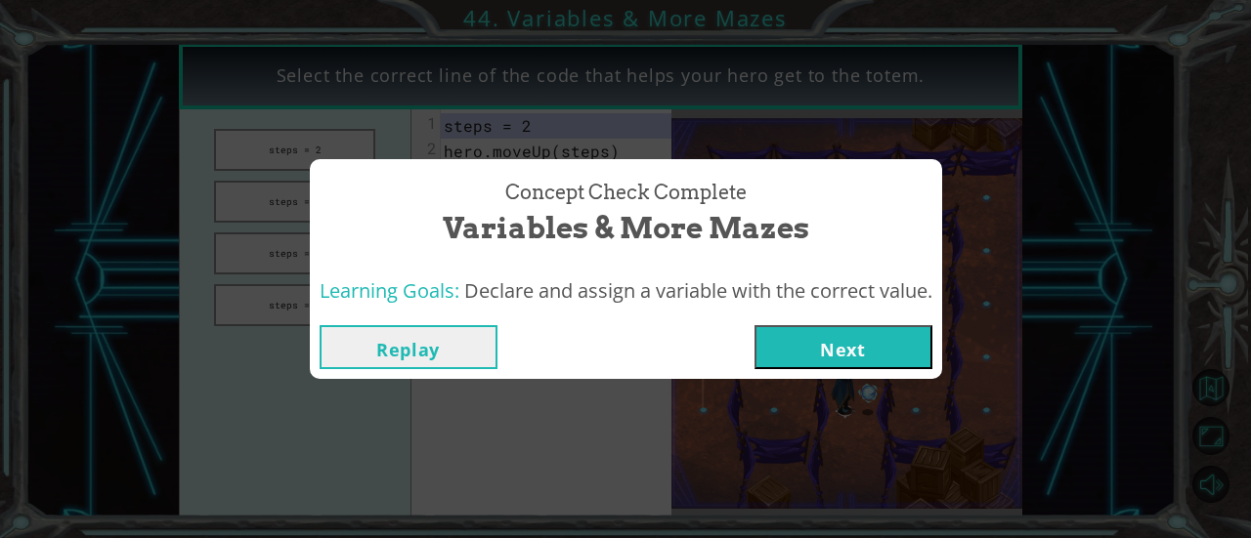
click at [871, 352] on button "Next" at bounding box center [843, 347] width 178 height 44
